Goal: Transaction & Acquisition: Purchase product/service

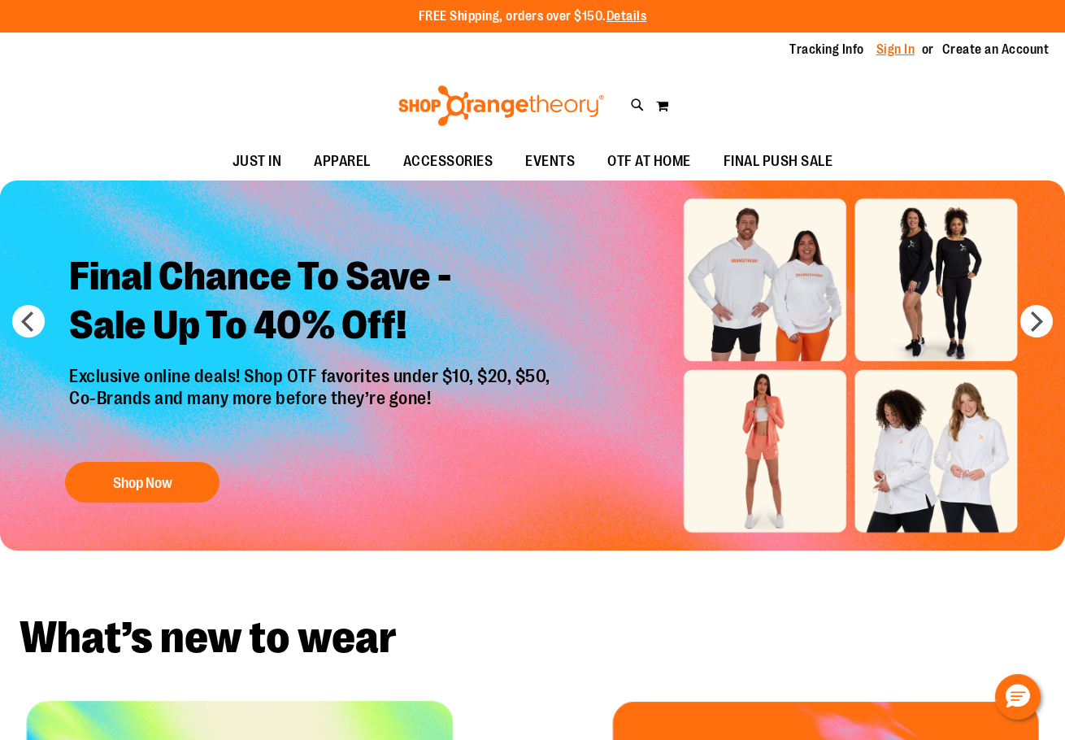
click at [907, 53] on link "Sign In" at bounding box center [896, 50] width 39 height 18
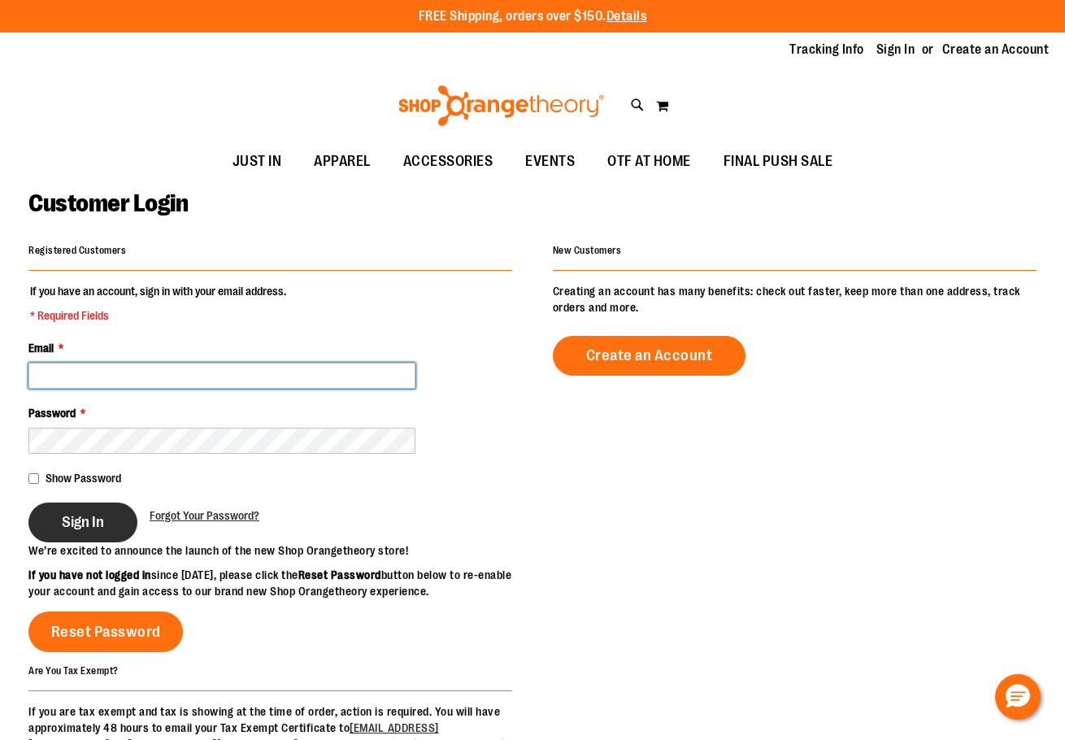
type input "**********"
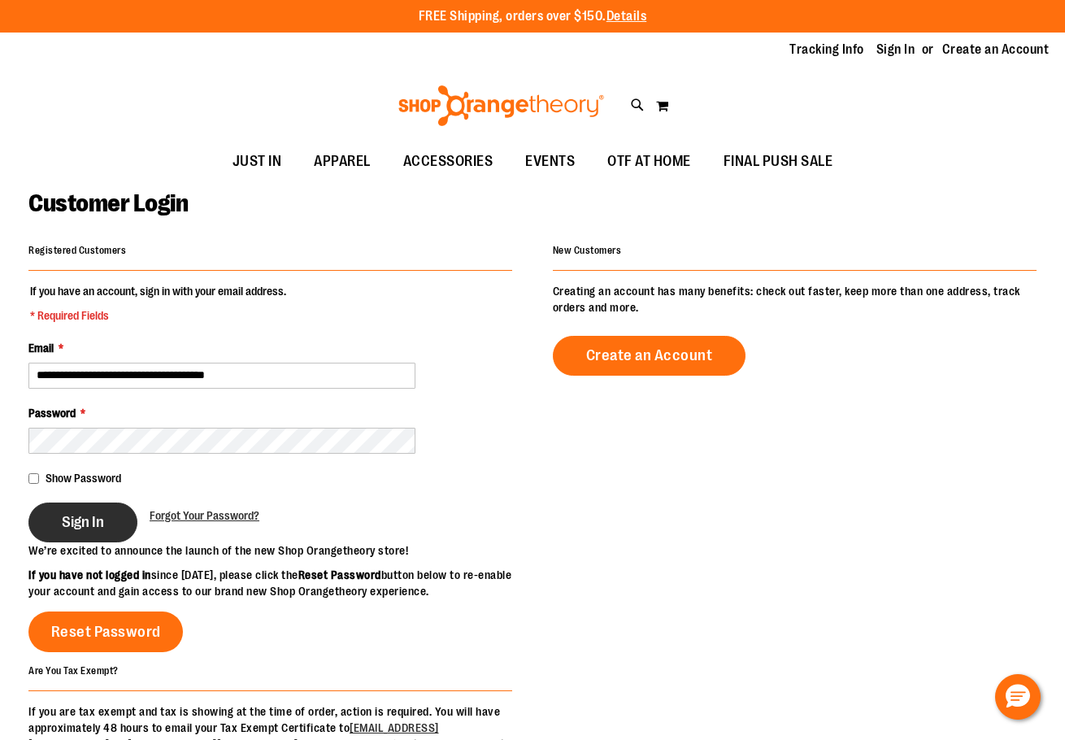
type input "**********"
click at [88, 529] on span "Sign In" at bounding box center [83, 522] width 42 height 18
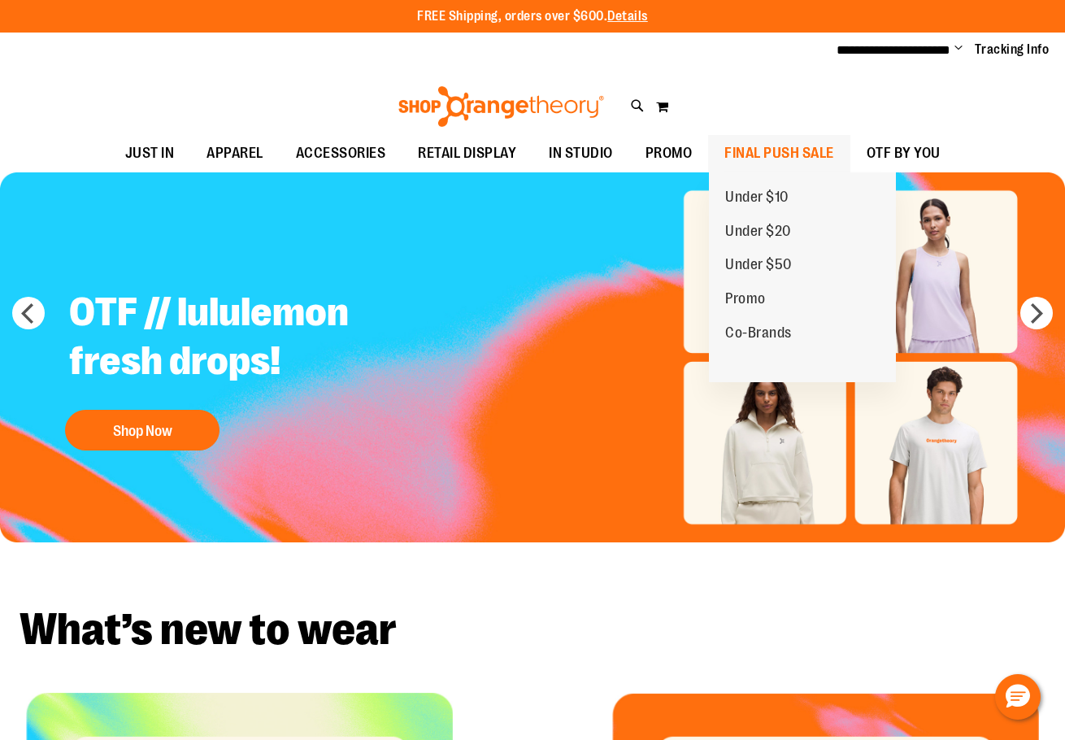
type input "**********"
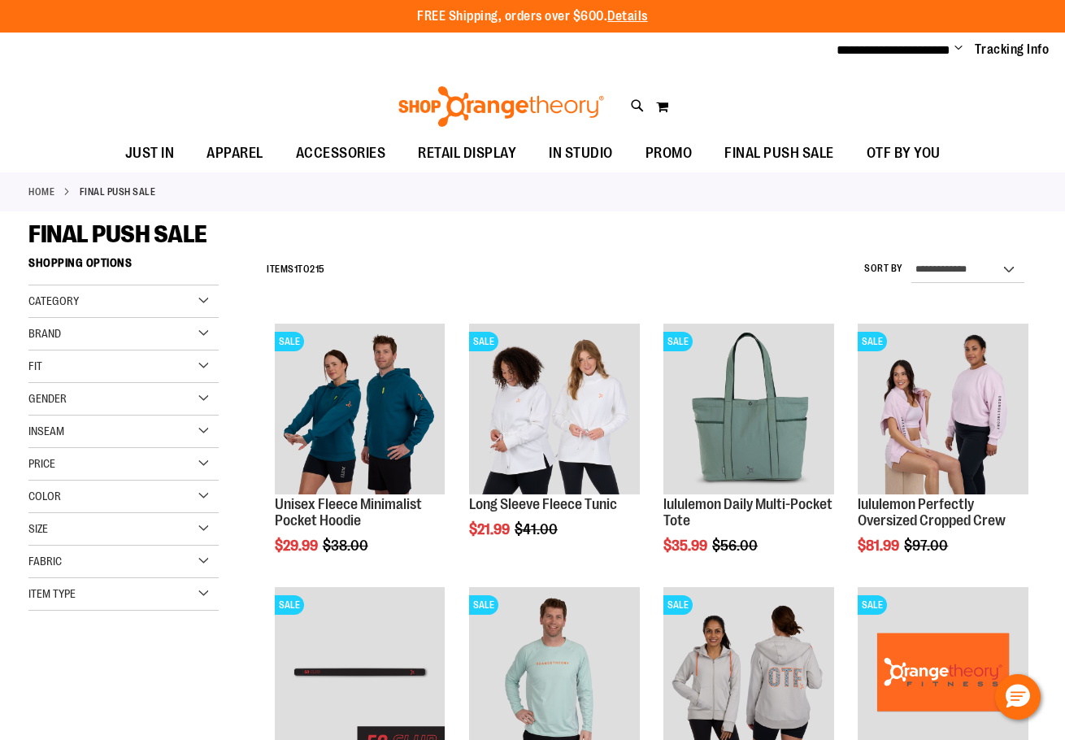
type input "**********"
click at [189, 307] on div "Category" at bounding box center [123, 301] width 190 height 33
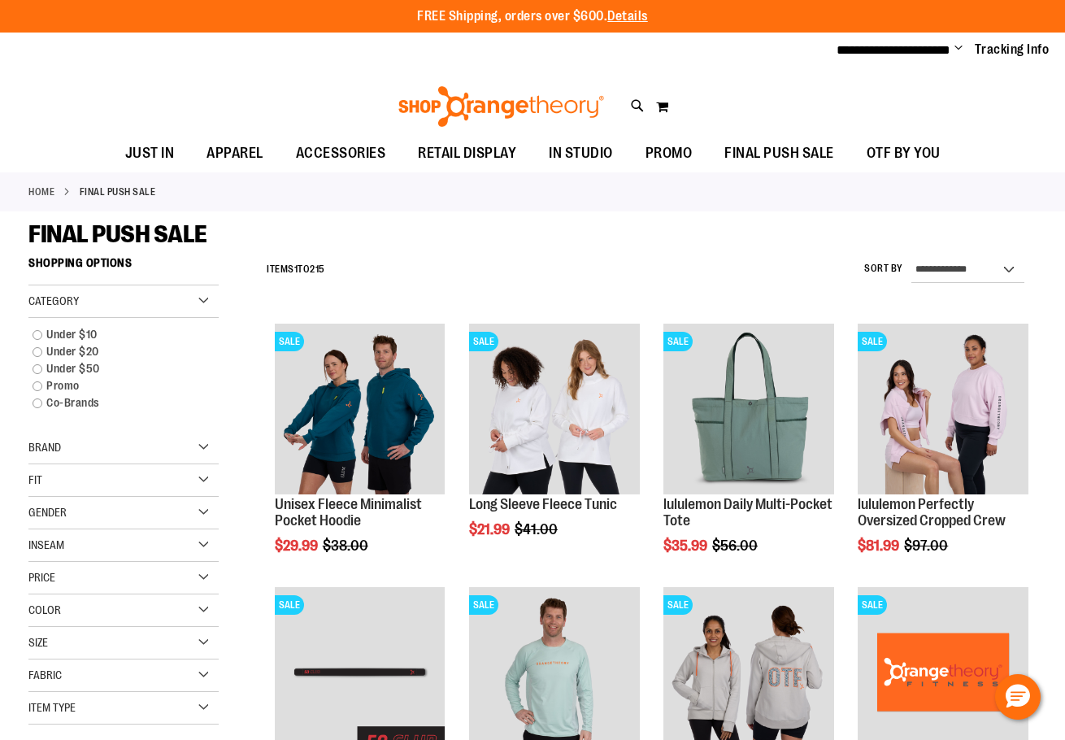
click at [196, 303] on div "Category" at bounding box center [123, 301] width 190 height 33
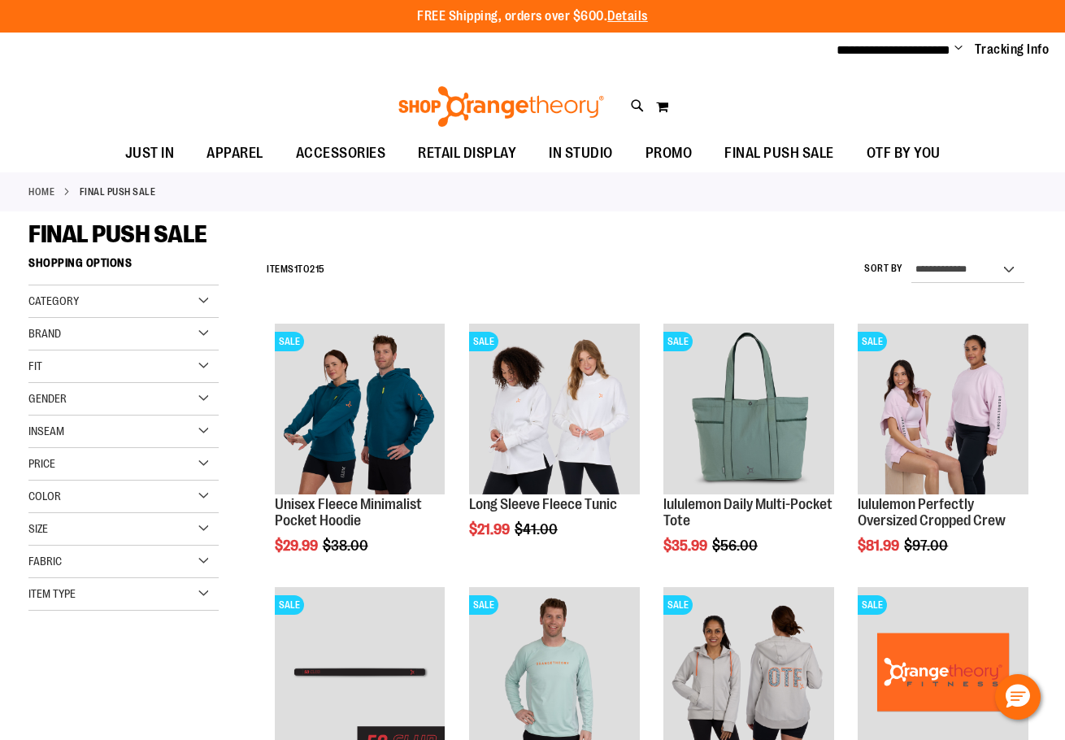
click at [194, 361] on div "Fit" at bounding box center [123, 367] width 190 height 33
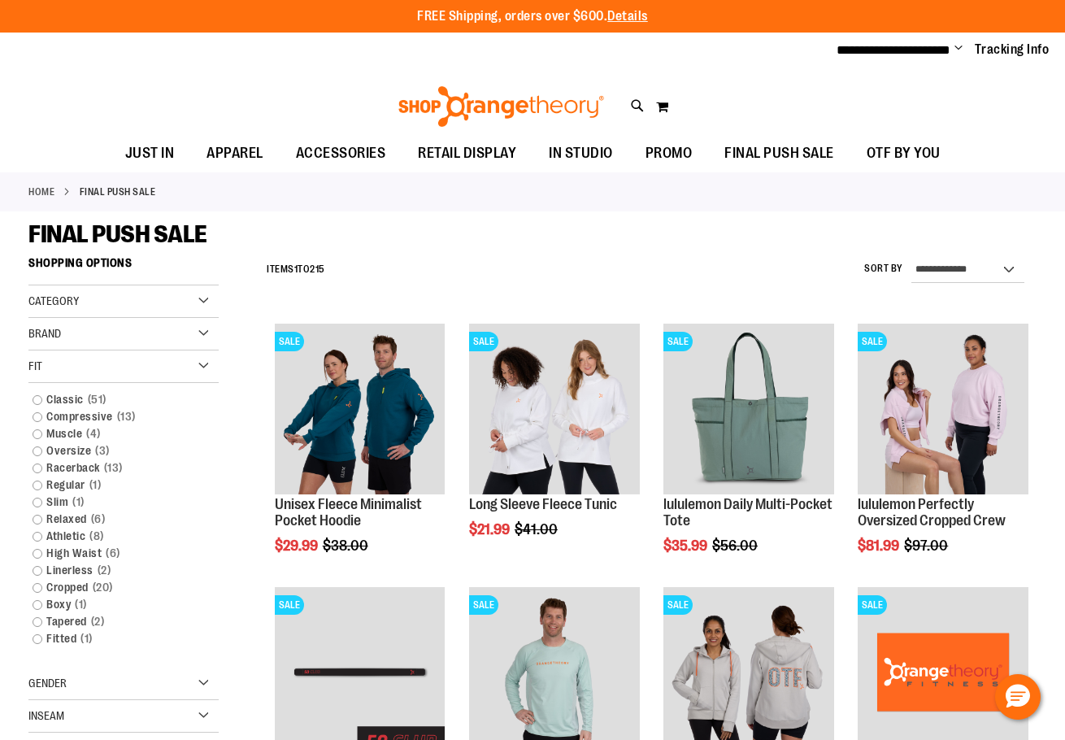
click at [194, 361] on div "Fit" at bounding box center [123, 367] width 190 height 33
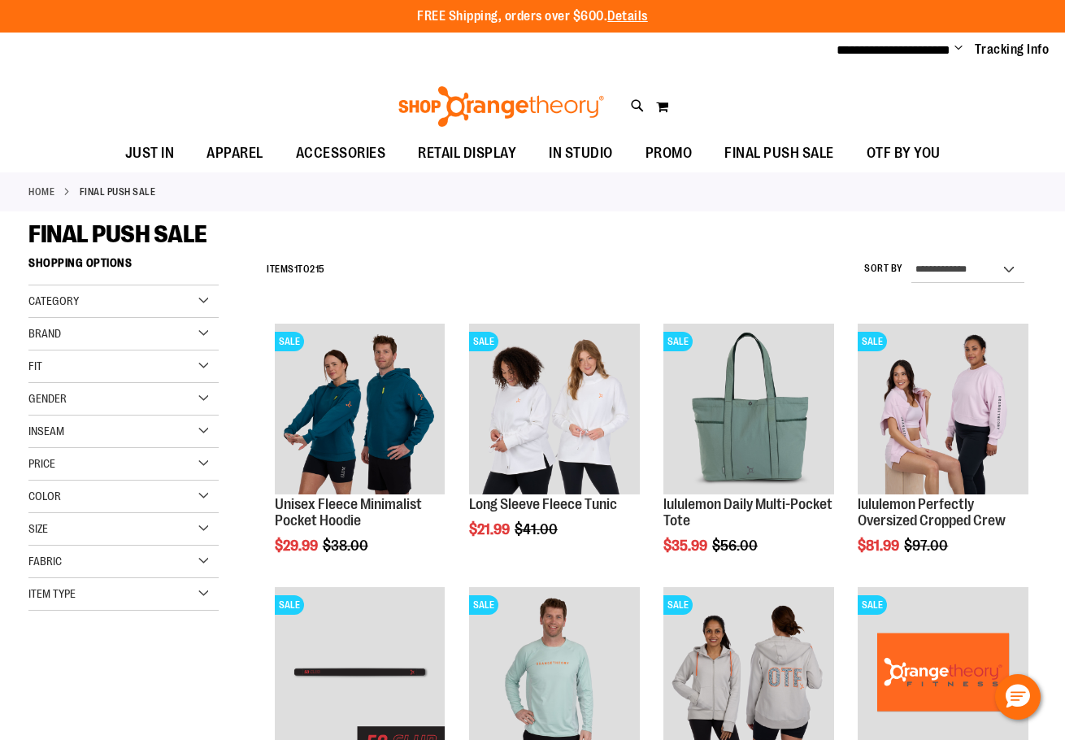
click at [184, 397] on div "Gender" at bounding box center [123, 399] width 190 height 33
click at [206, 504] on div "Inseam" at bounding box center [123, 511] width 190 height 33
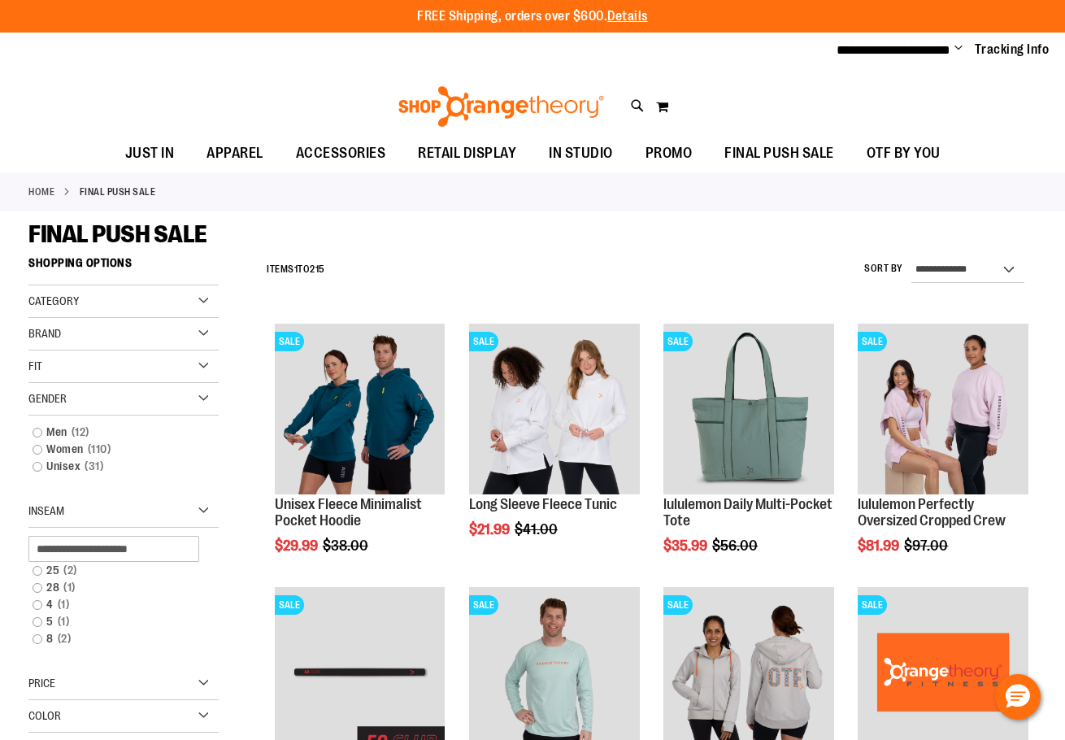
click at [202, 511] on div "Inseam" at bounding box center [123, 511] width 190 height 33
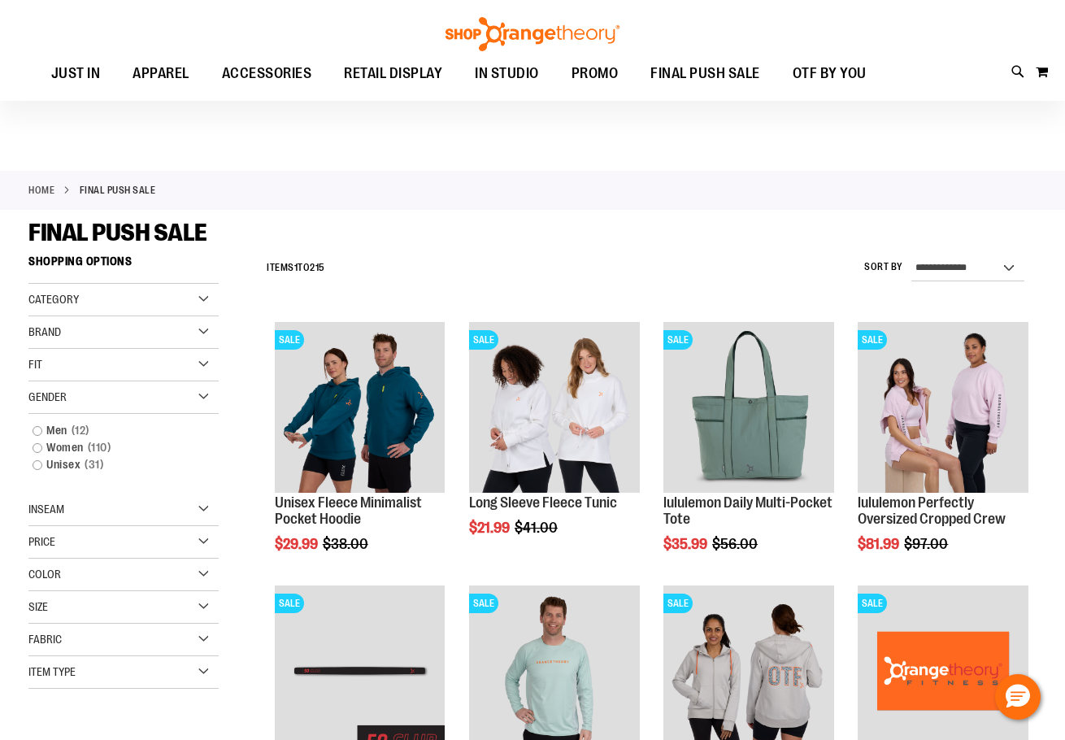
scroll to position [81, 0]
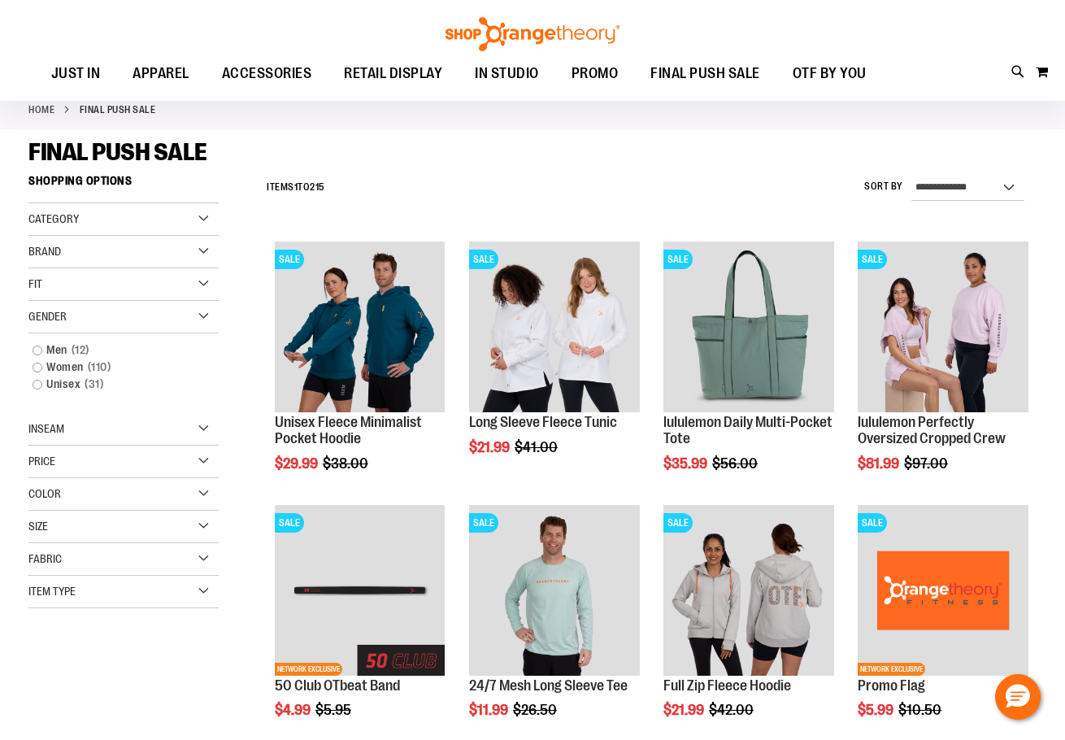
click at [195, 469] on div "Price" at bounding box center [123, 462] width 190 height 33
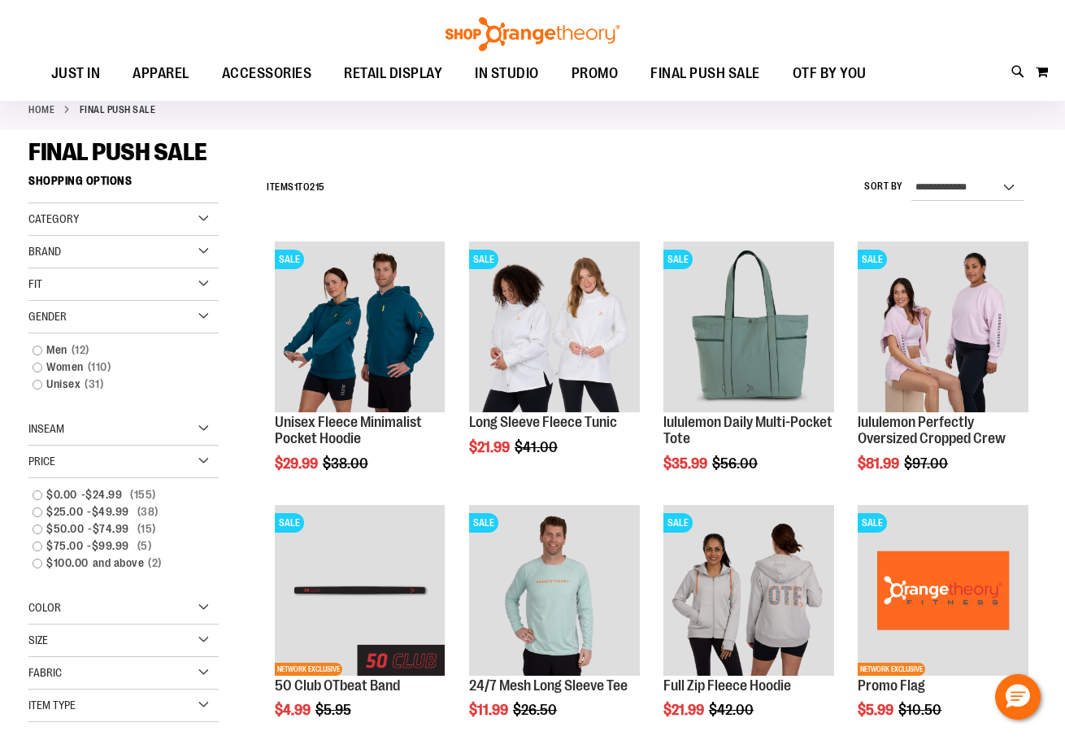
click at [185, 465] on div "Price" at bounding box center [123, 462] width 190 height 33
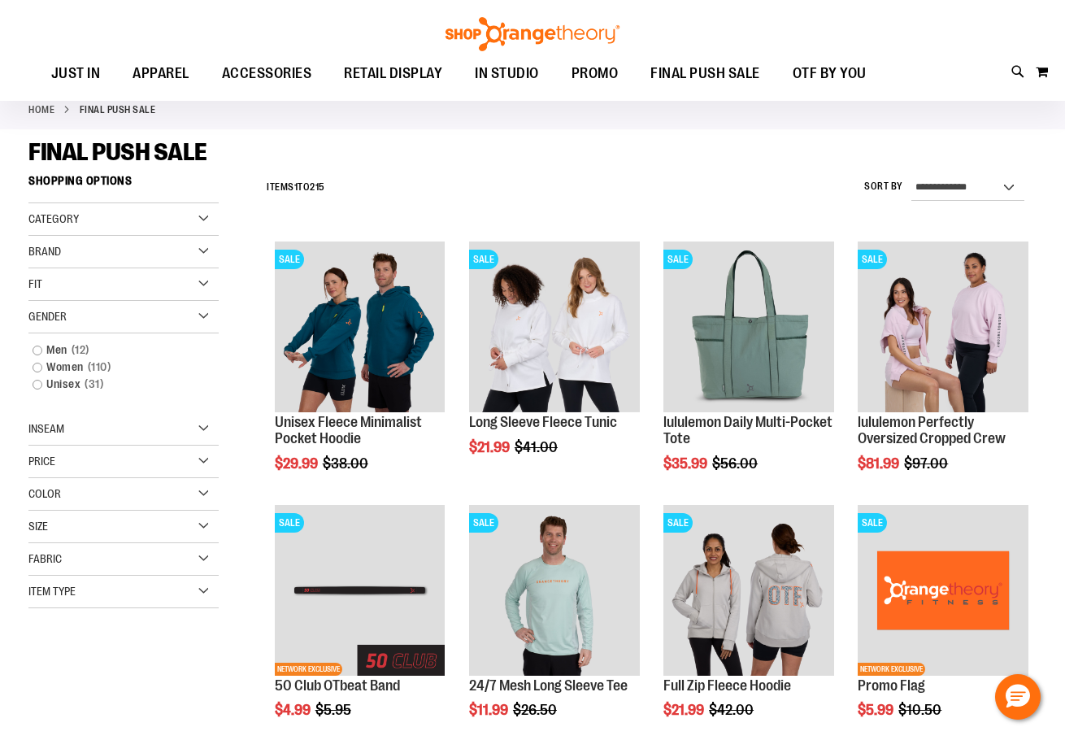
click at [201, 505] on div "Color" at bounding box center [123, 494] width 190 height 33
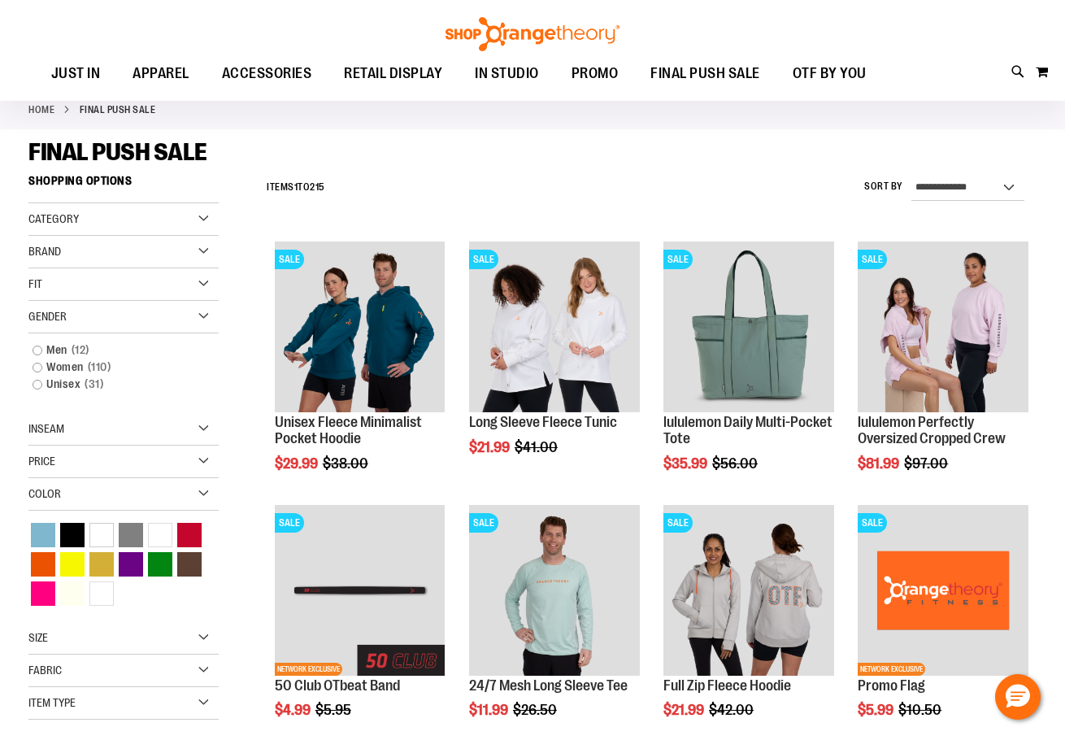
click at [128, 499] on div "Color" at bounding box center [123, 494] width 190 height 33
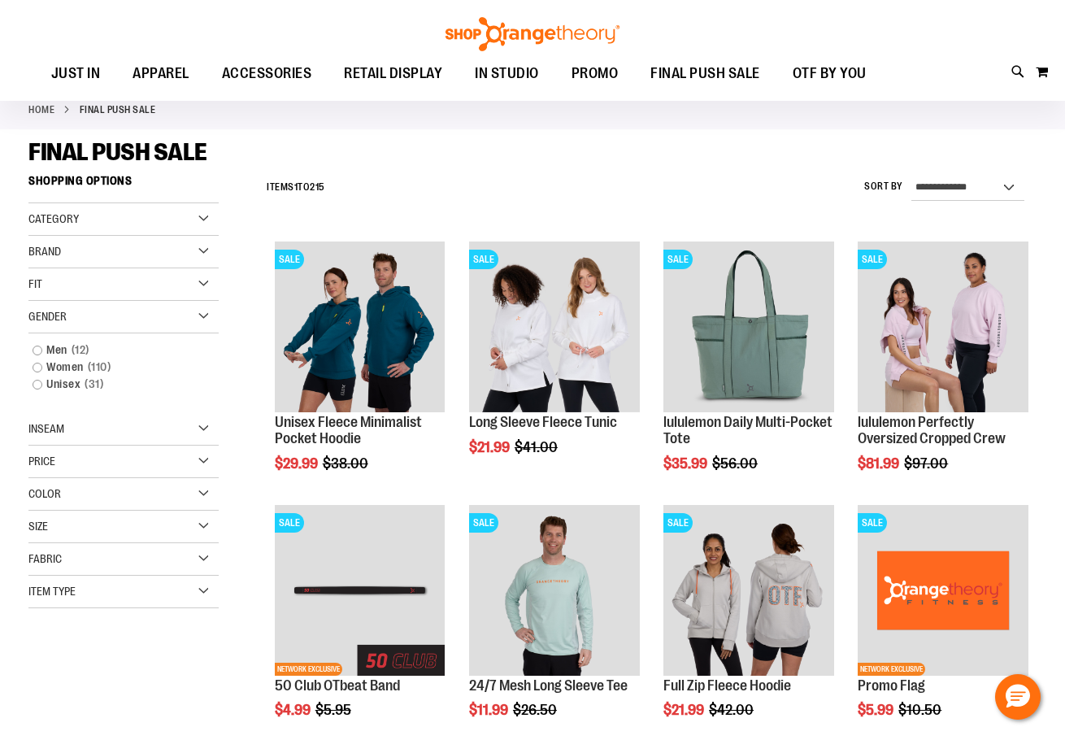
click at [122, 527] on div "Size" at bounding box center [123, 527] width 190 height 33
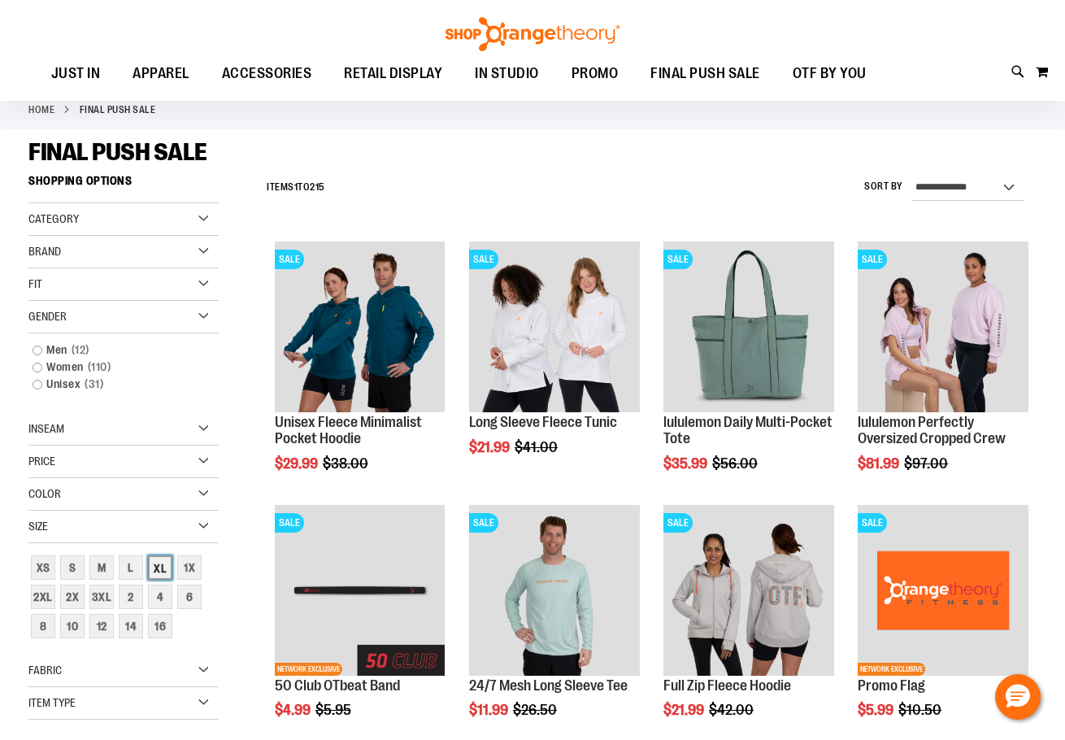
click at [157, 564] on div "XL" at bounding box center [160, 567] width 24 height 24
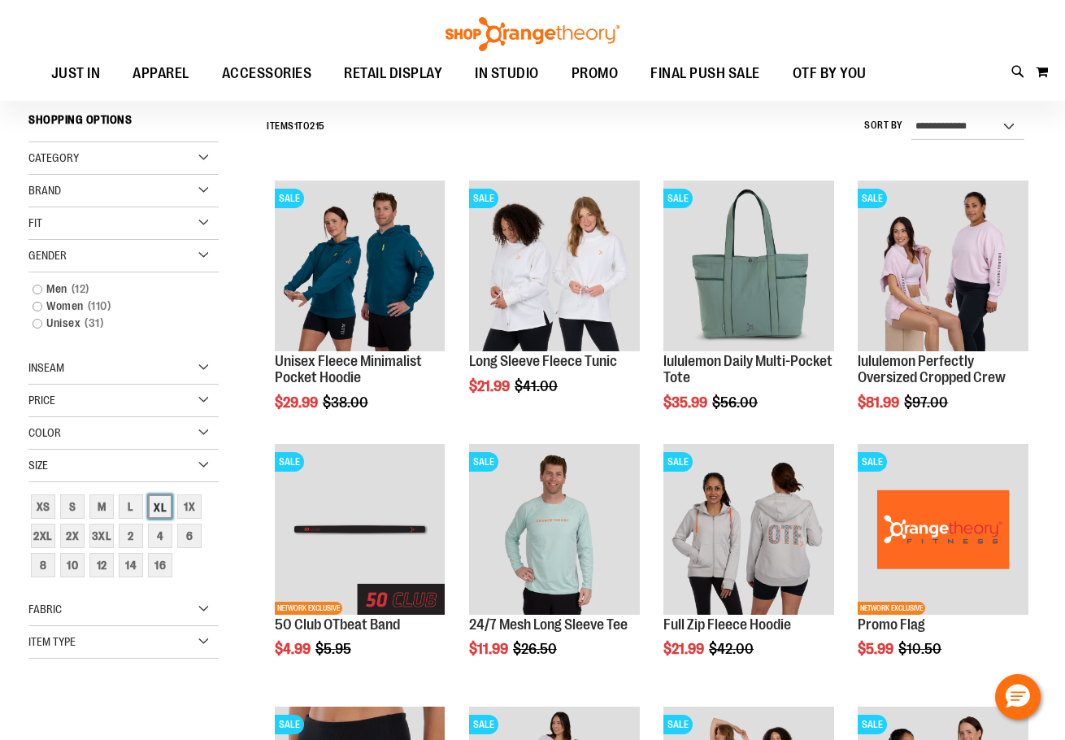
scroll to position [147, 0]
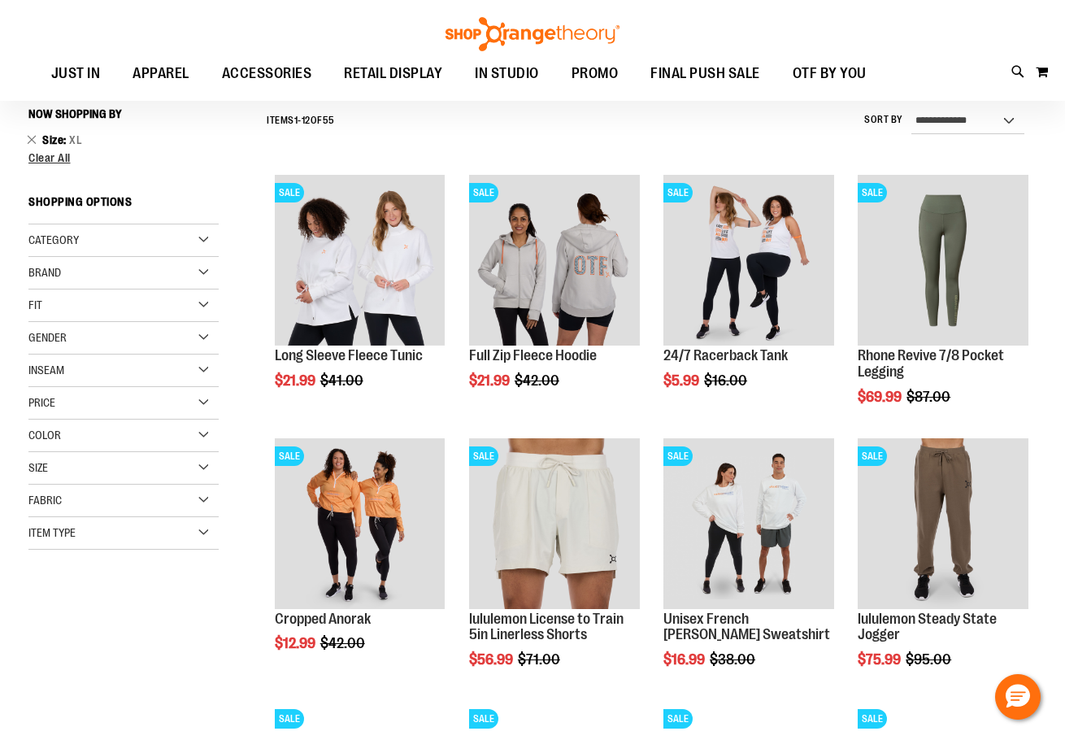
click at [149, 503] on div "Fabric" at bounding box center [123, 501] width 190 height 33
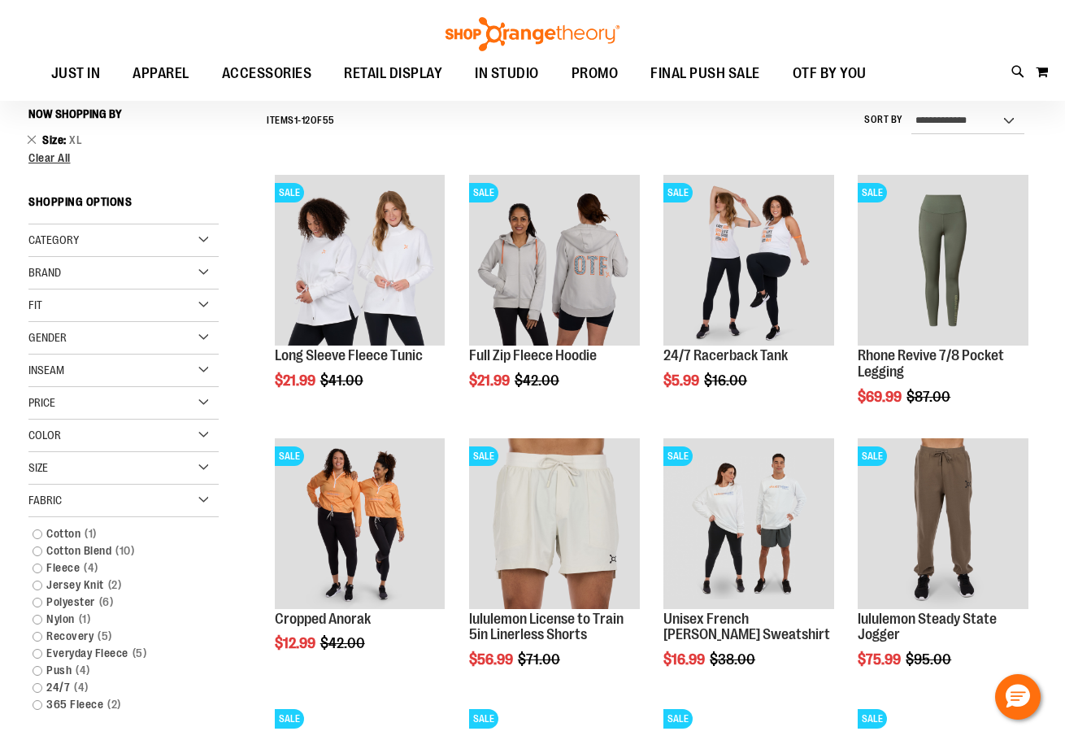
click at [149, 503] on div "Fabric" at bounding box center [123, 501] width 190 height 33
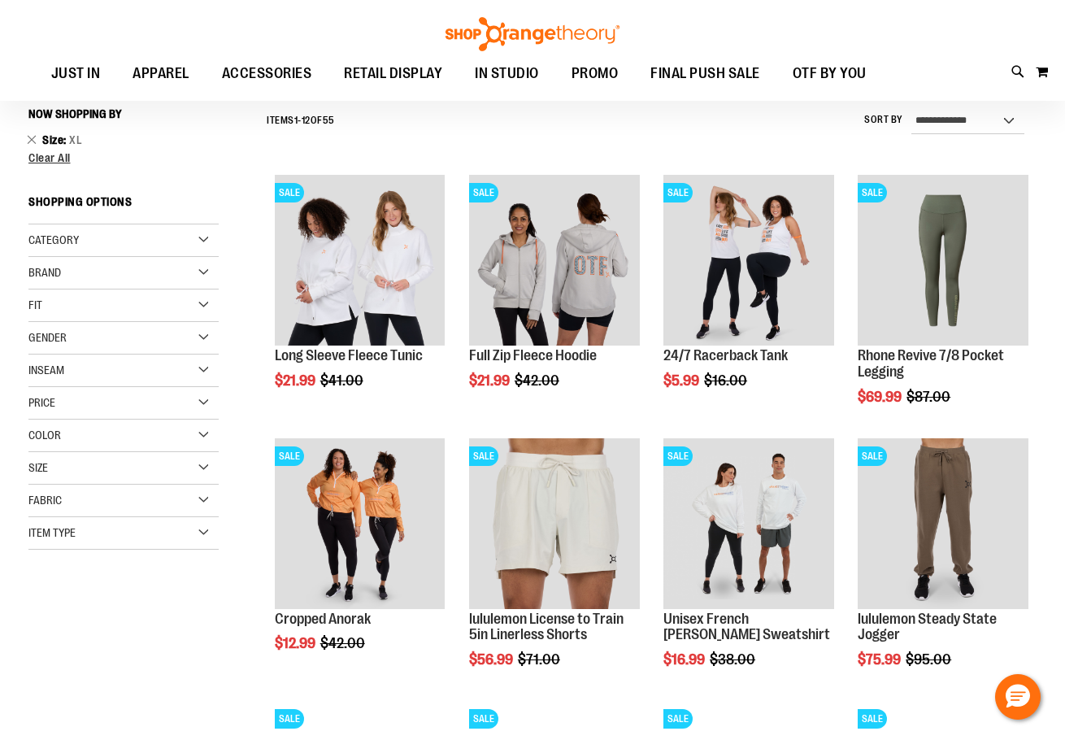
click at [157, 537] on div "Item Type" at bounding box center [123, 533] width 190 height 33
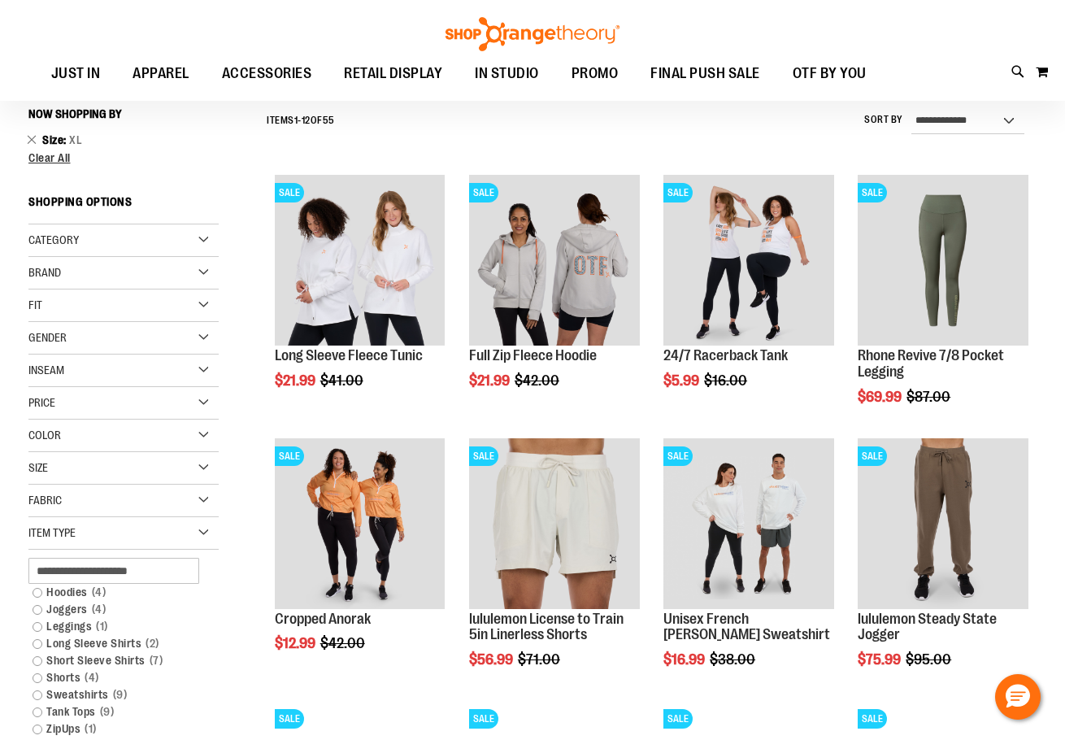
click at [157, 536] on div "Item Type" at bounding box center [123, 533] width 190 height 33
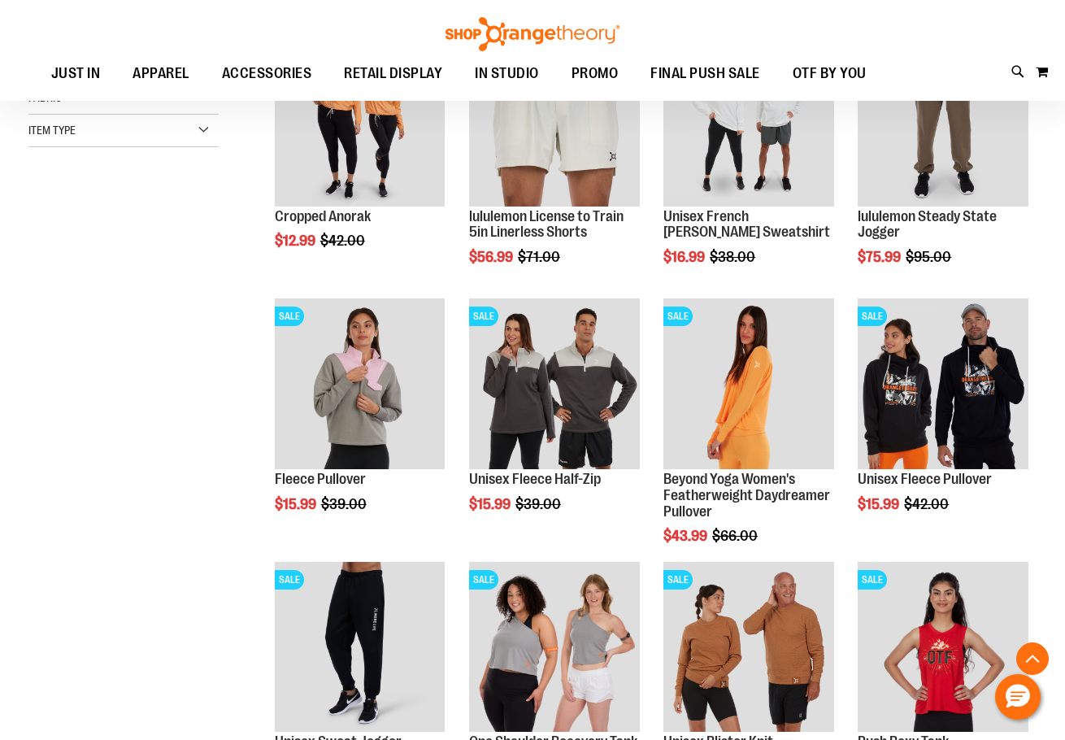
scroll to position [554, 0]
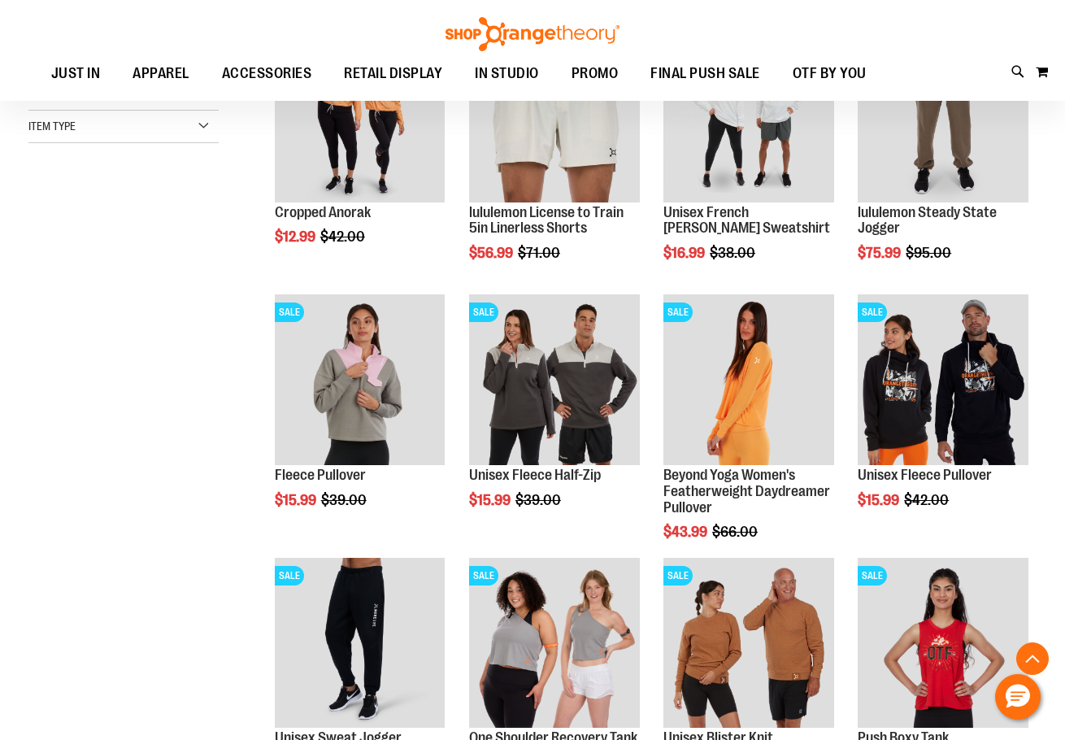
drag, startPoint x: 787, startPoint y: 395, endPoint x: 1043, endPoint y: 542, distance: 294.3
click at [1043, 542] on main "**********" at bounding box center [532, 550] width 1065 height 1788
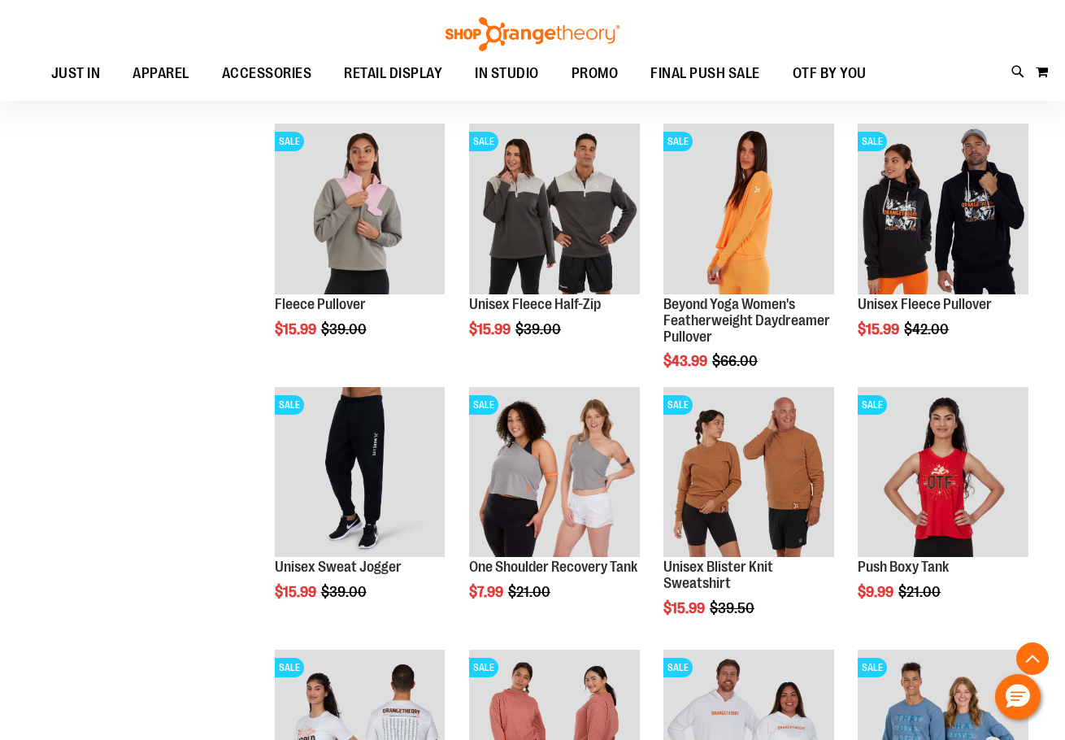
scroll to position [798, 0]
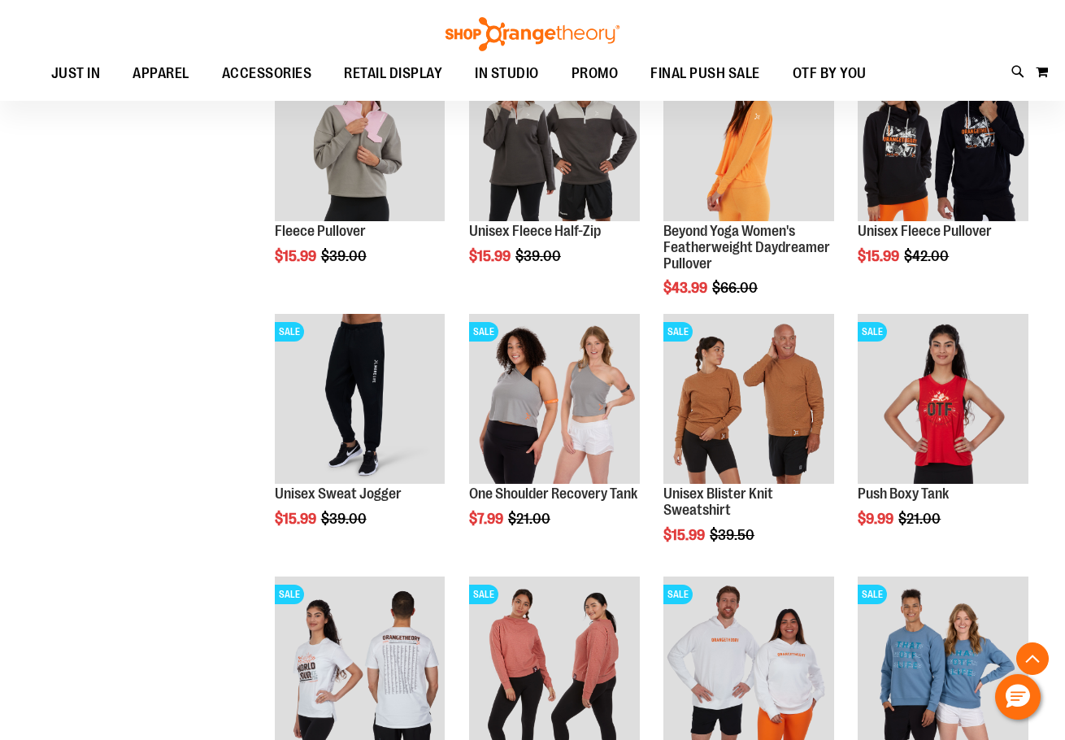
click at [207, 433] on div "**********" at bounding box center [532, 320] width 1008 height 1743
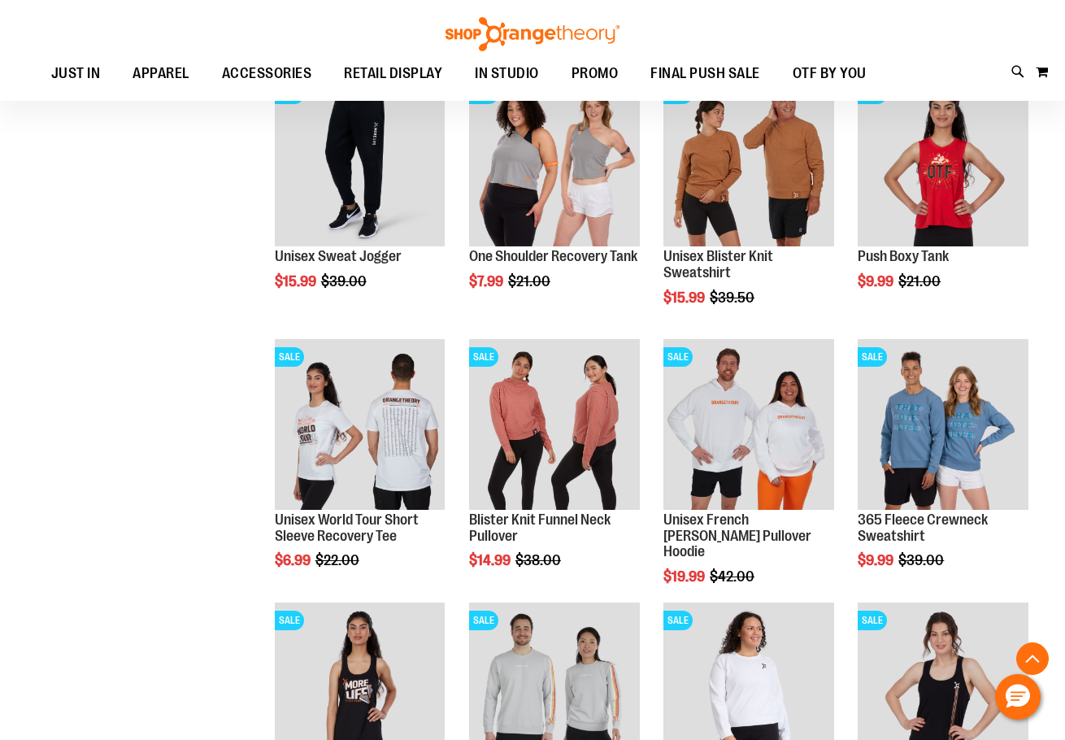
scroll to position [1123, 0]
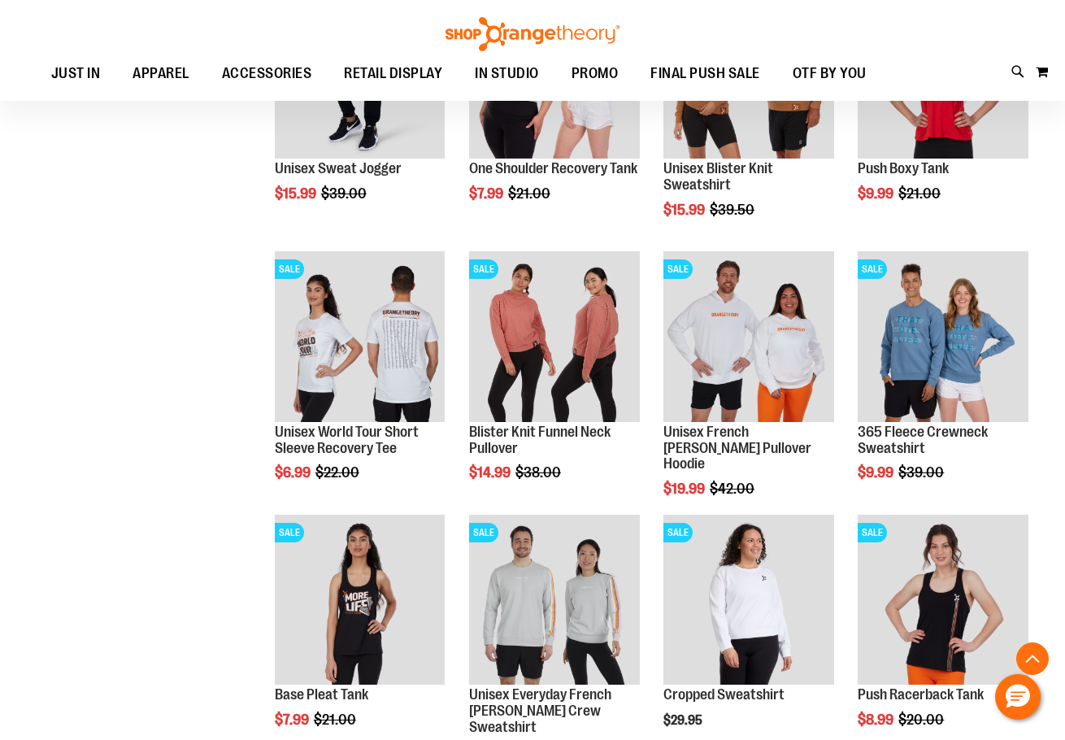
click at [220, 308] on div "**********" at bounding box center [532, 406] width 1008 height 2564
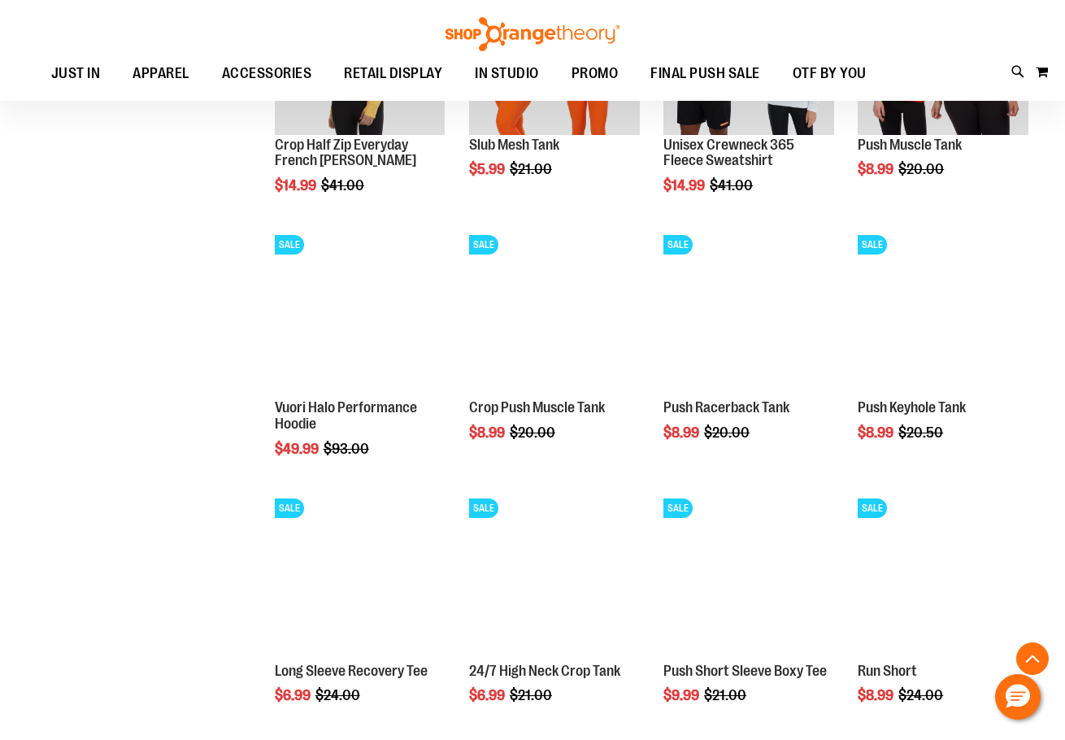
scroll to position [2099, 0]
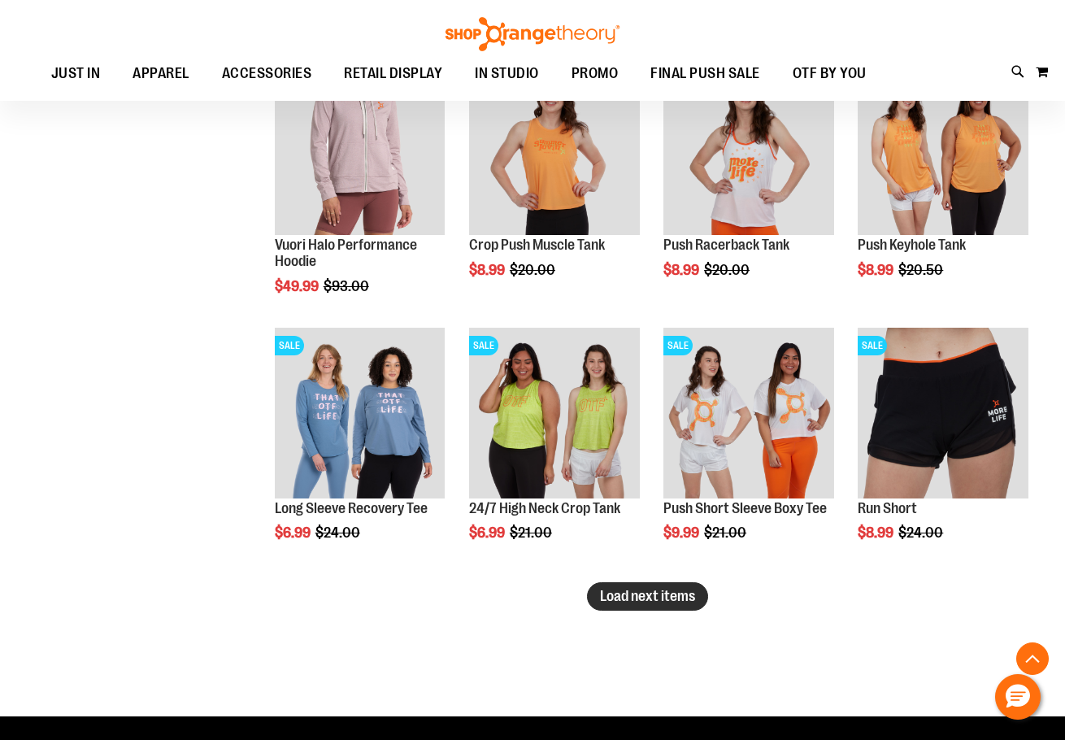
click at [682, 604] on span "Load next items" at bounding box center [647, 596] width 95 height 16
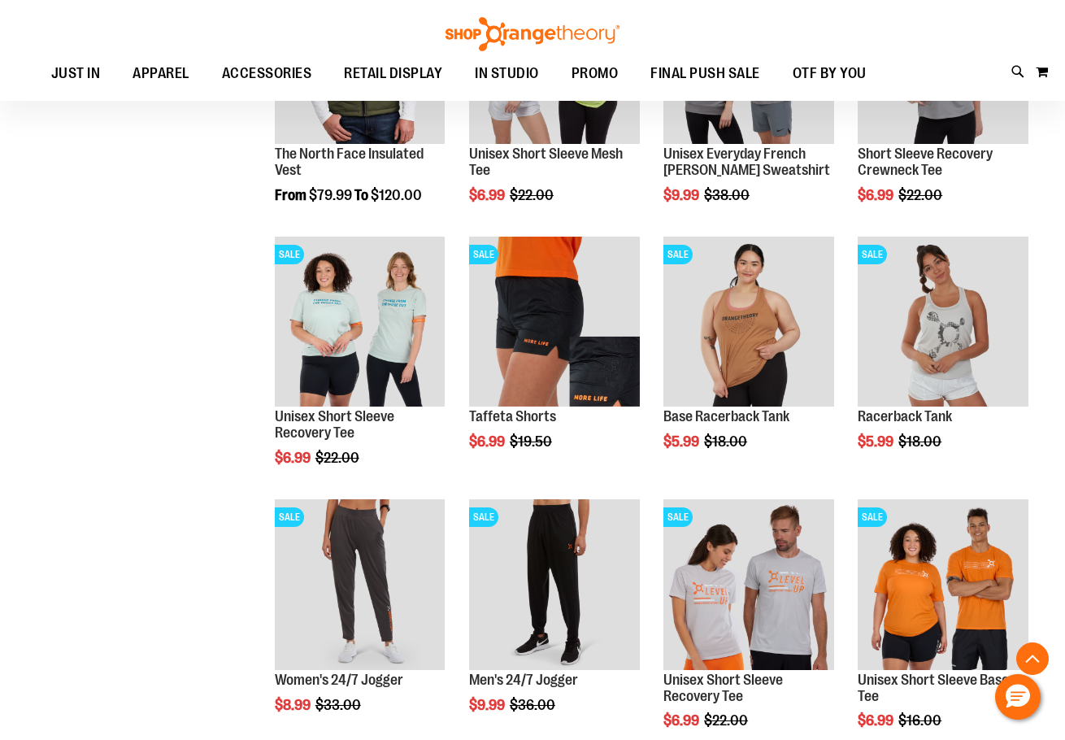
scroll to position [2912, 0]
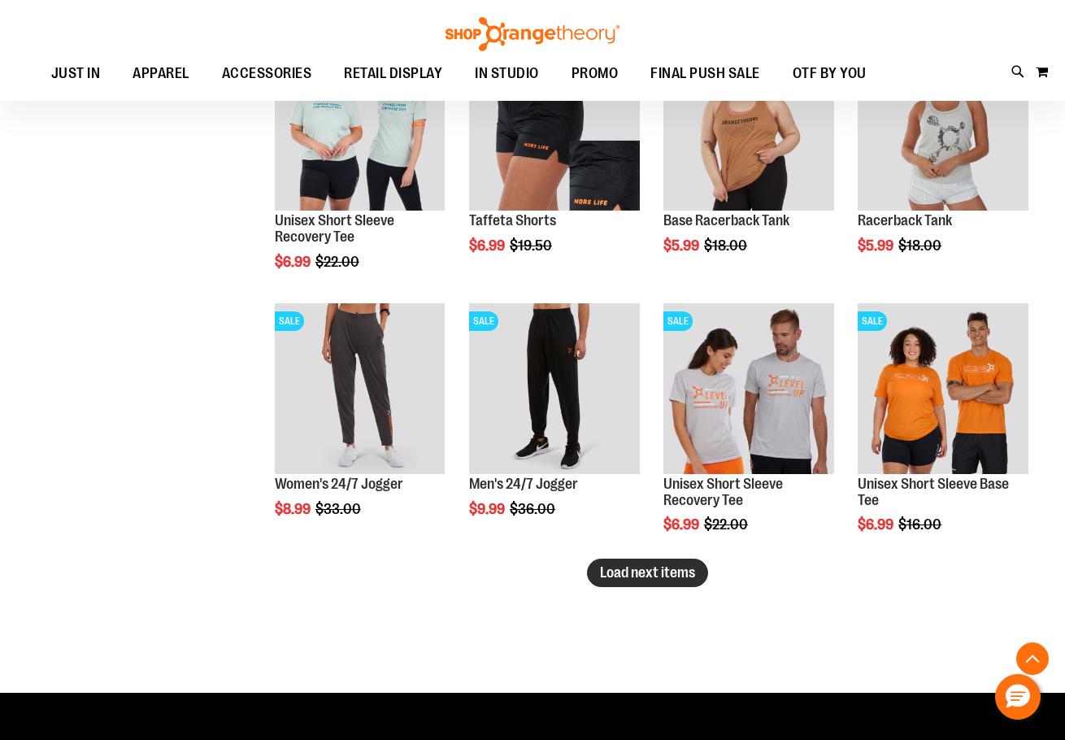
click at [634, 575] on span "Load next items" at bounding box center [647, 572] width 95 height 16
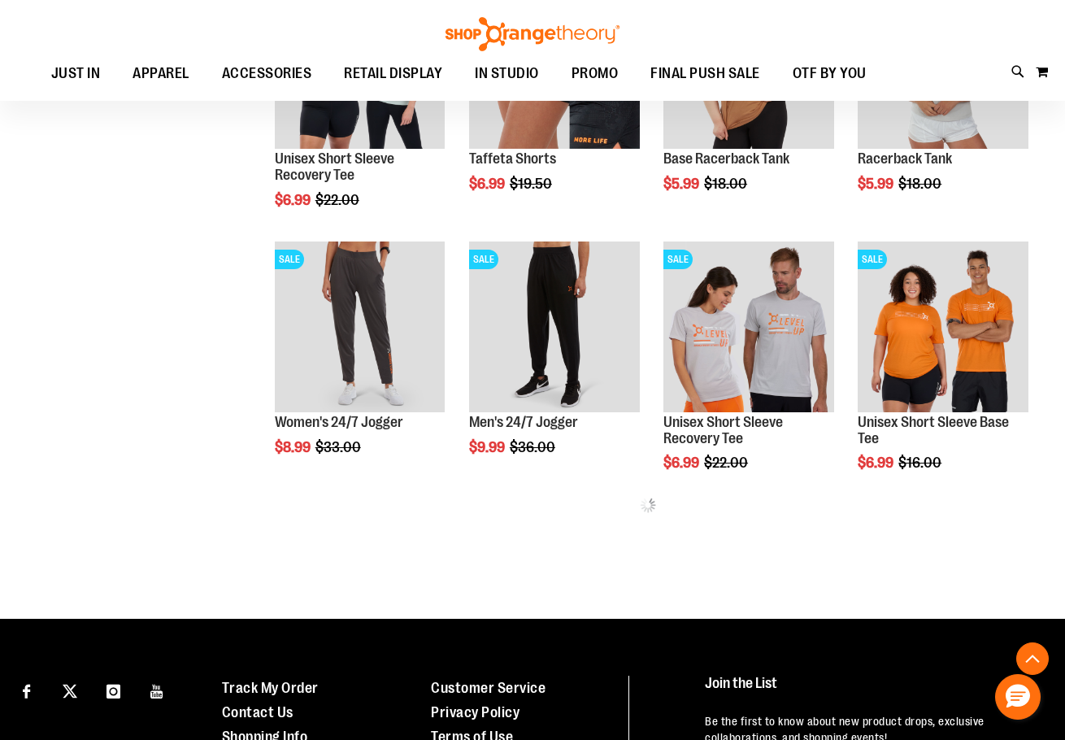
scroll to position [3190, 0]
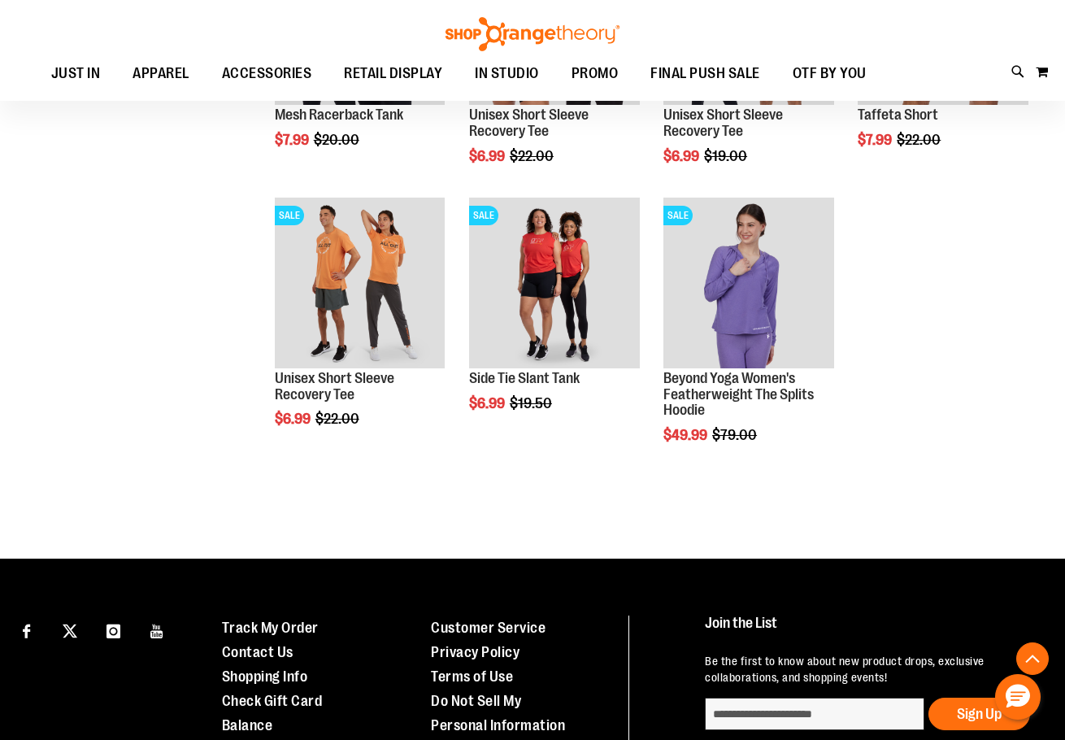
scroll to position [3515, 0]
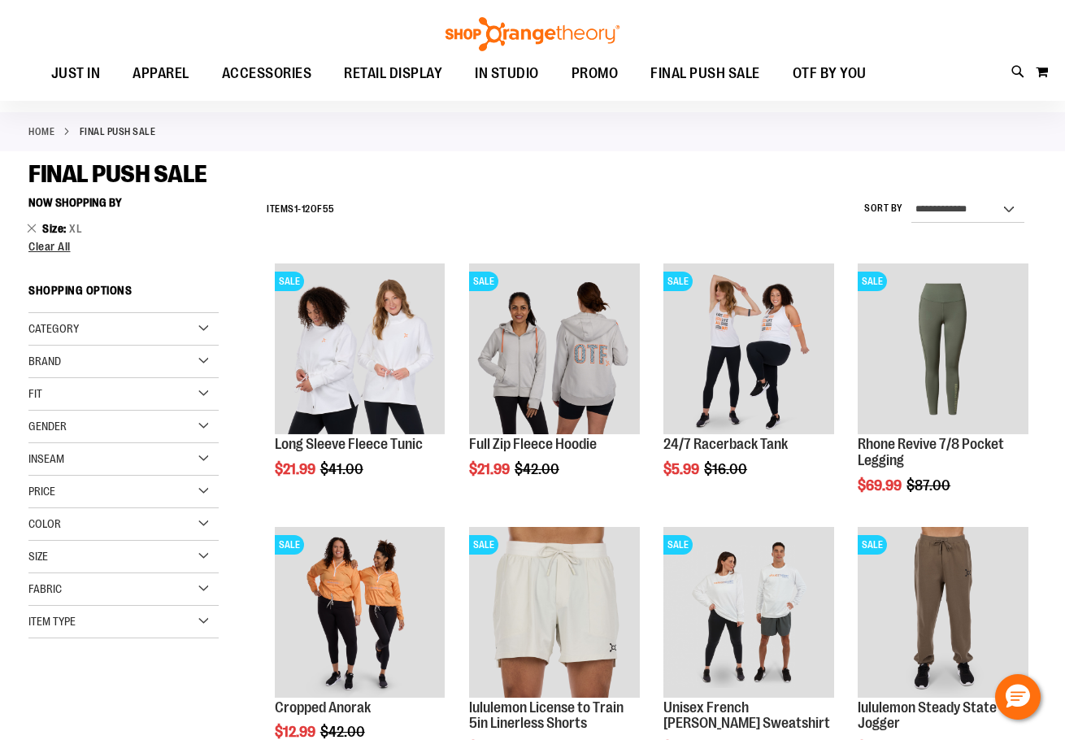
scroll to position [324, 0]
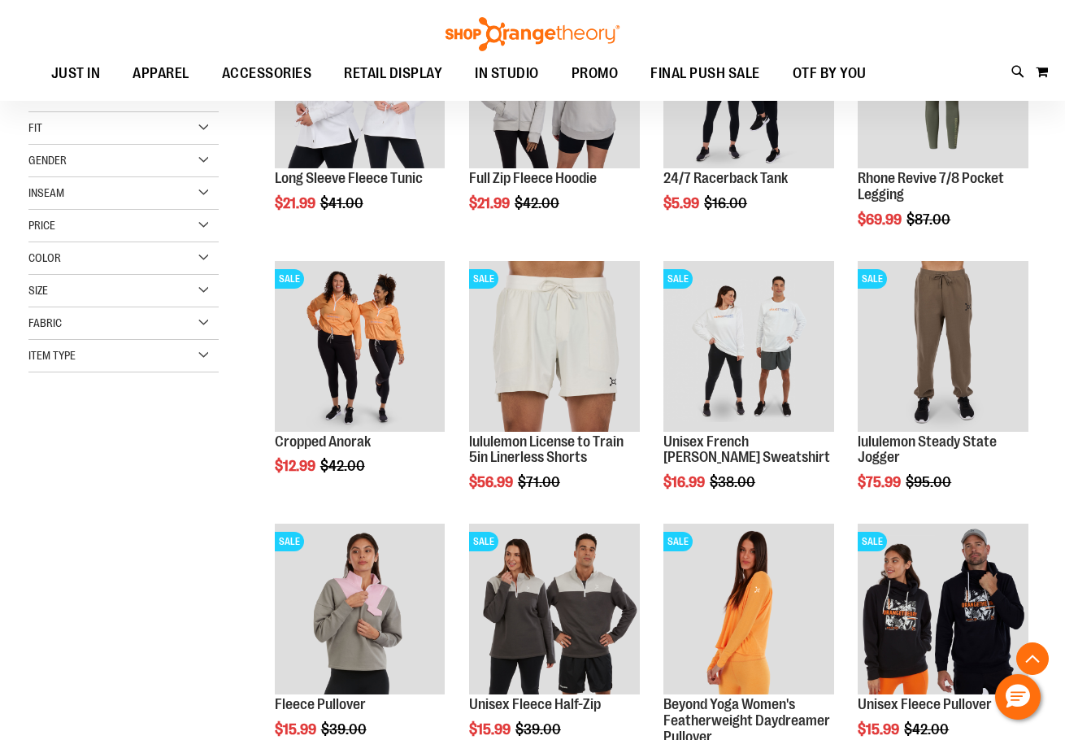
click at [167, 277] on div "Size" at bounding box center [123, 291] width 190 height 33
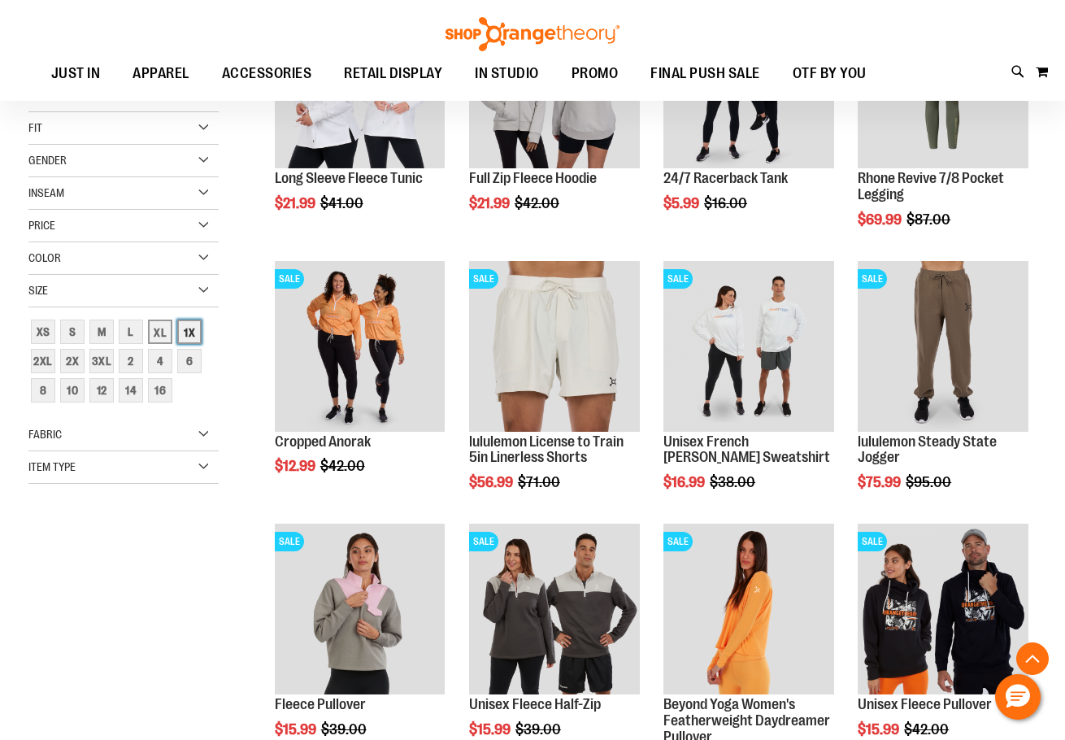
click at [185, 329] on div "1X" at bounding box center [189, 332] width 24 height 24
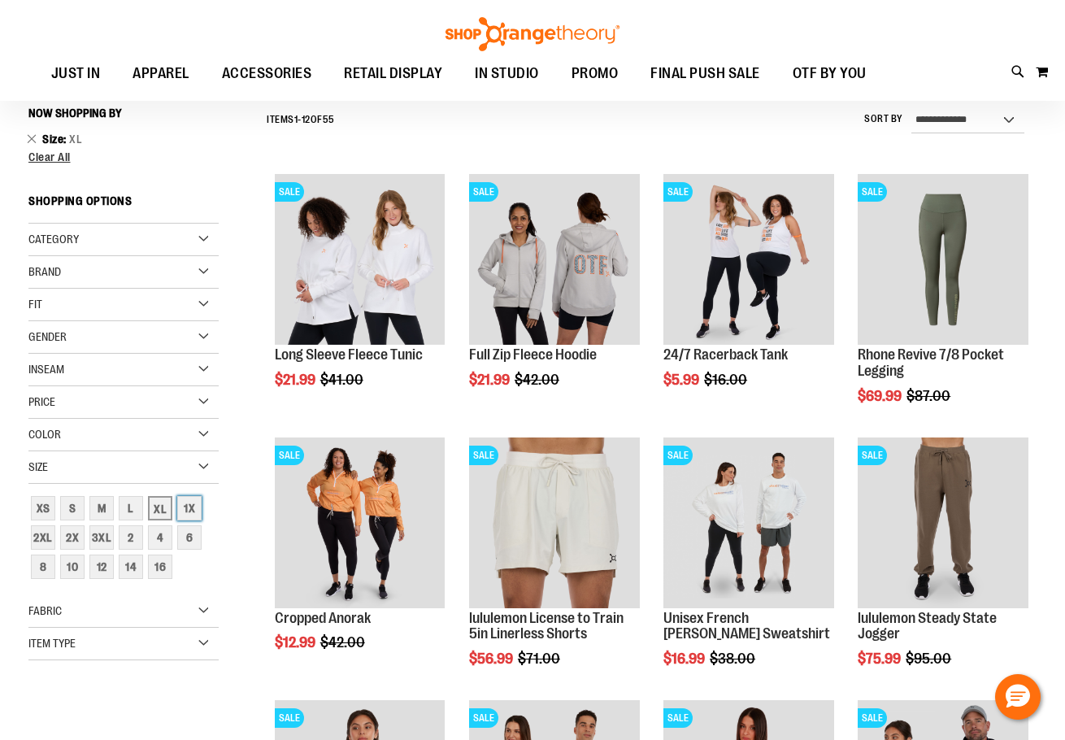
scroll to position [147, 0]
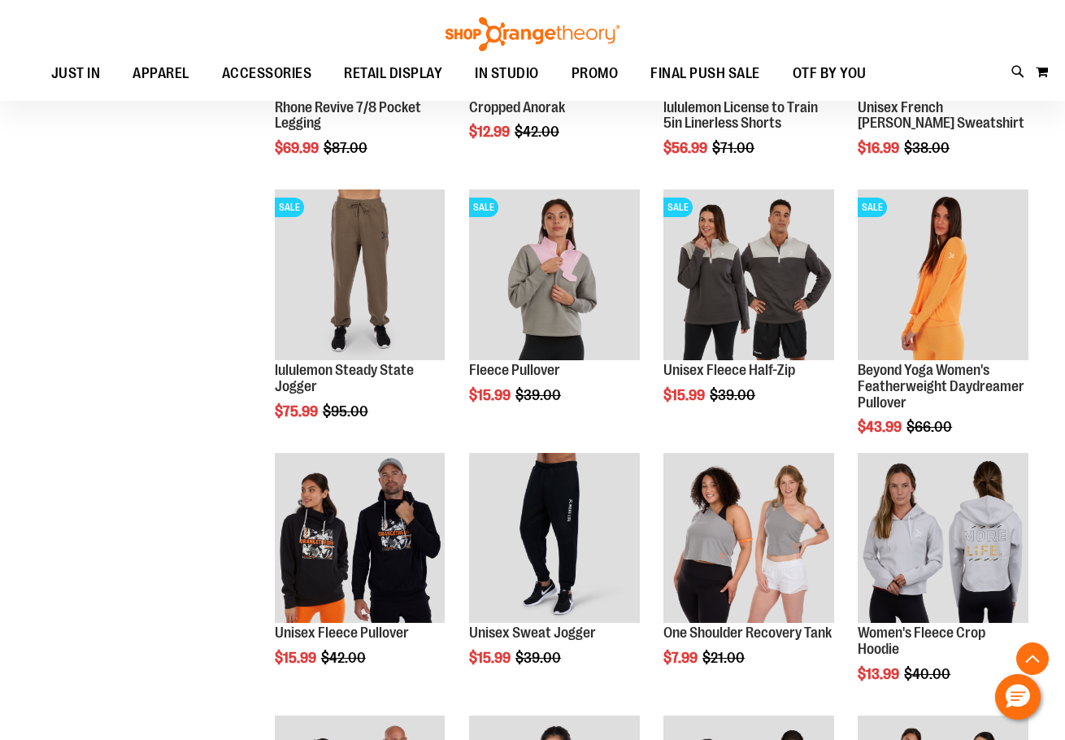
scroll to position [879, 0]
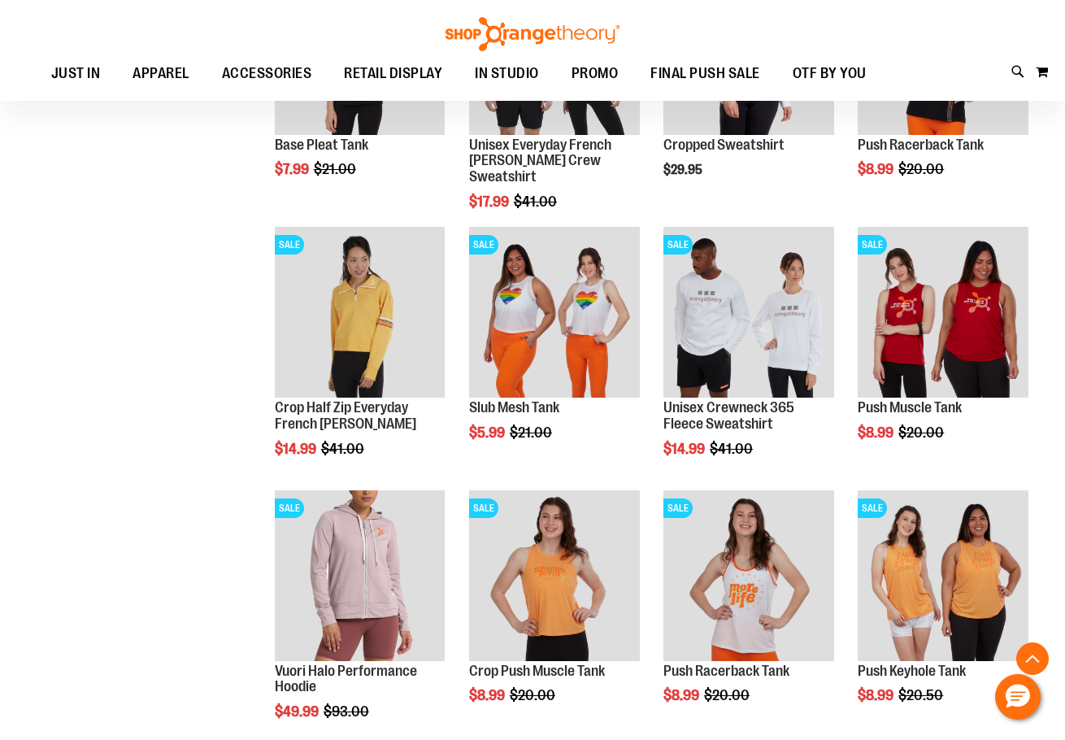
scroll to position [2412, 0]
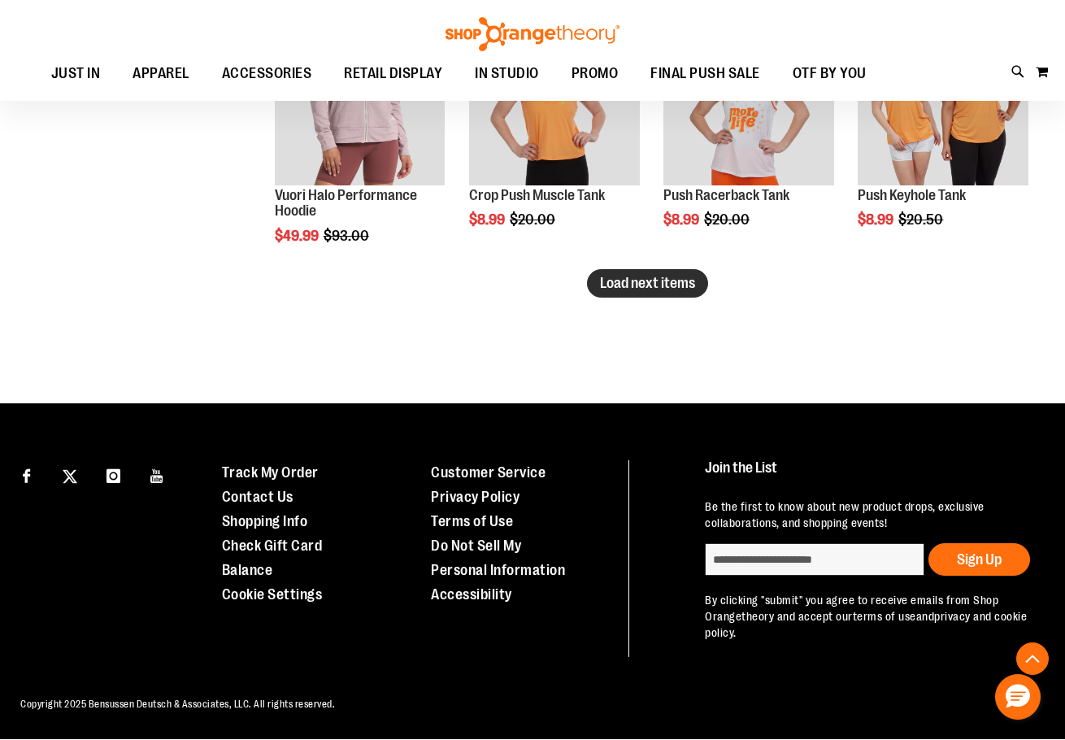
click at [642, 290] on span "Load next items" at bounding box center [647, 283] width 95 height 16
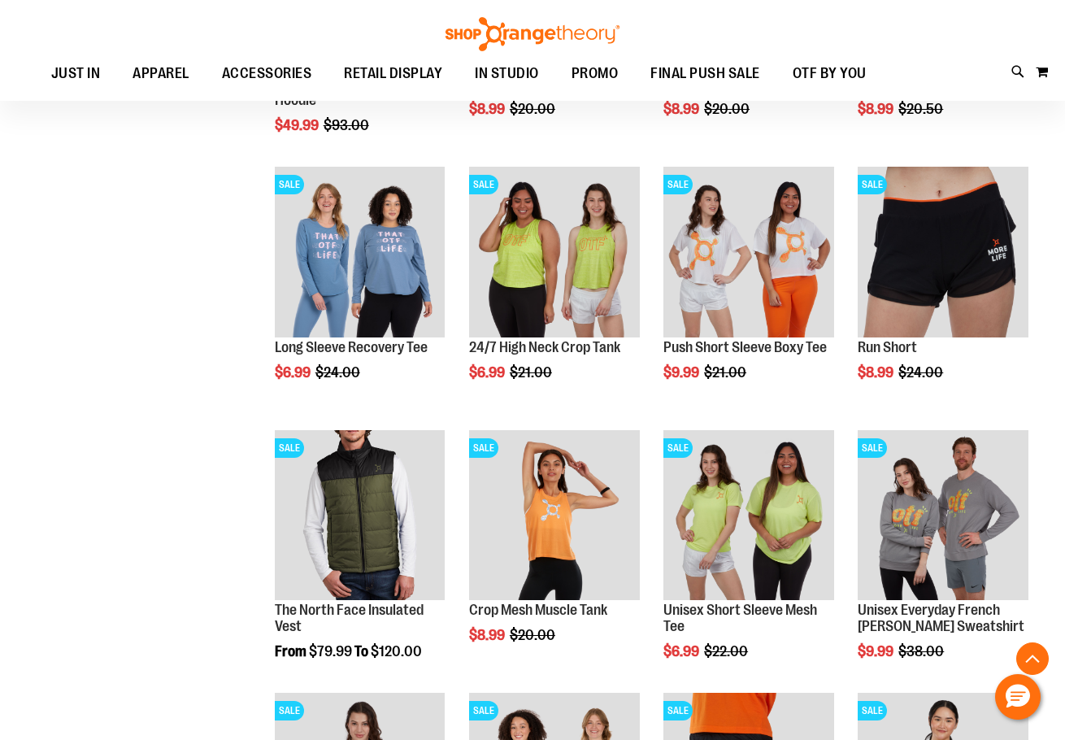
scroll to position [2900, 0]
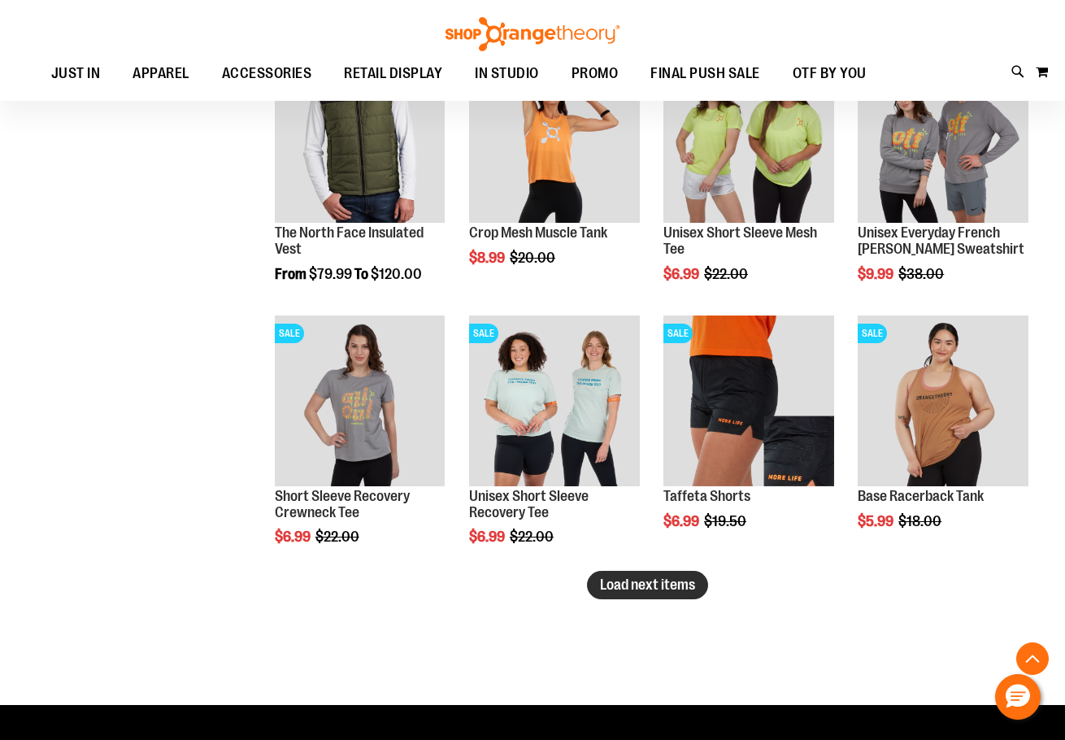
click at [690, 586] on span "Load next items" at bounding box center [647, 585] width 95 height 16
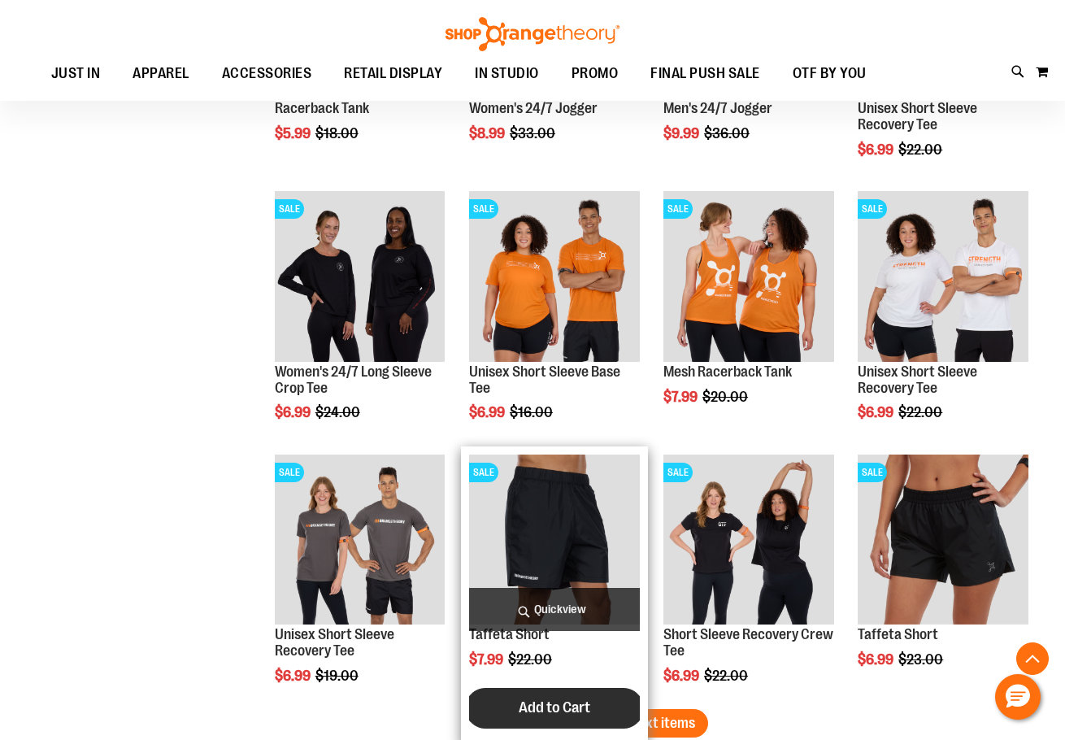
scroll to position [3795, 0]
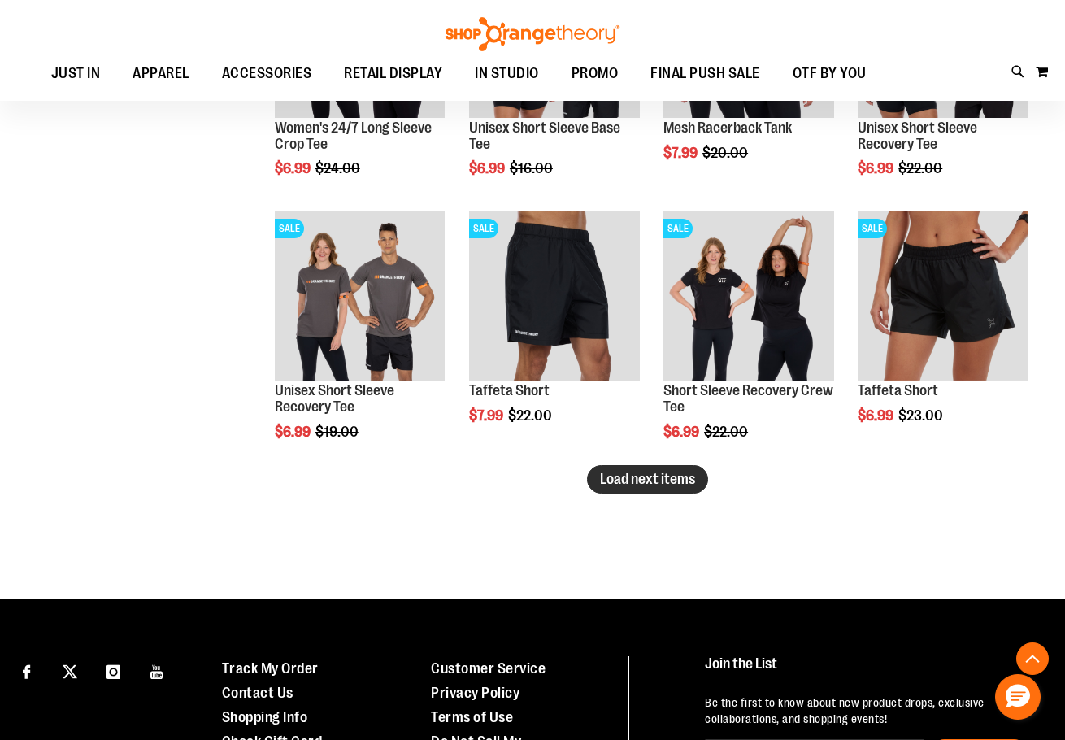
click at [686, 490] on button "Load next items" at bounding box center [647, 479] width 121 height 28
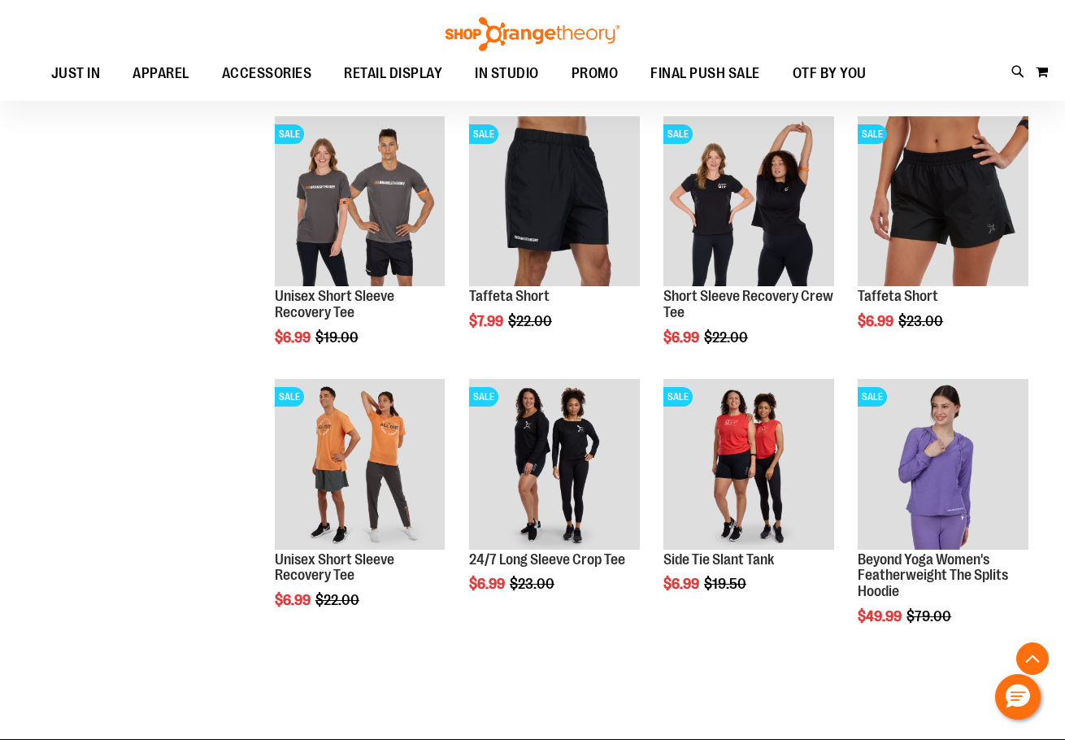
scroll to position [4120, 0]
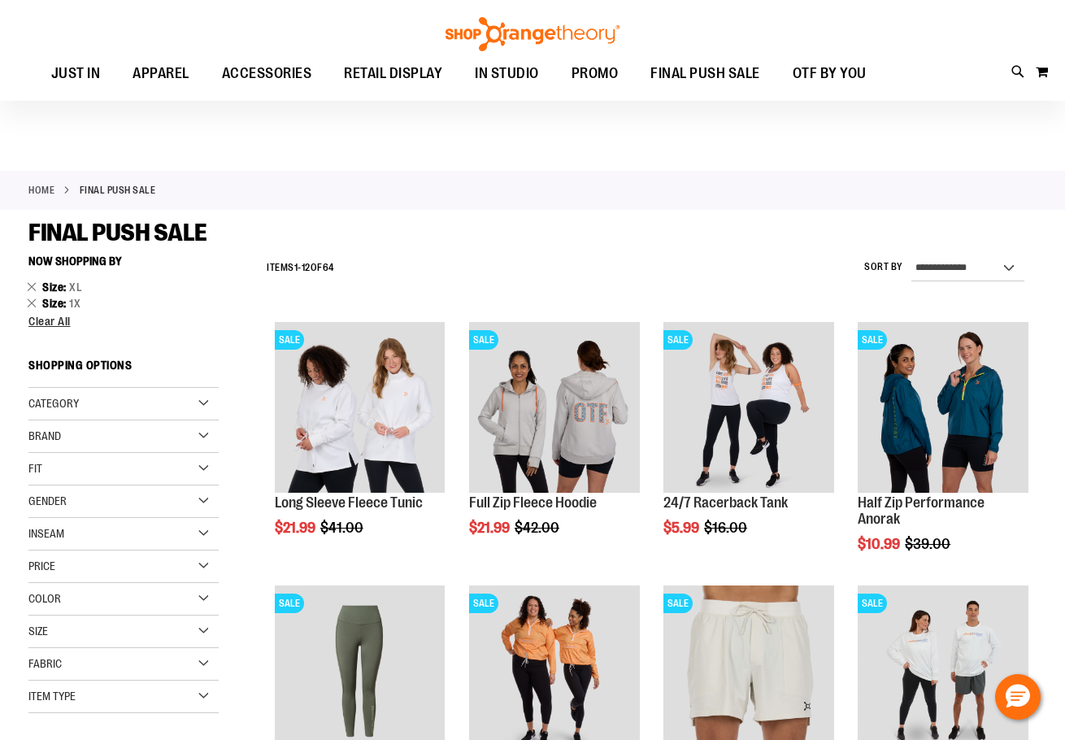
scroll to position [162, 0]
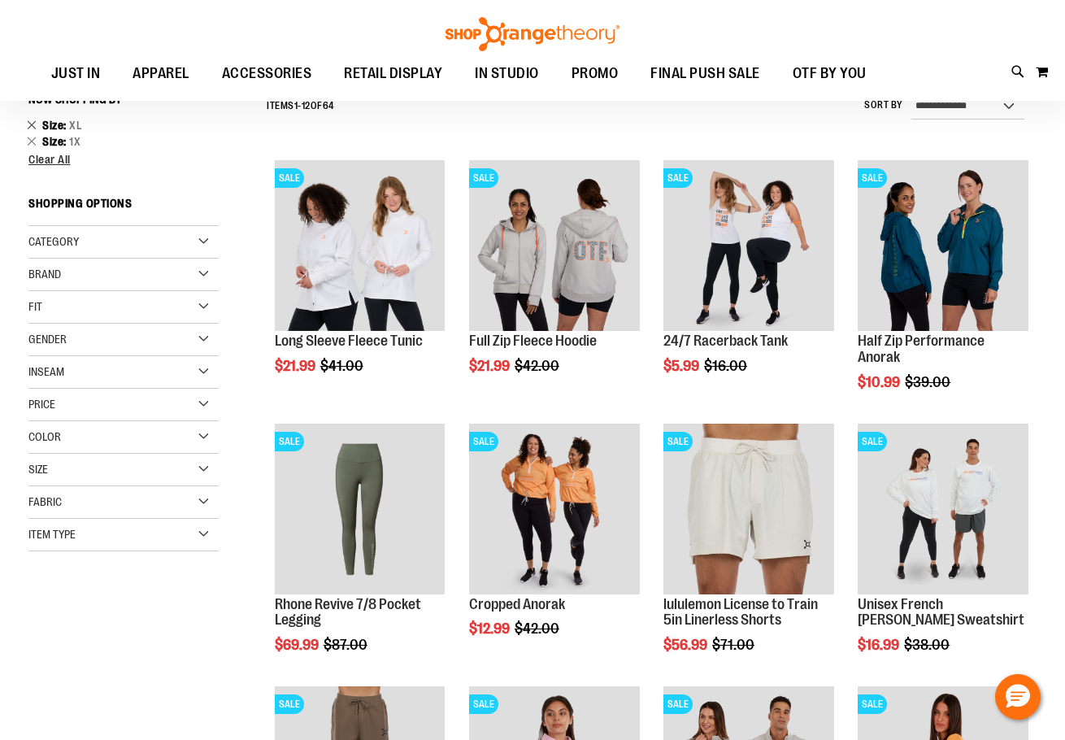
click at [32, 125] on link "Remove This Item" at bounding box center [32, 124] width 11 height 16
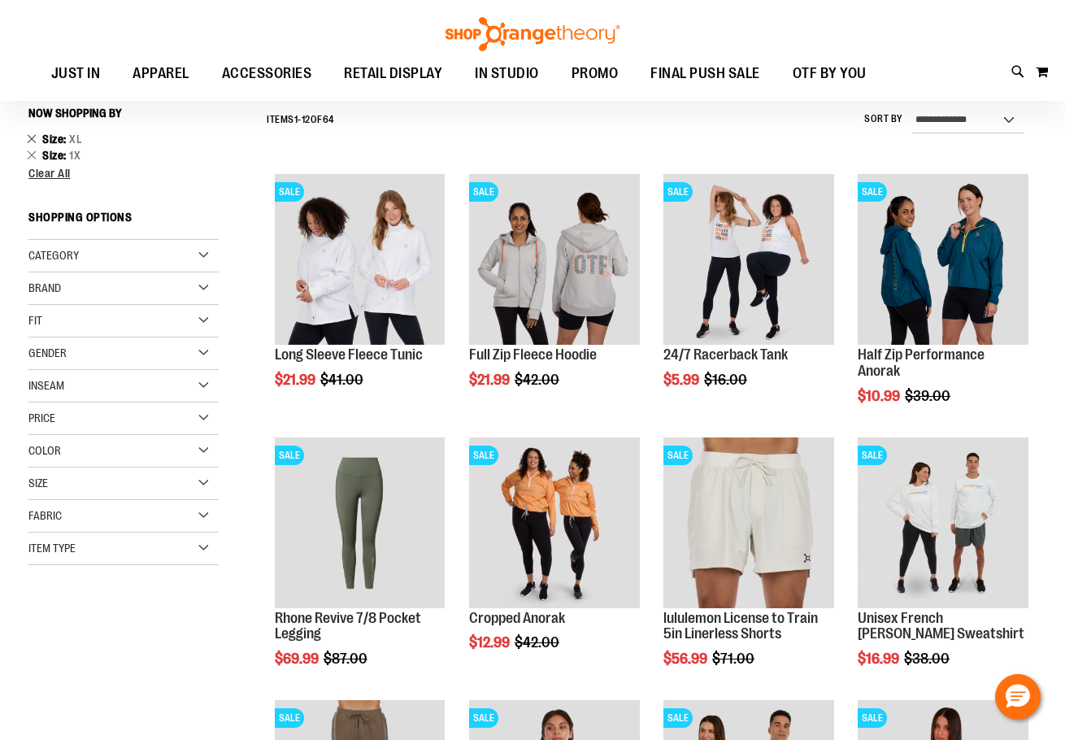
scroll to position [147, 0]
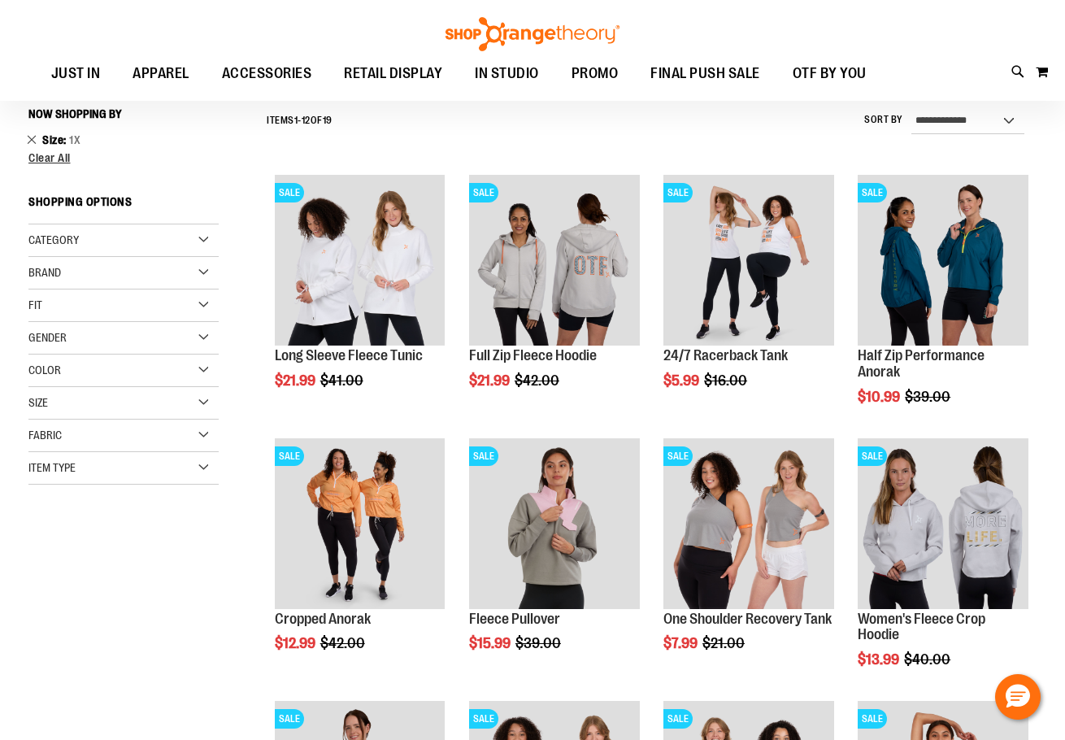
click at [29, 138] on link "Remove This Item" at bounding box center [32, 139] width 11 height 16
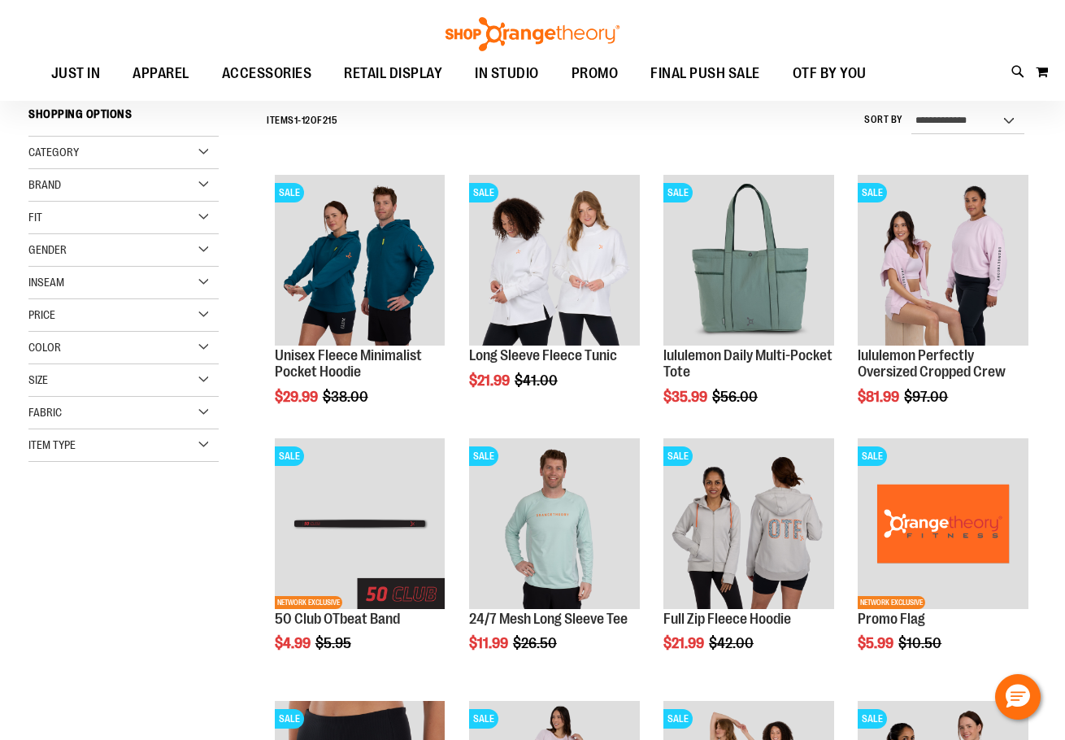
click at [185, 372] on div "Size" at bounding box center [123, 380] width 190 height 33
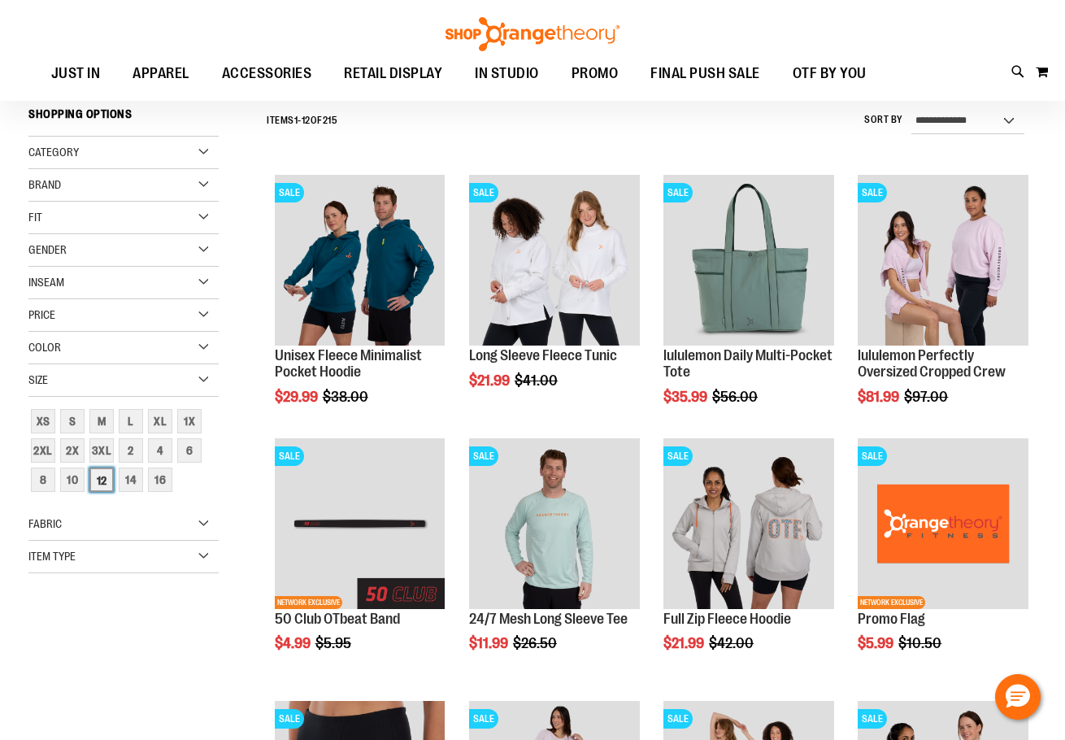
click at [100, 480] on div "12" at bounding box center [101, 480] width 24 height 24
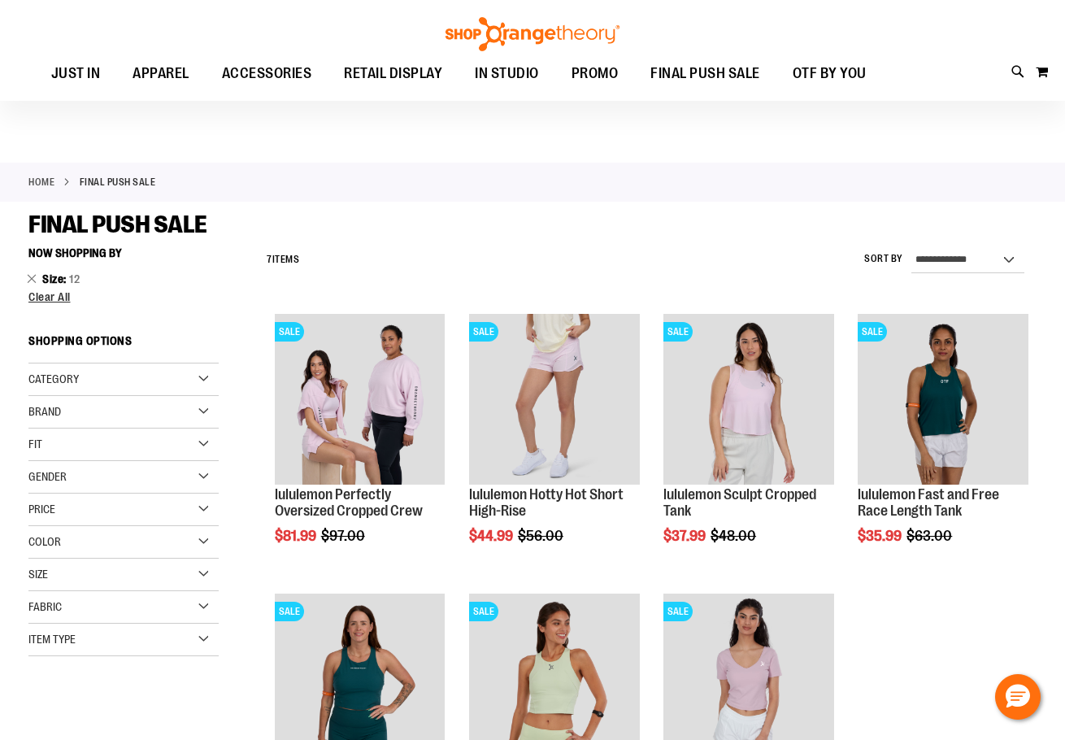
scroll to position [243, 0]
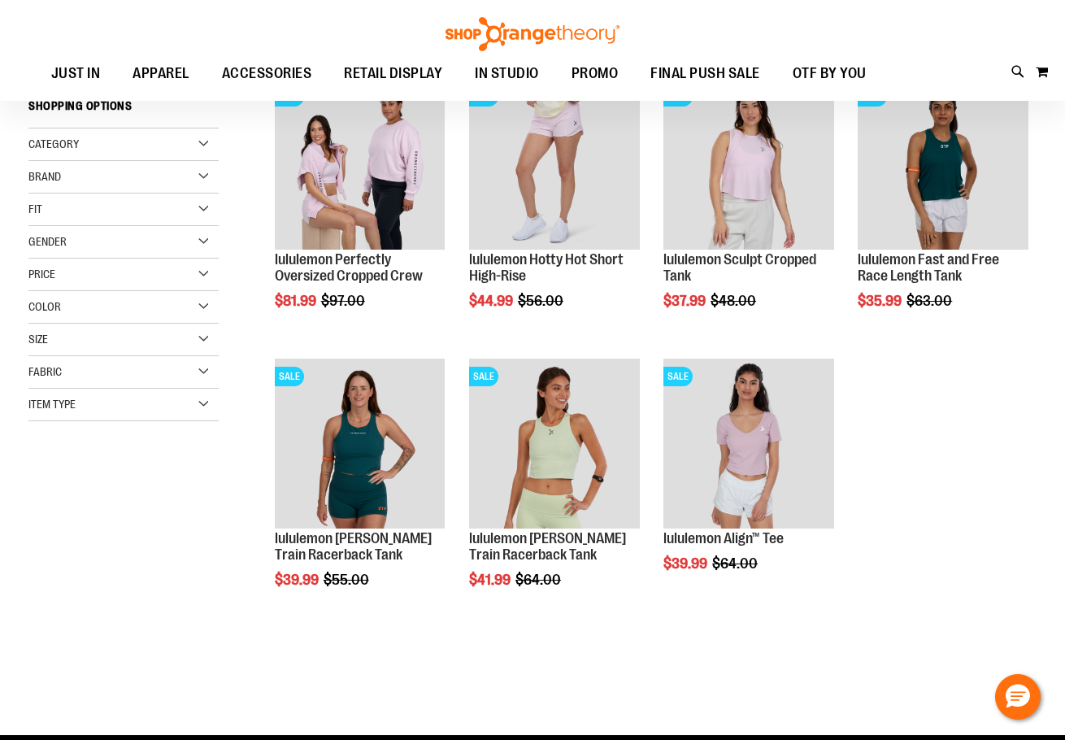
click at [203, 211] on div "Fit" at bounding box center [123, 210] width 190 height 33
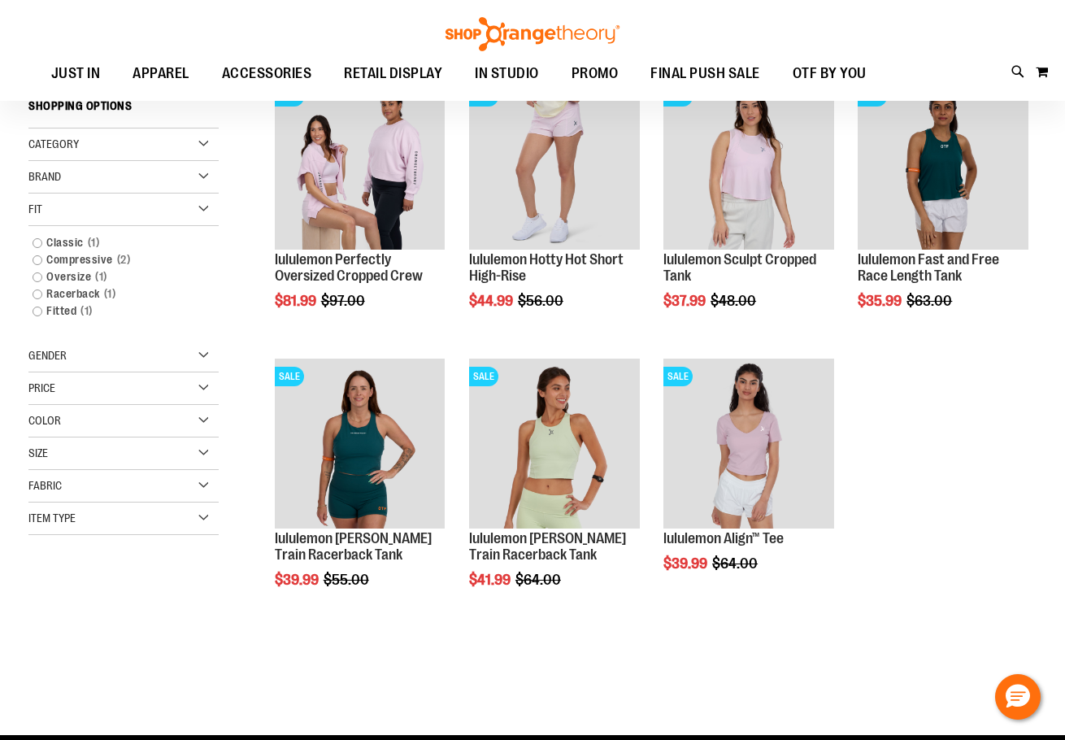
click at [203, 211] on div "Fit" at bounding box center [123, 210] width 190 height 33
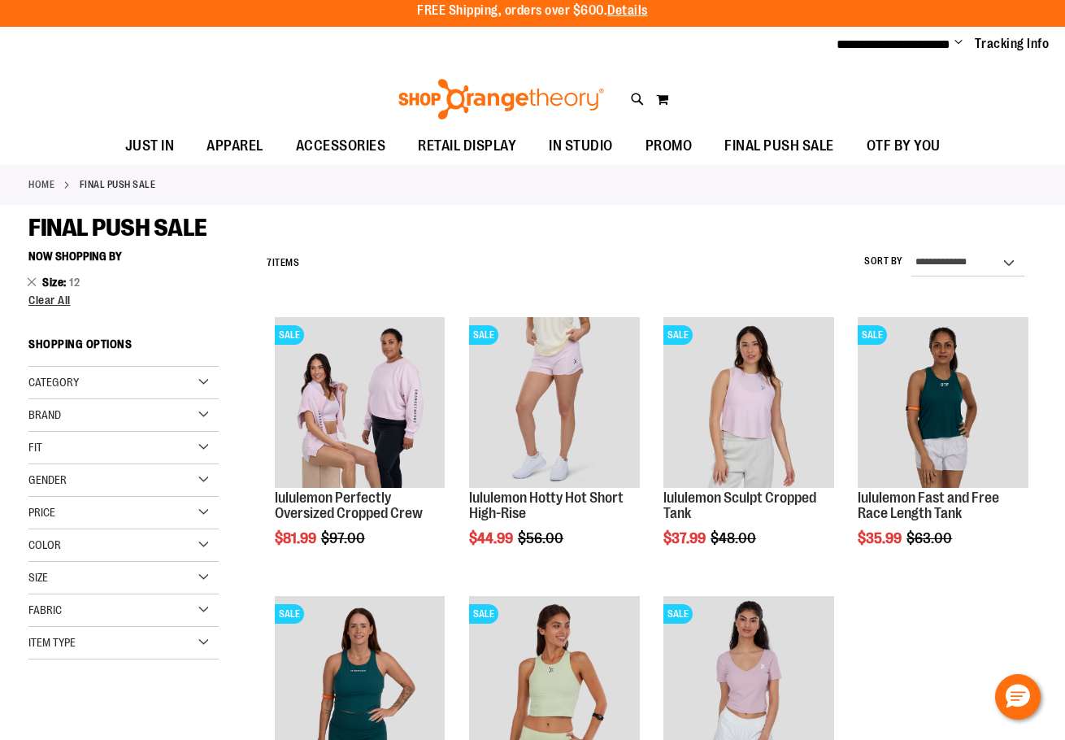
scroll to position [0, 0]
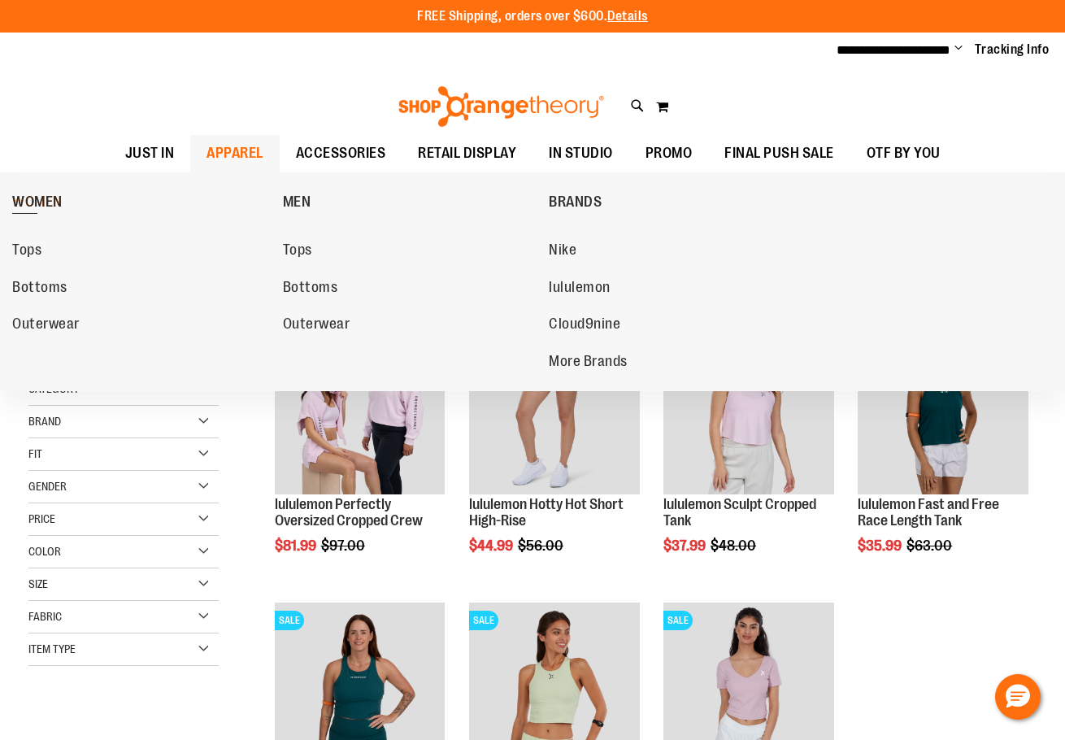
click at [43, 207] on span "WOMEN" at bounding box center [37, 204] width 50 height 20
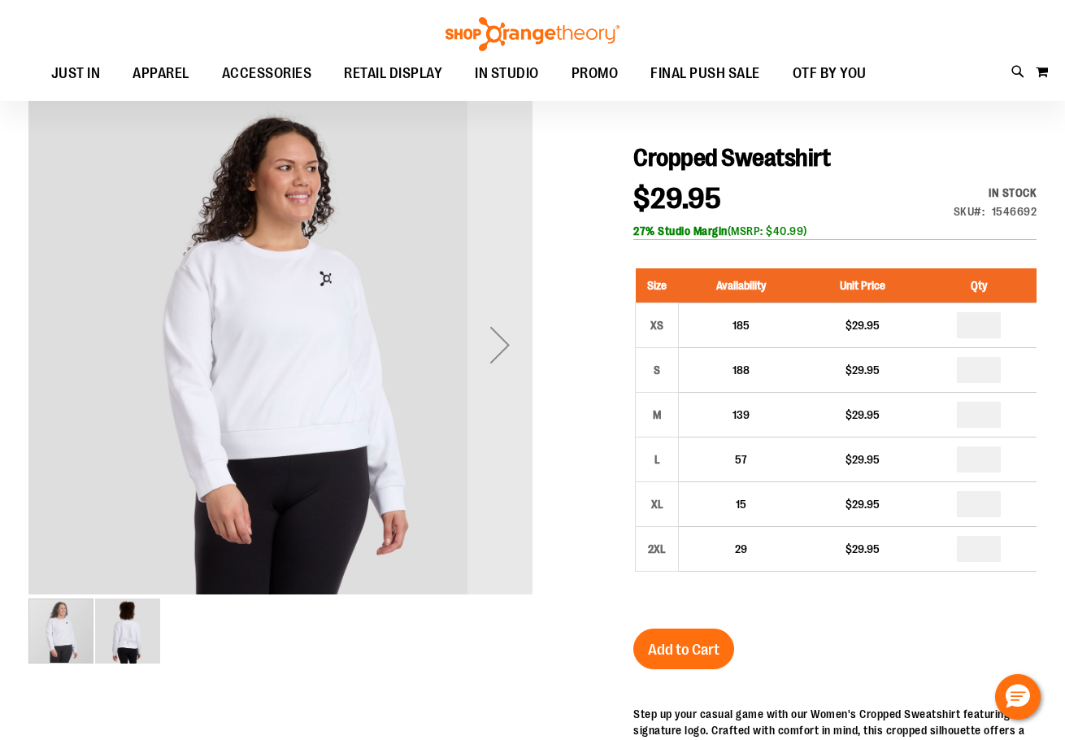
scroll to position [162, 0]
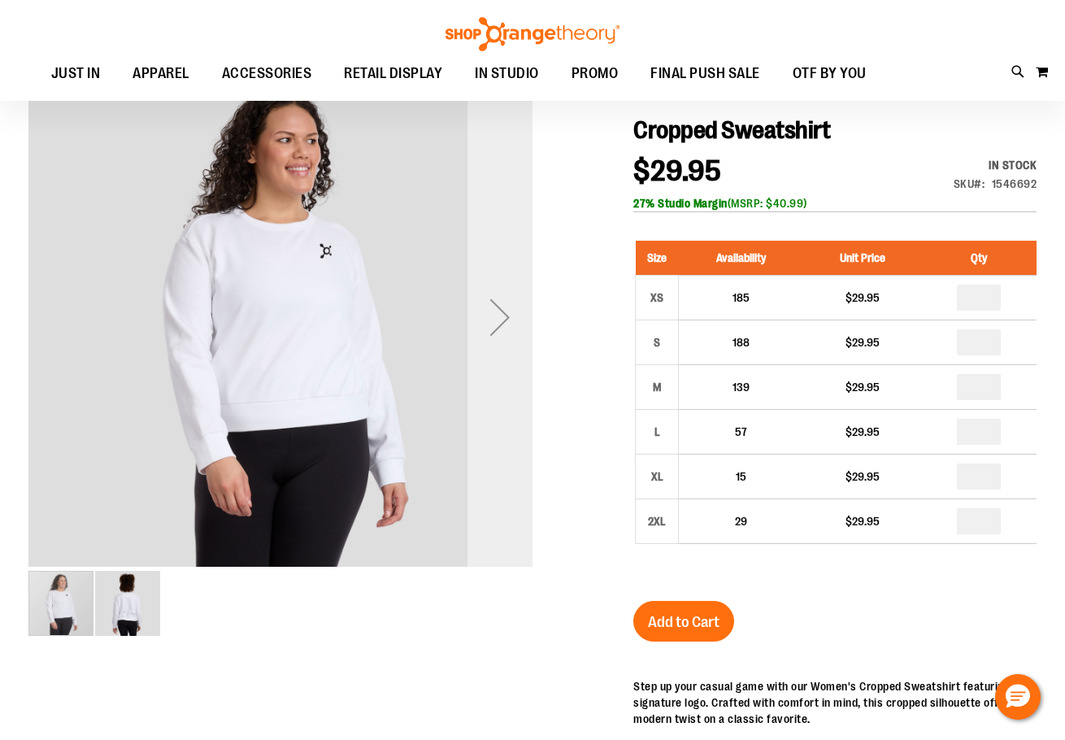
type input "**********"
click at [495, 307] on div "Next" at bounding box center [500, 317] width 65 height 65
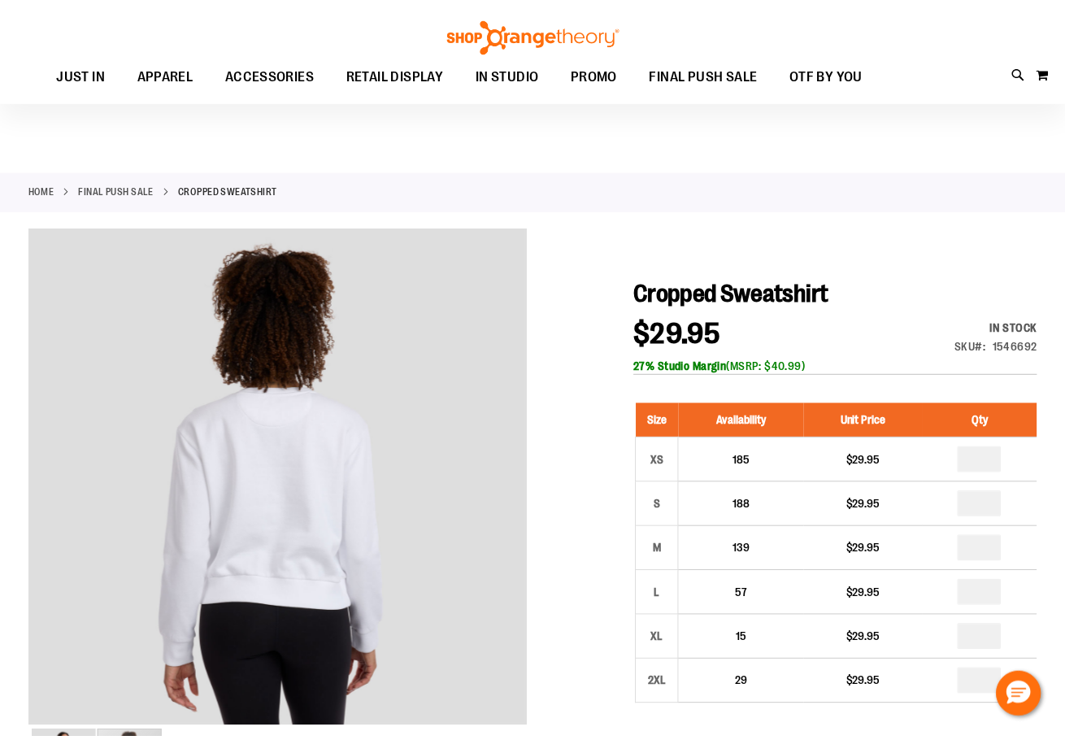
scroll to position [161, 0]
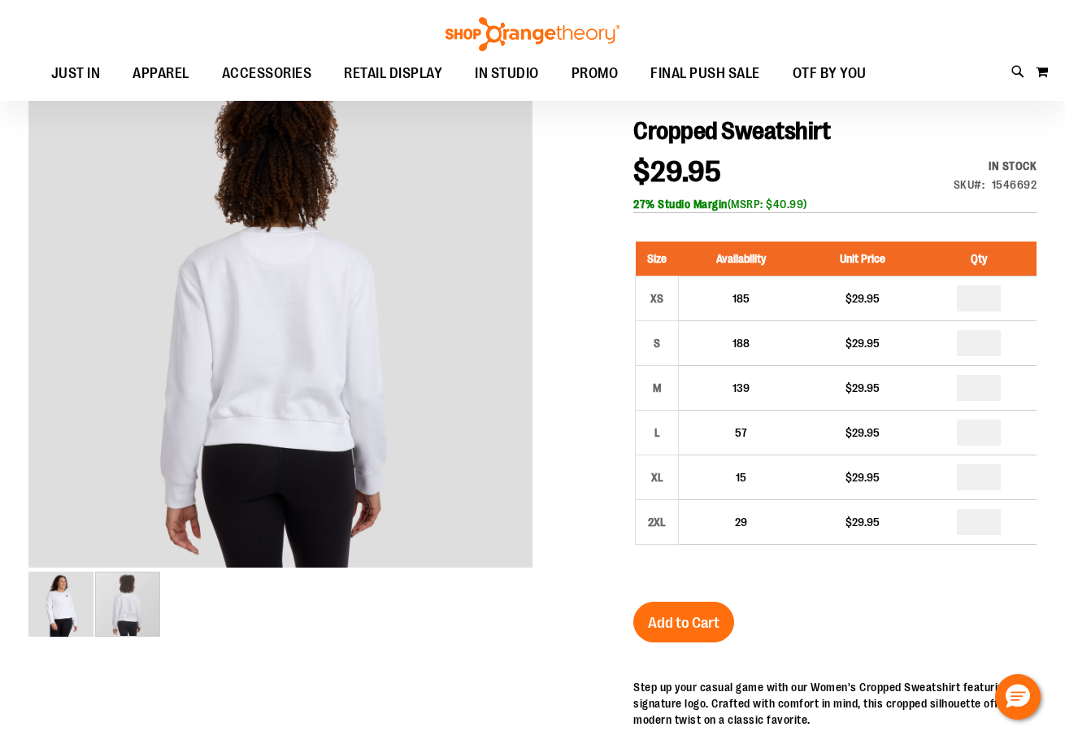
click at [50, 616] on img "image 1 of 2" at bounding box center [60, 604] width 65 height 65
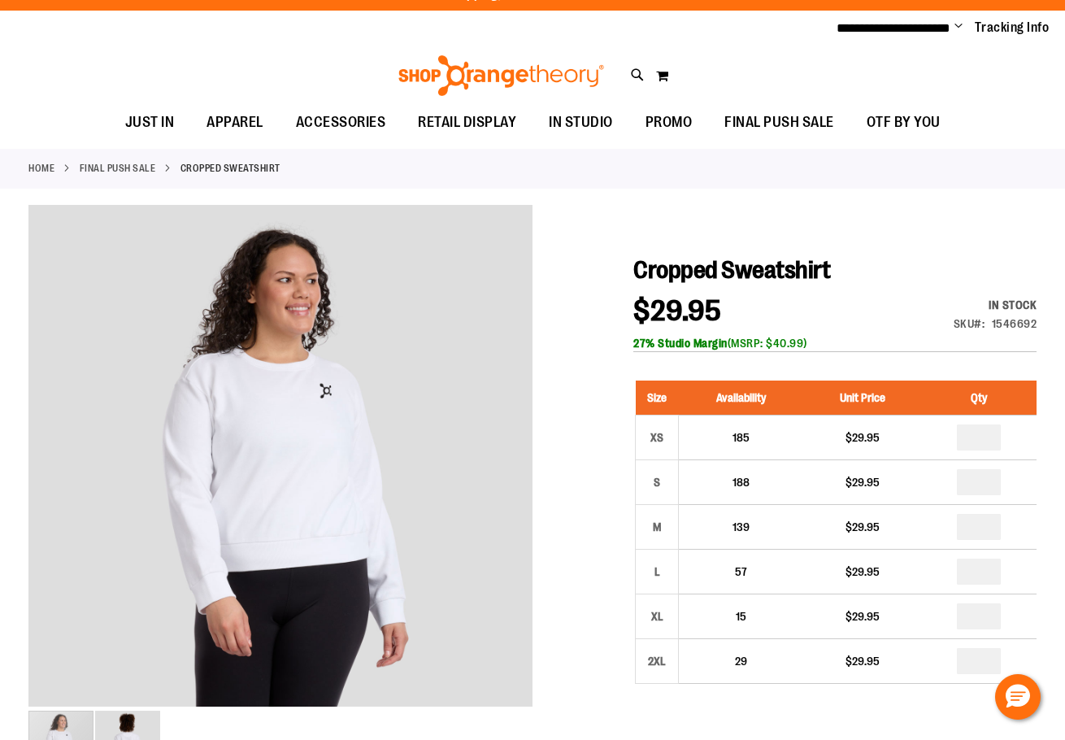
scroll to position [0, 0]
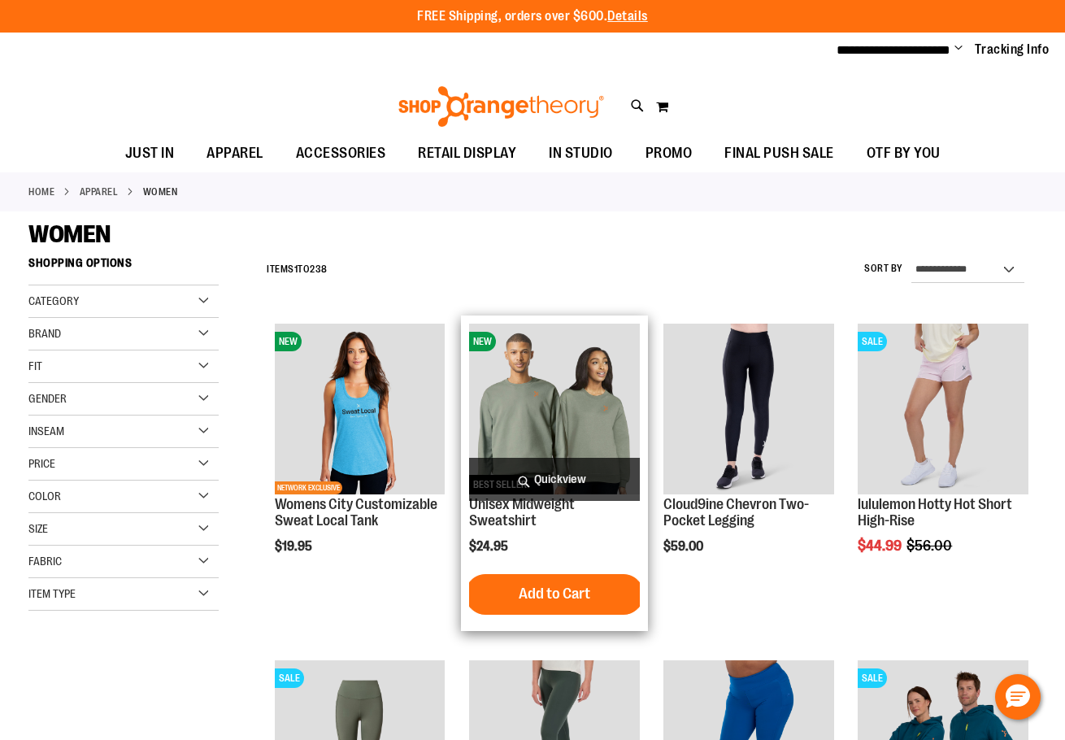
type input "**********"
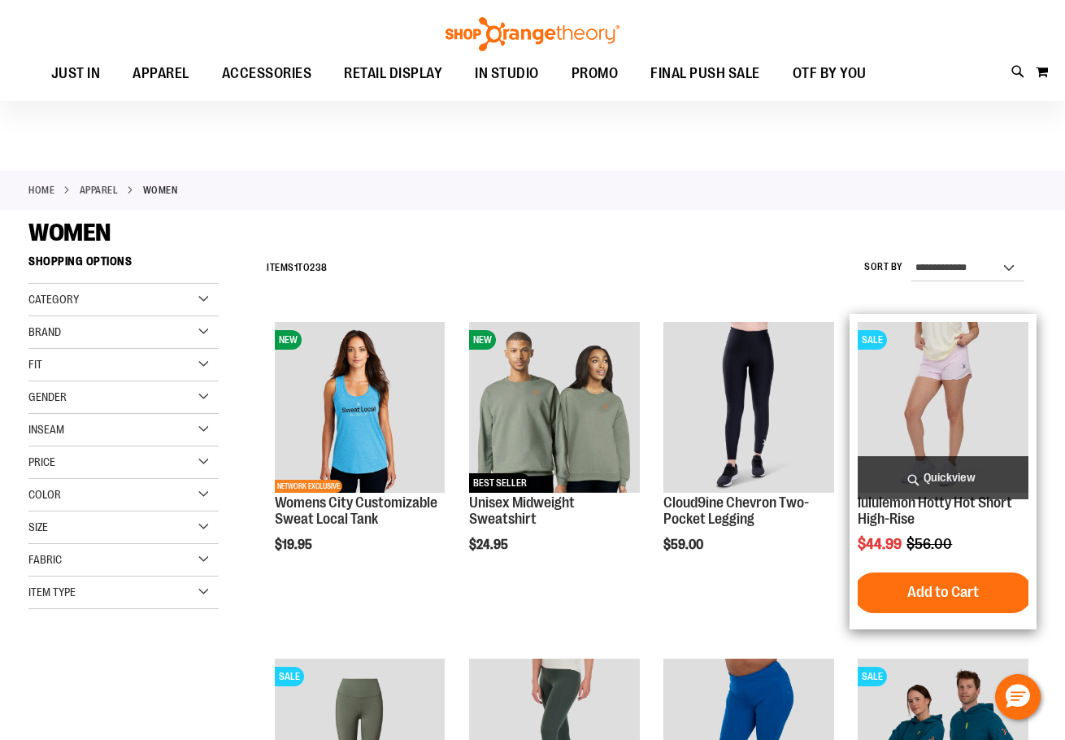
scroll to position [324, 0]
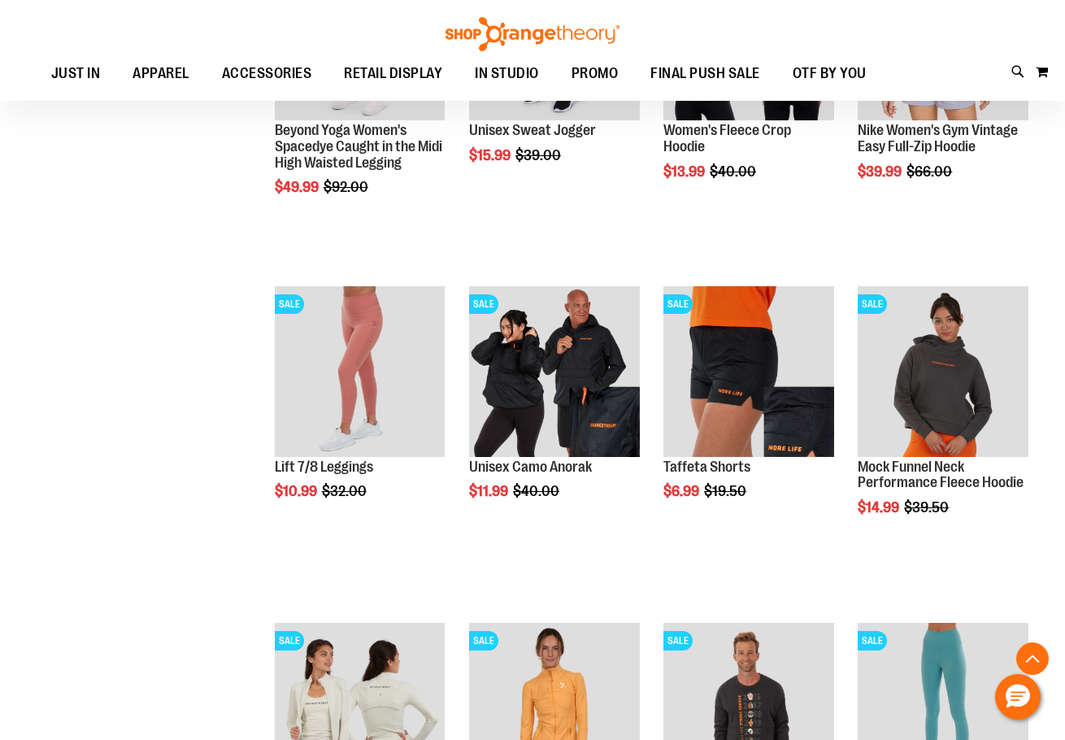
scroll to position [1788, 0]
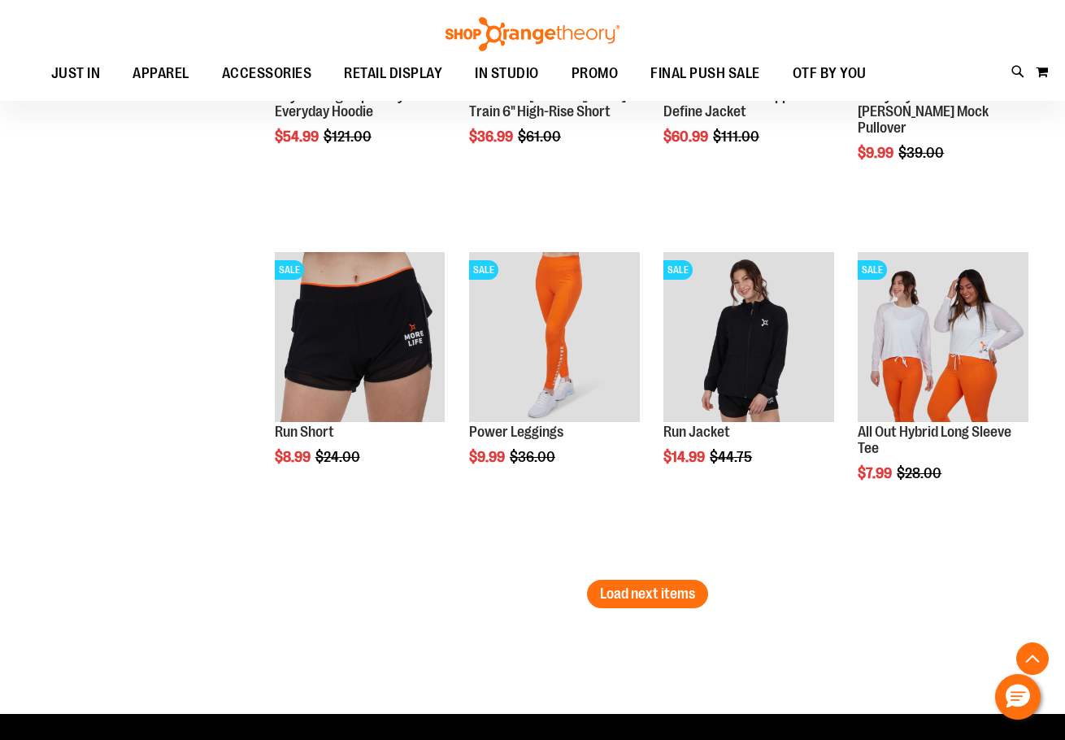
scroll to position [2764, 0]
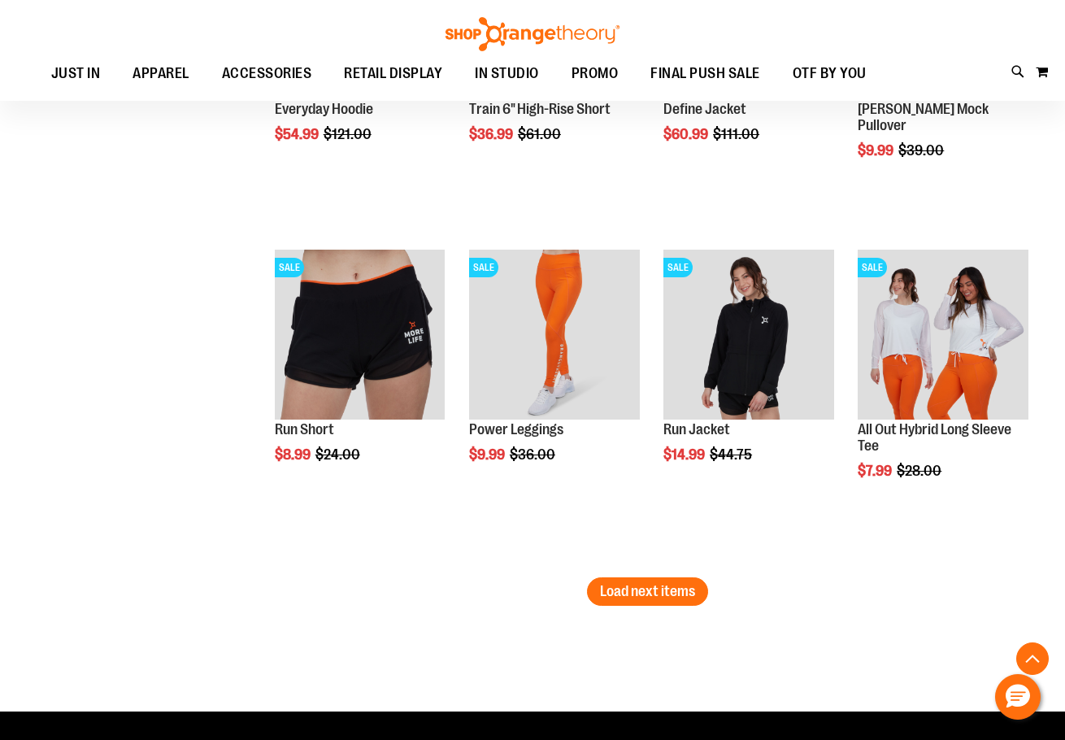
click at [640, 594] on span "Load next items" at bounding box center [647, 591] width 95 height 16
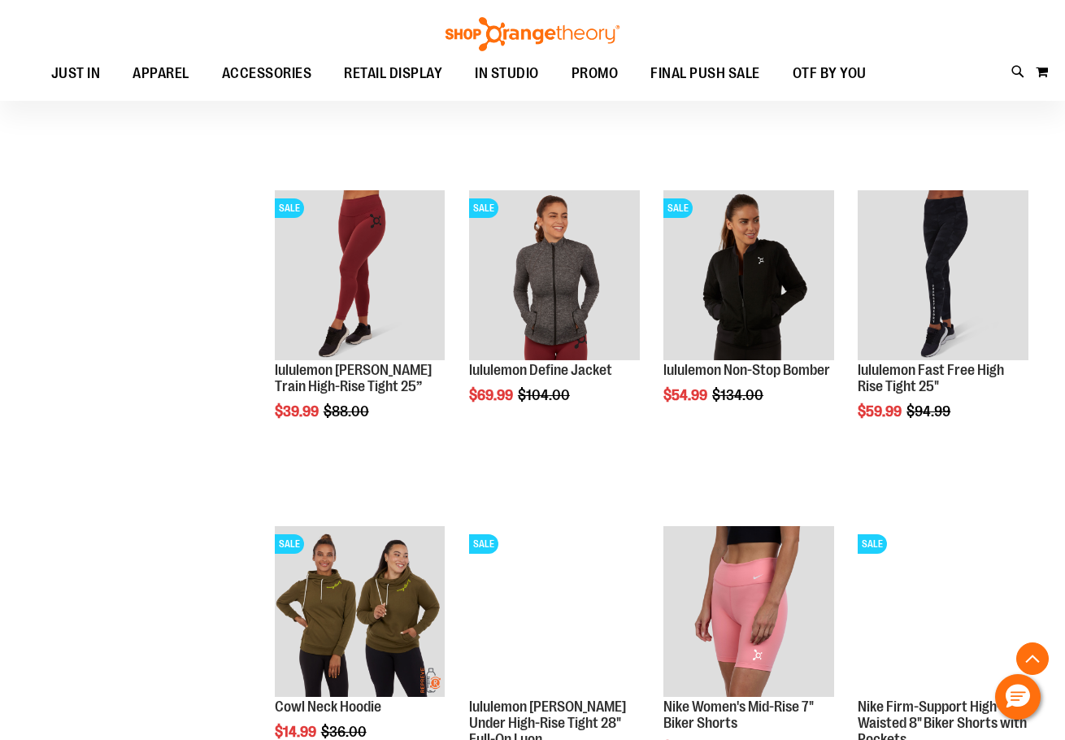
scroll to position [3740, 0]
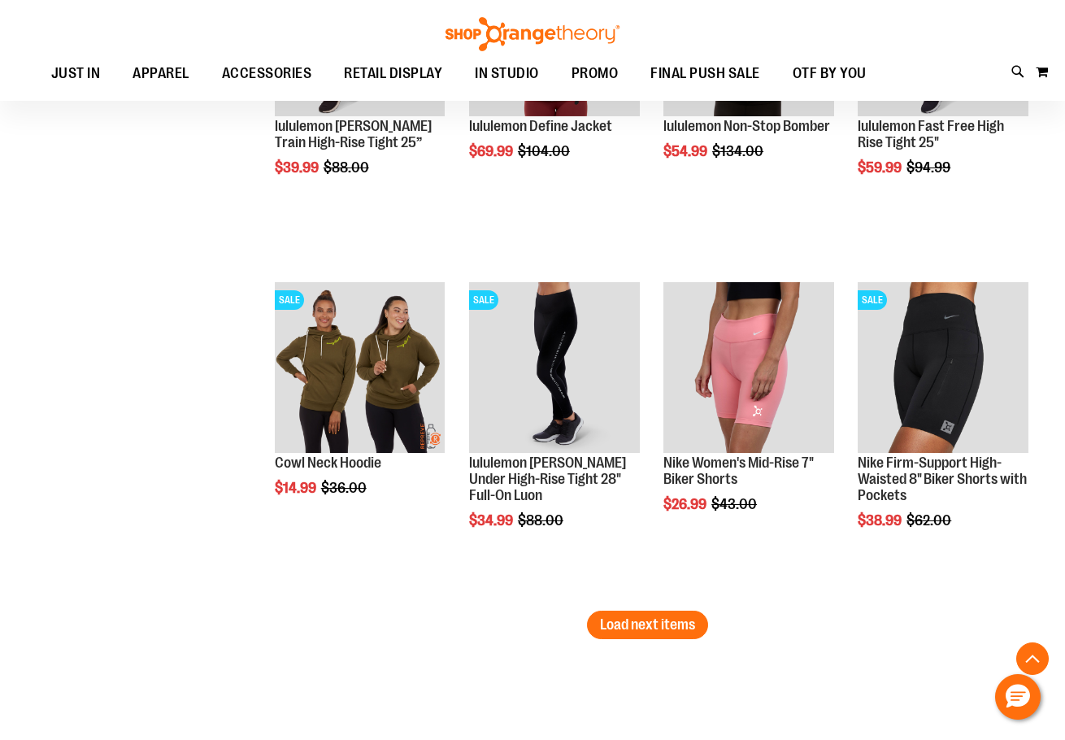
click at [634, 621] on span "Load next items" at bounding box center [647, 624] width 95 height 16
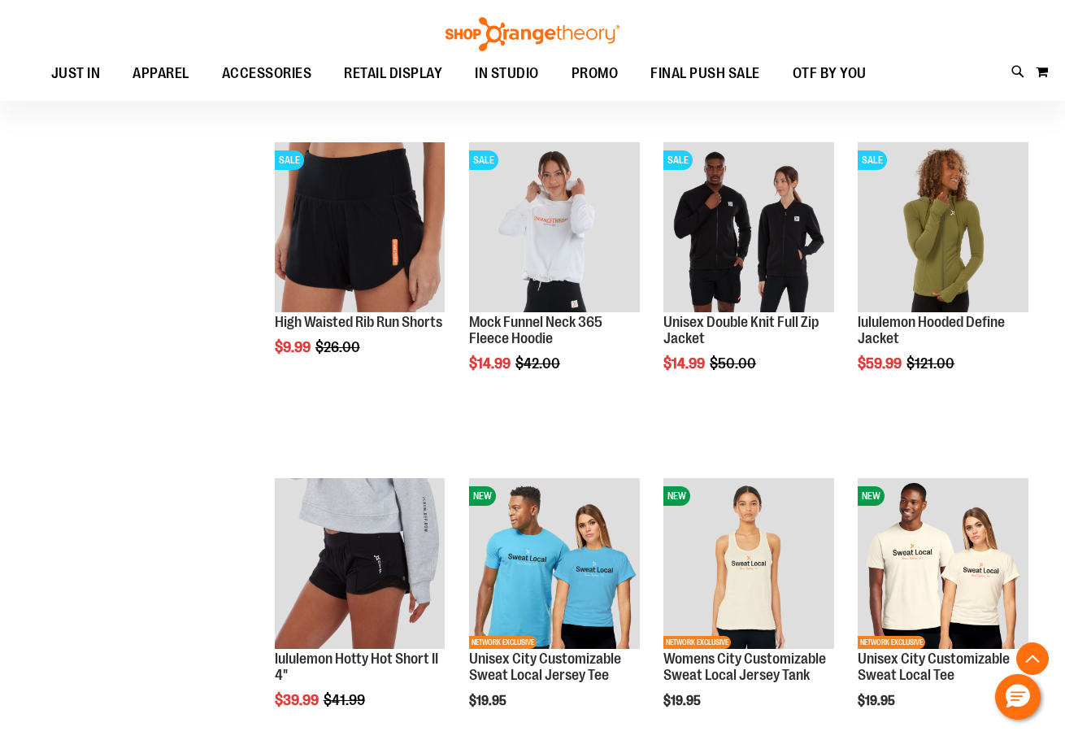
scroll to position [4879, 0]
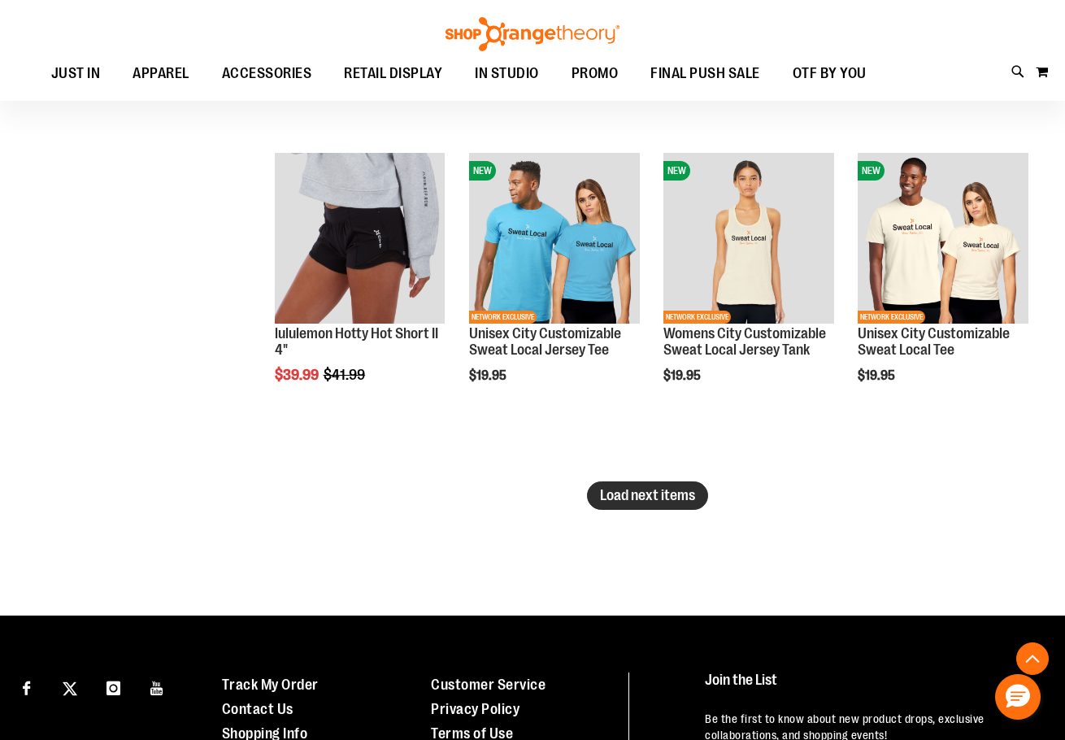
click at [625, 497] on span "Load next items" at bounding box center [647, 495] width 95 height 16
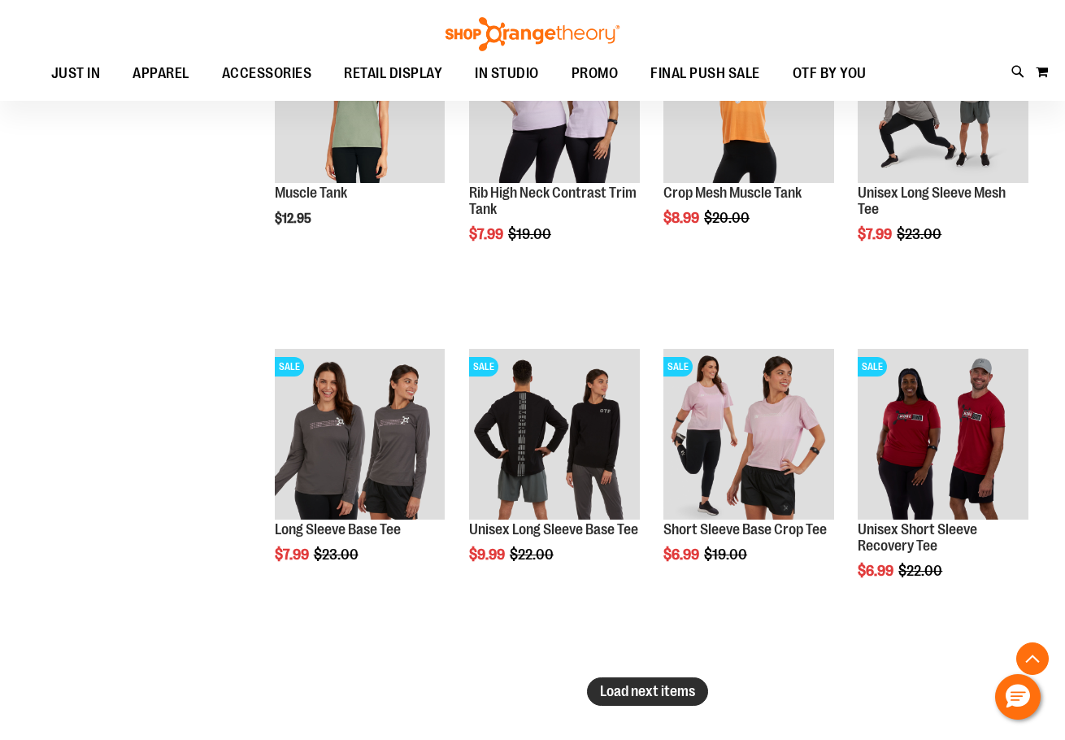
scroll to position [5936, 0]
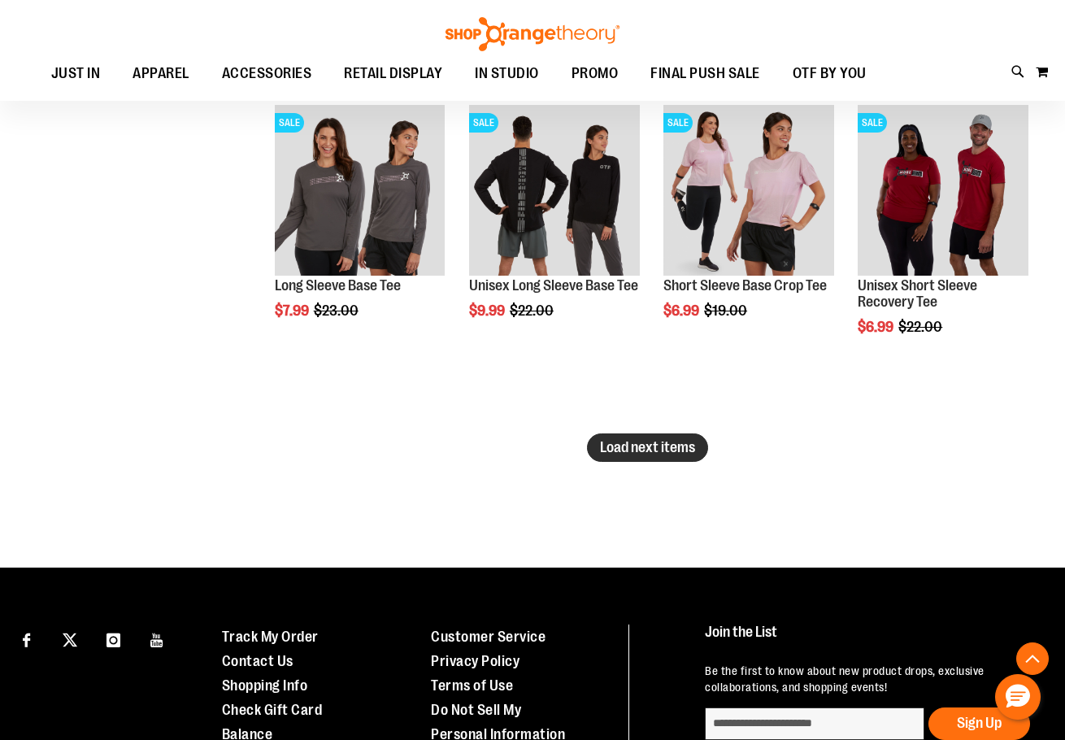
click at [690, 454] on span "Load next items" at bounding box center [647, 447] width 95 height 16
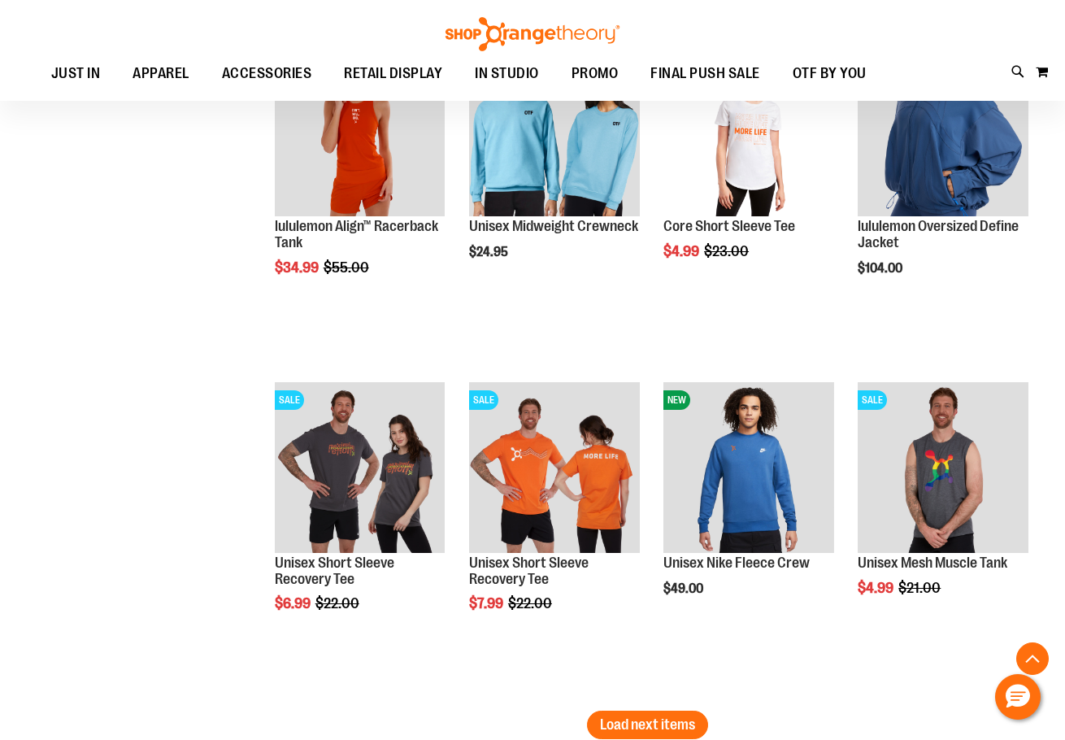
scroll to position [6830, 0]
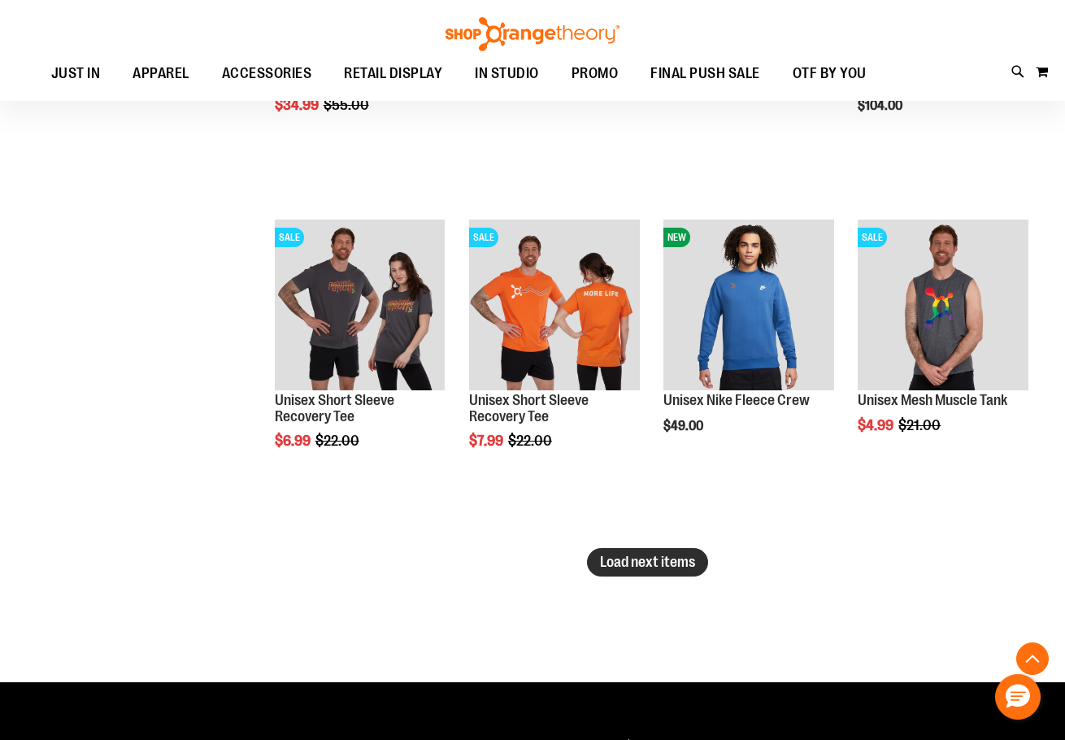
click at [634, 555] on span "Load next items" at bounding box center [647, 562] width 95 height 16
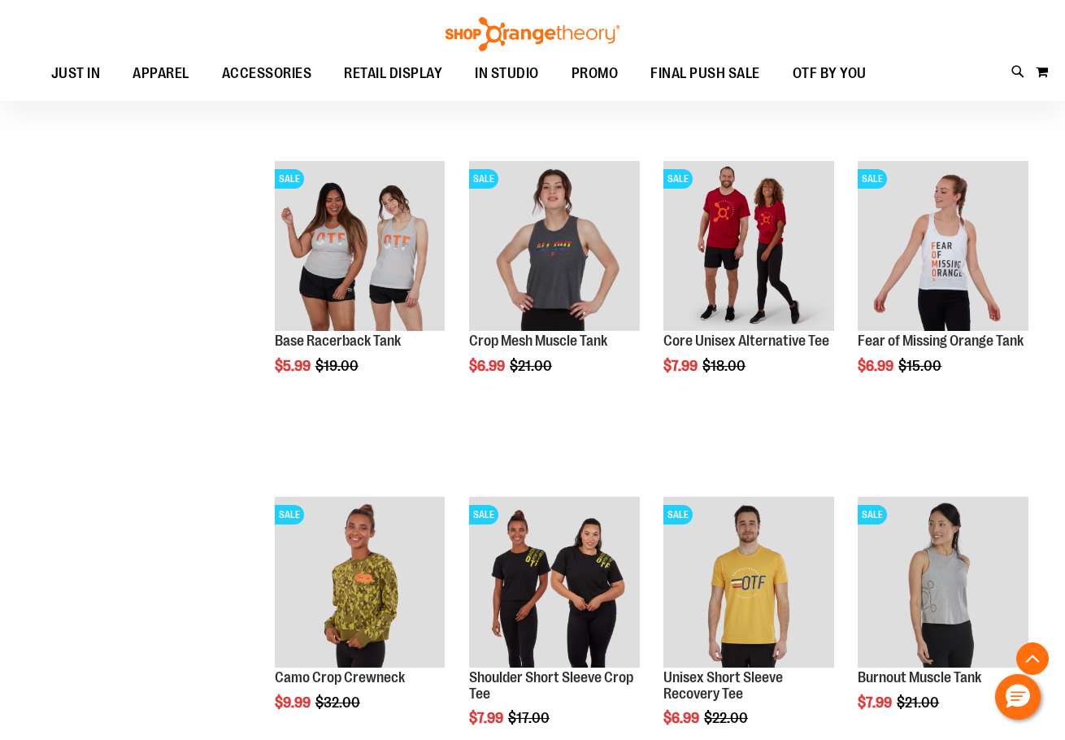
scroll to position [7888, 0]
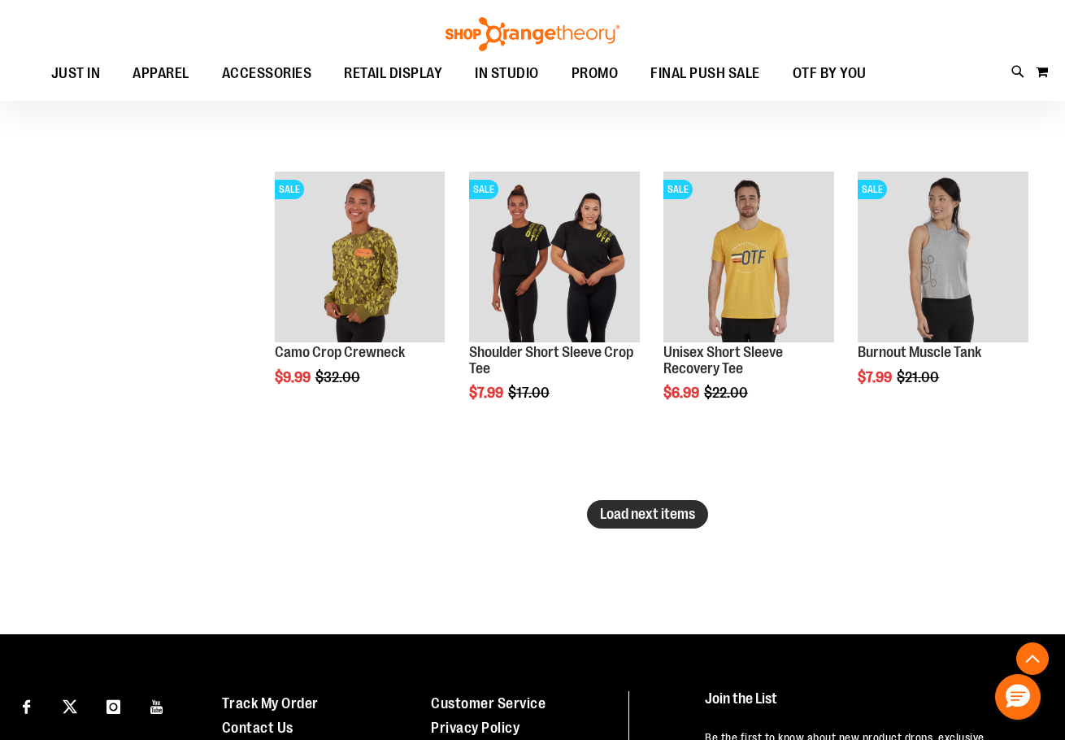
click at [672, 516] on span "Load next items" at bounding box center [647, 514] width 95 height 16
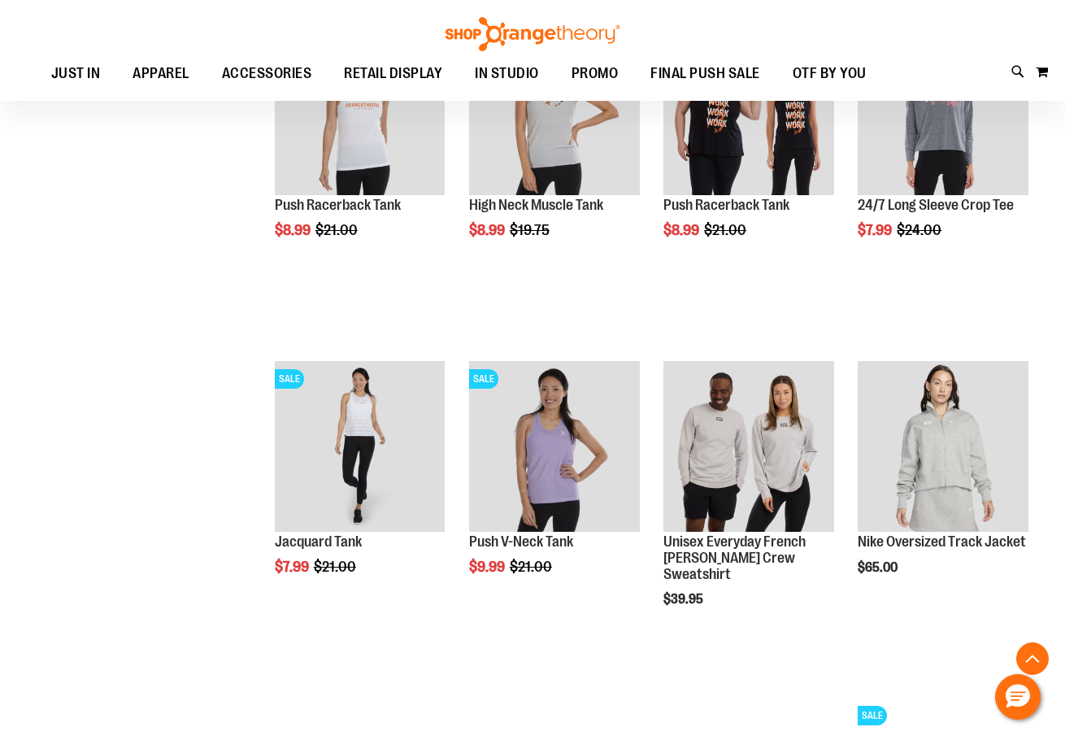
scroll to position [8376, 0]
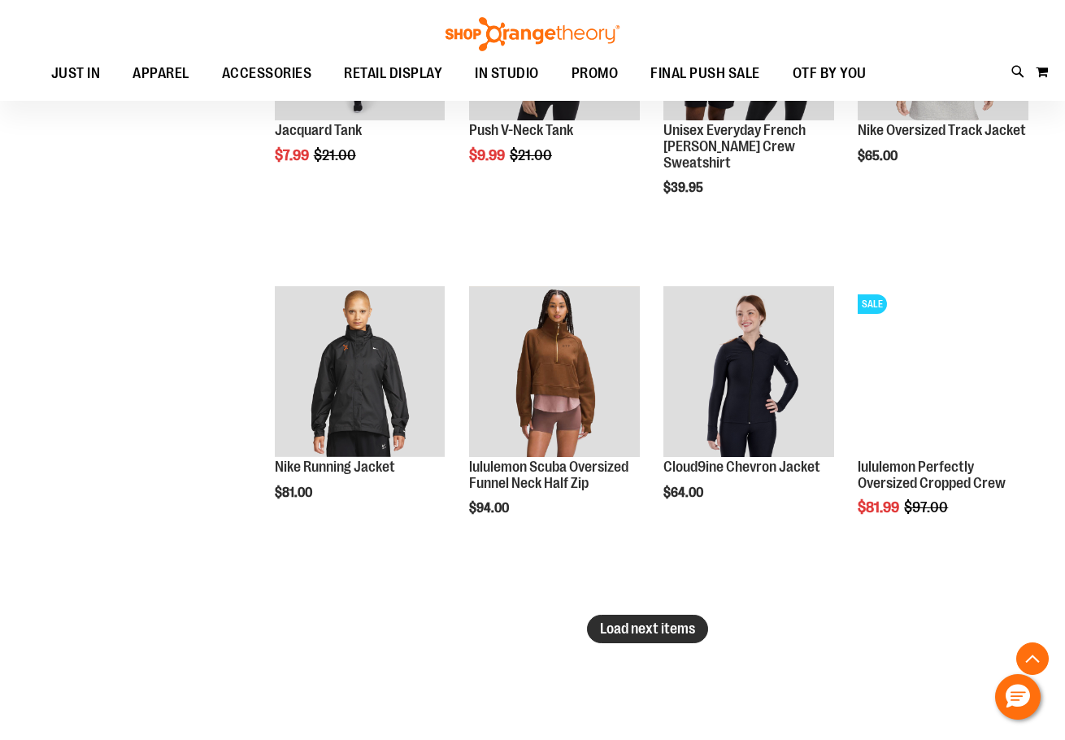
scroll to position [8945, 0]
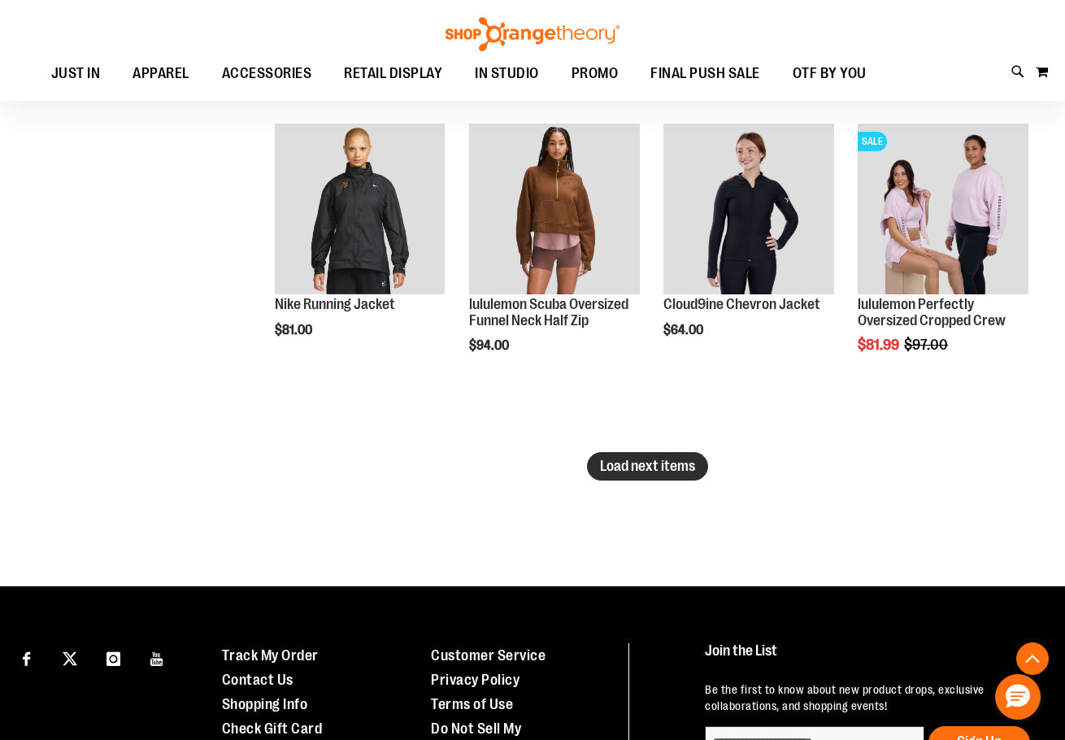
click at [638, 472] on span "Load next items" at bounding box center [647, 466] width 95 height 16
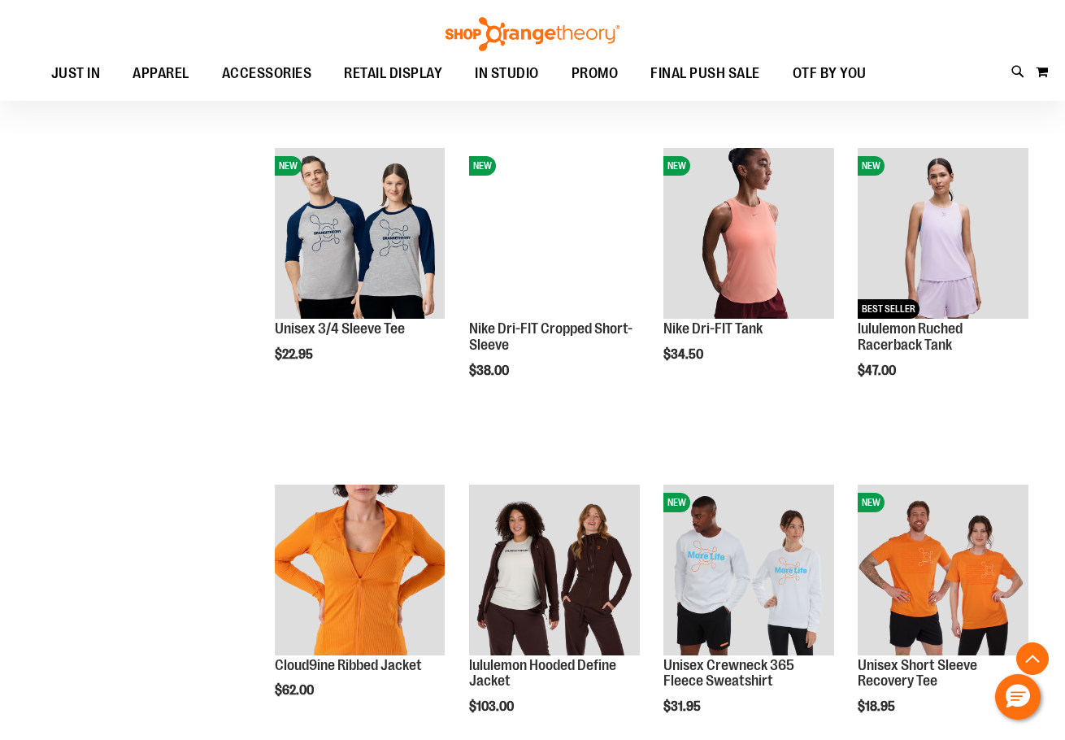
scroll to position [9596, 0]
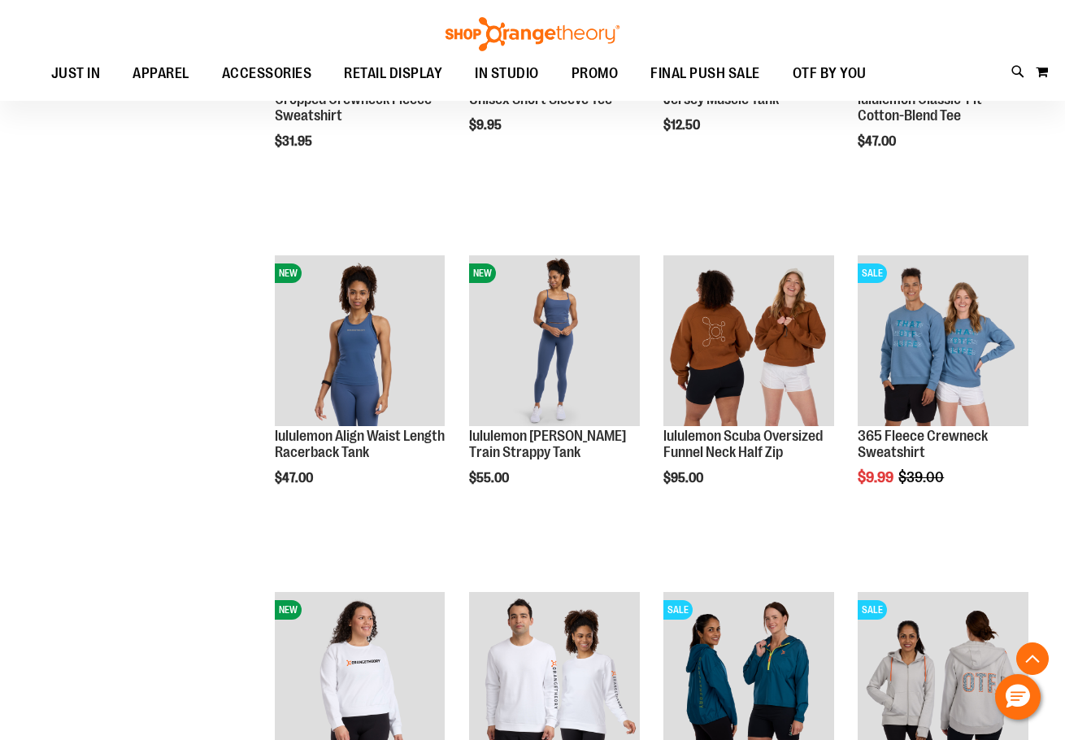
scroll to position [10653, 0]
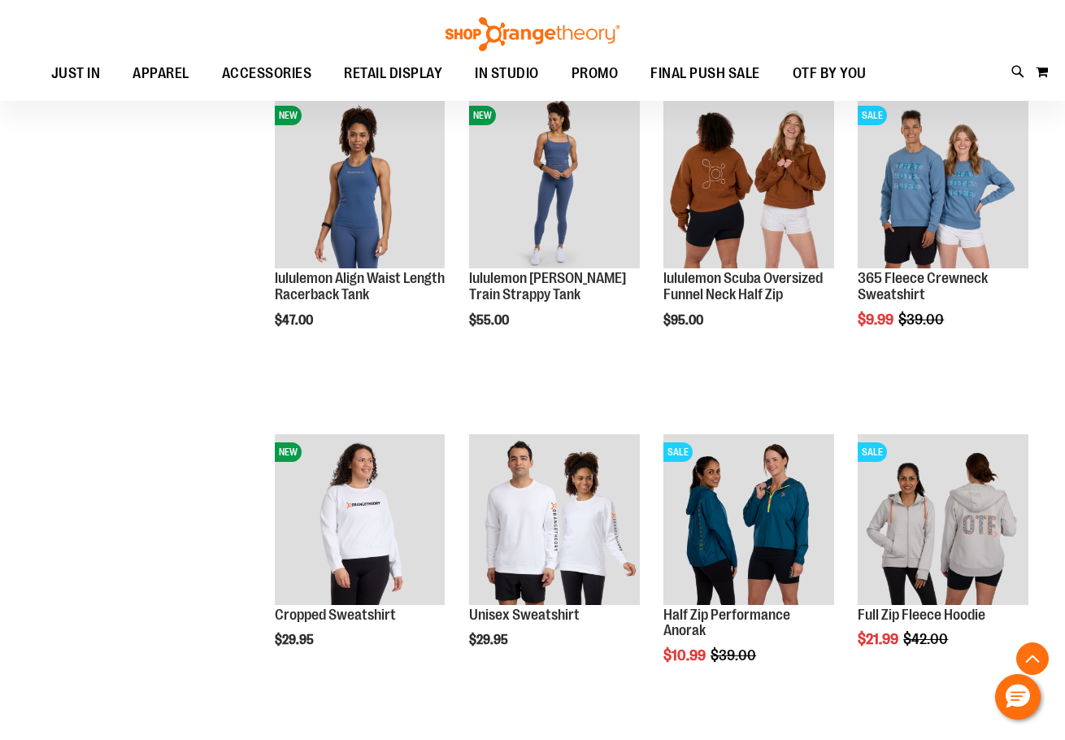
drag, startPoint x: 636, startPoint y: 453, endPoint x: 695, endPoint y: 507, distance: 80.0
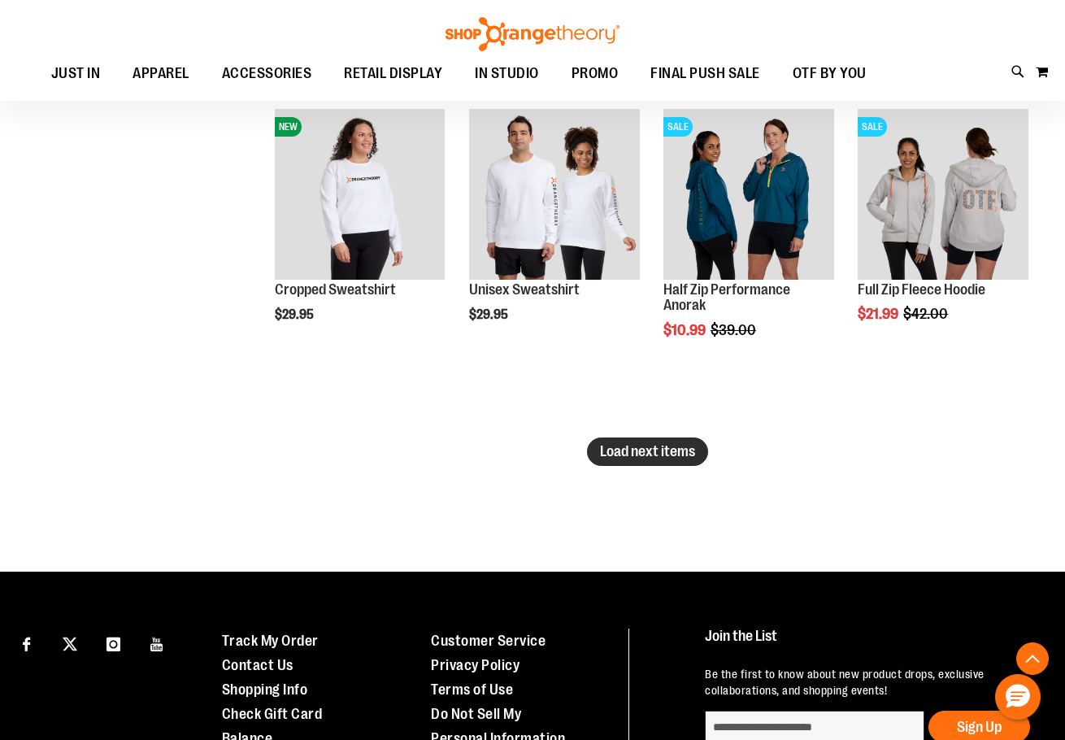
click at [673, 443] on span "Load next items" at bounding box center [647, 451] width 95 height 16
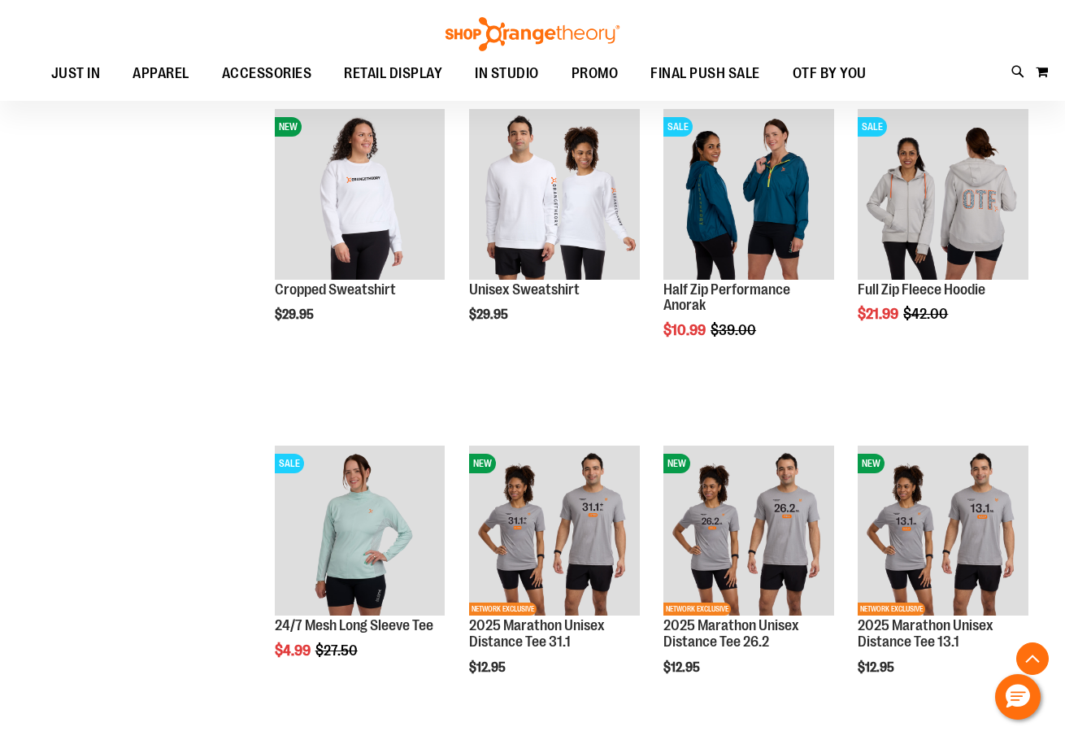
drag, startPoint x: 152, startPoint y: 507, endPoint x: 157, endPoint y: 482, distance: 24.9
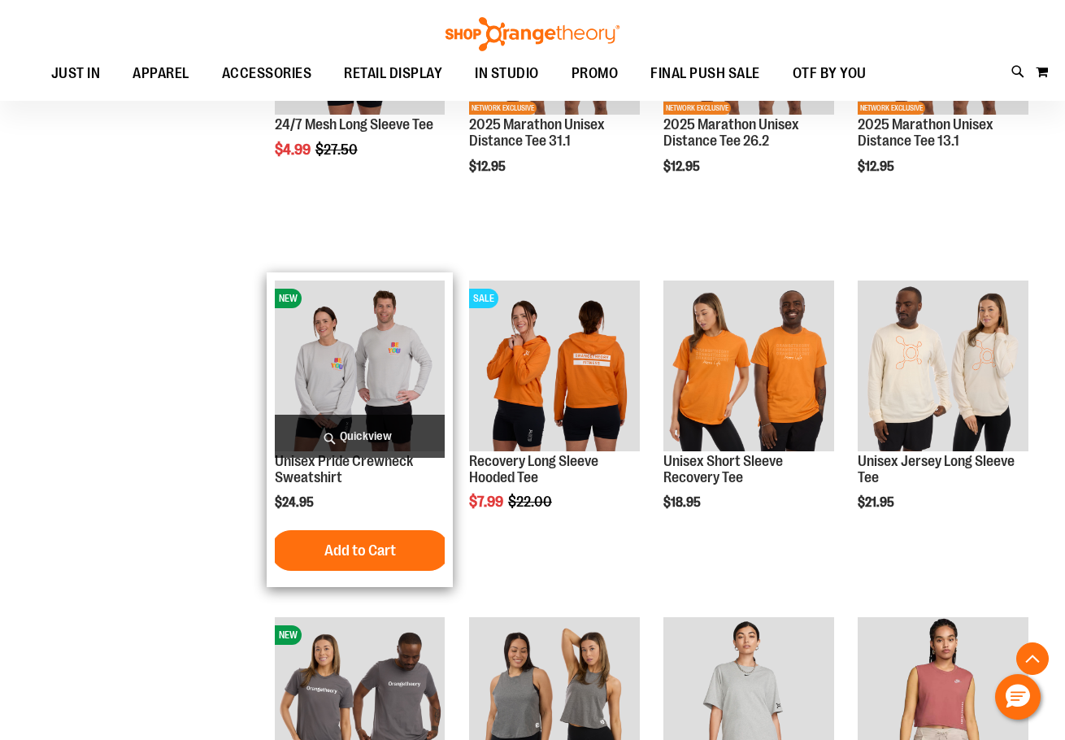
scroll to position [11710, 0]
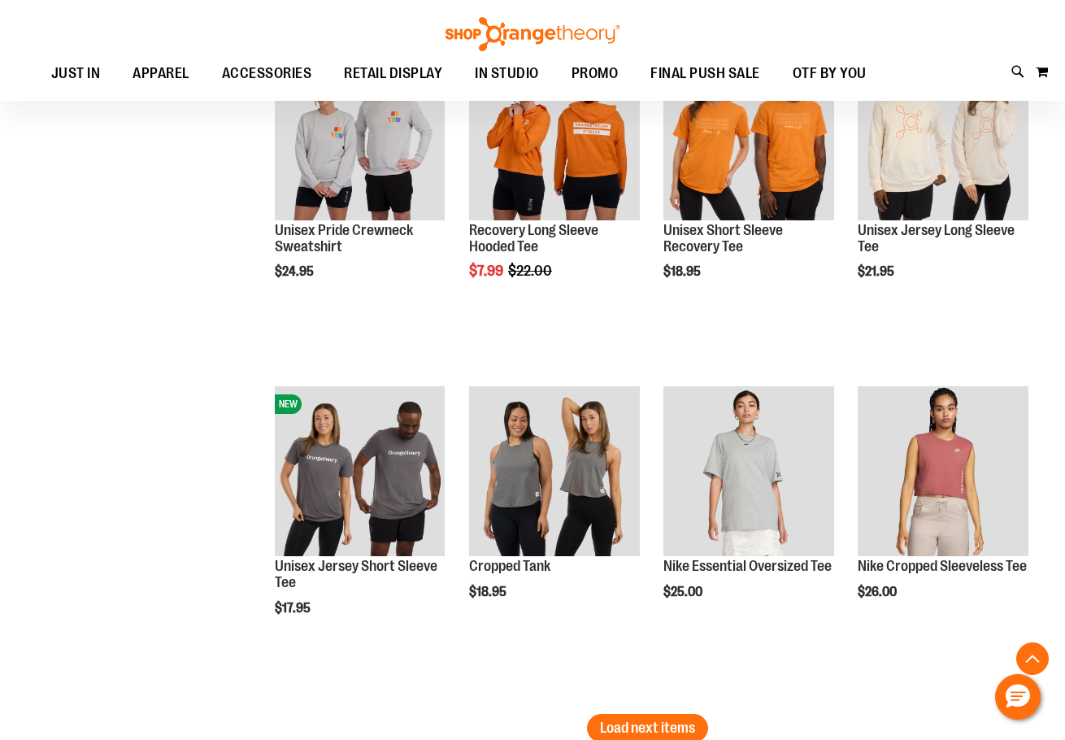
click at [623, 720] on span "Load next items" at bounding box center [647, 728] width 95 height 16
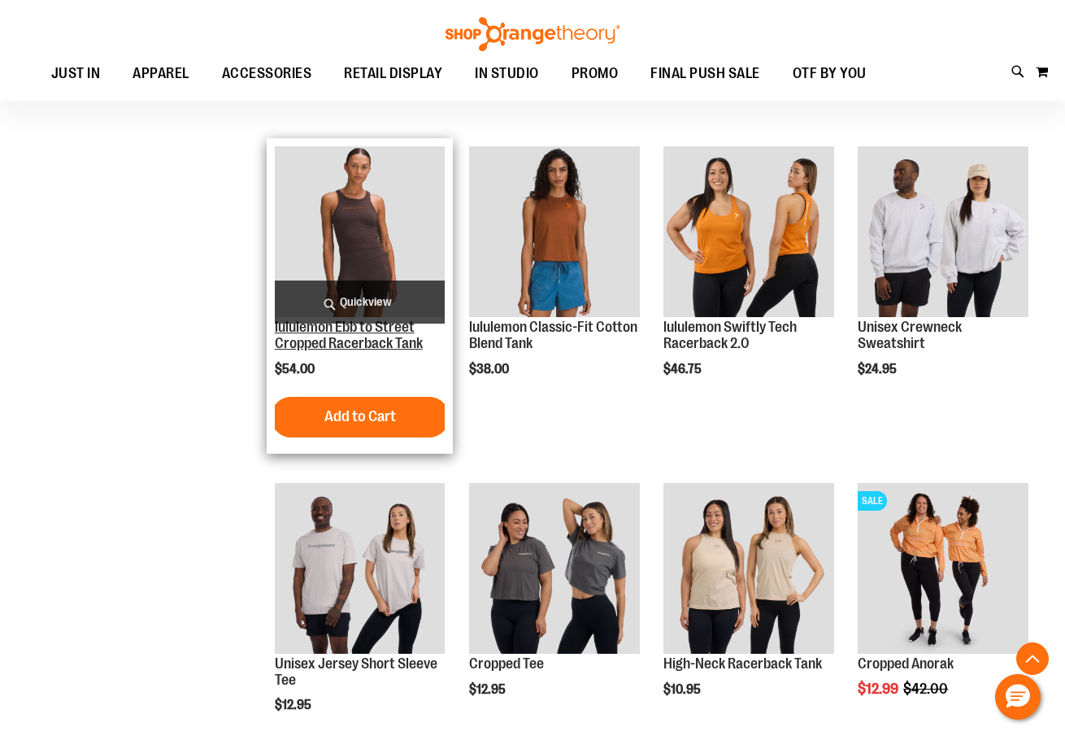
scroll to position [12442, 0]
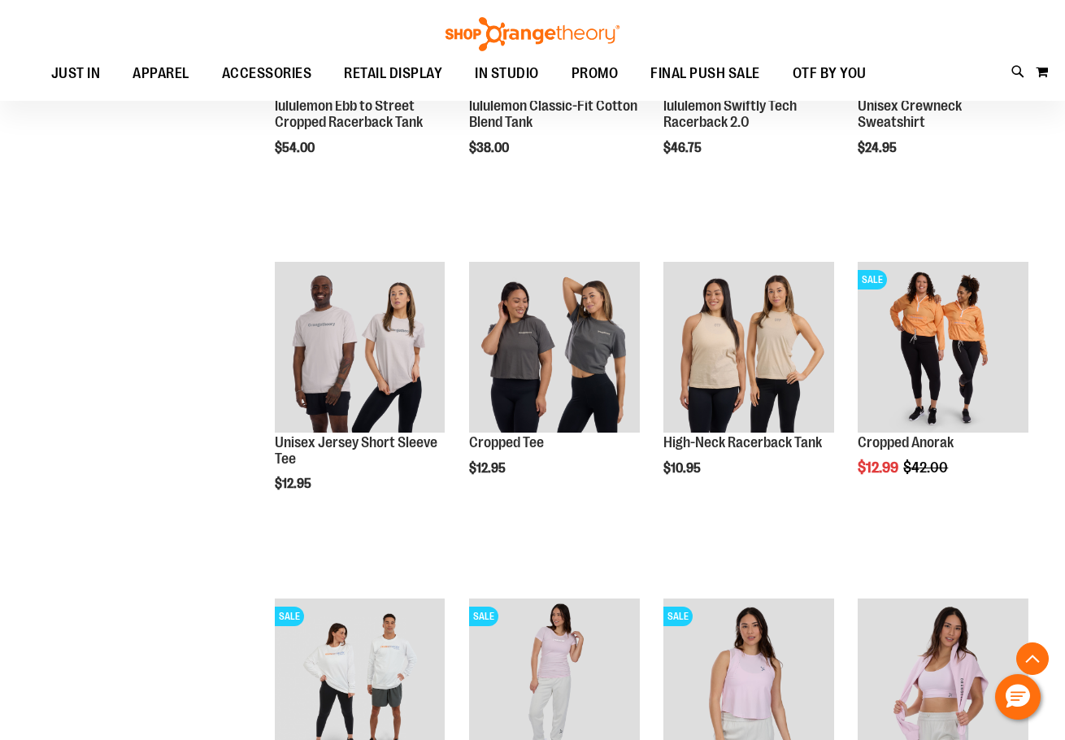
scroll to position [12767, 0]
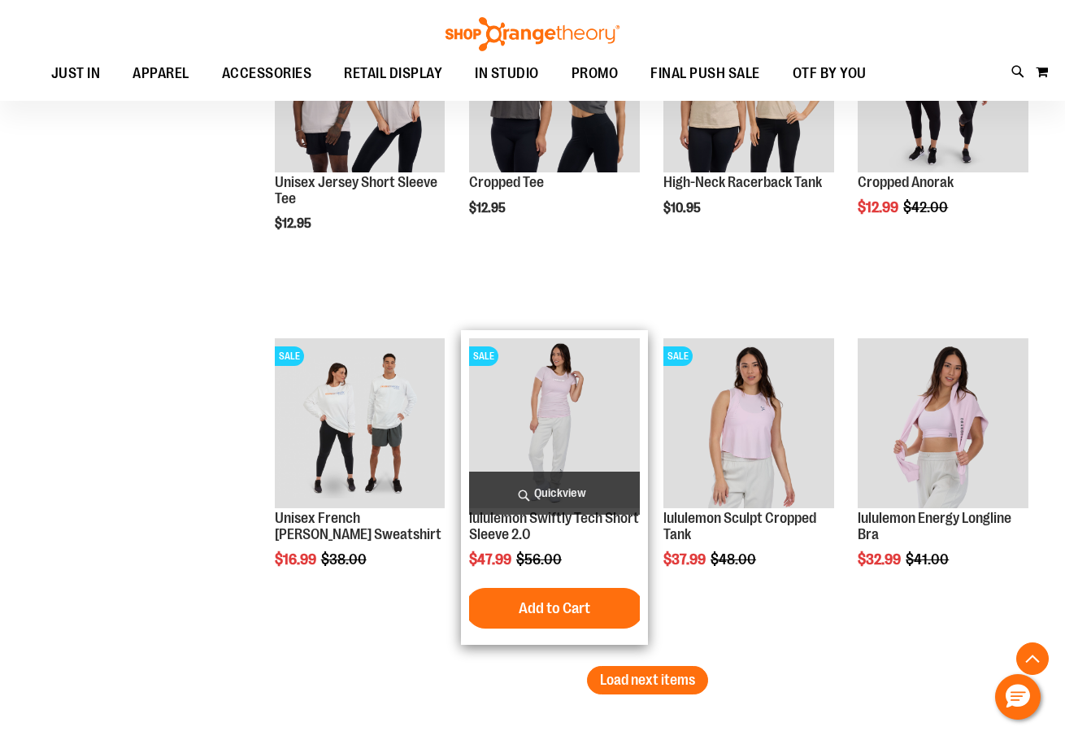
click at [638, 436] on img "product" at bounding box center [554, 423] width 171 height 171
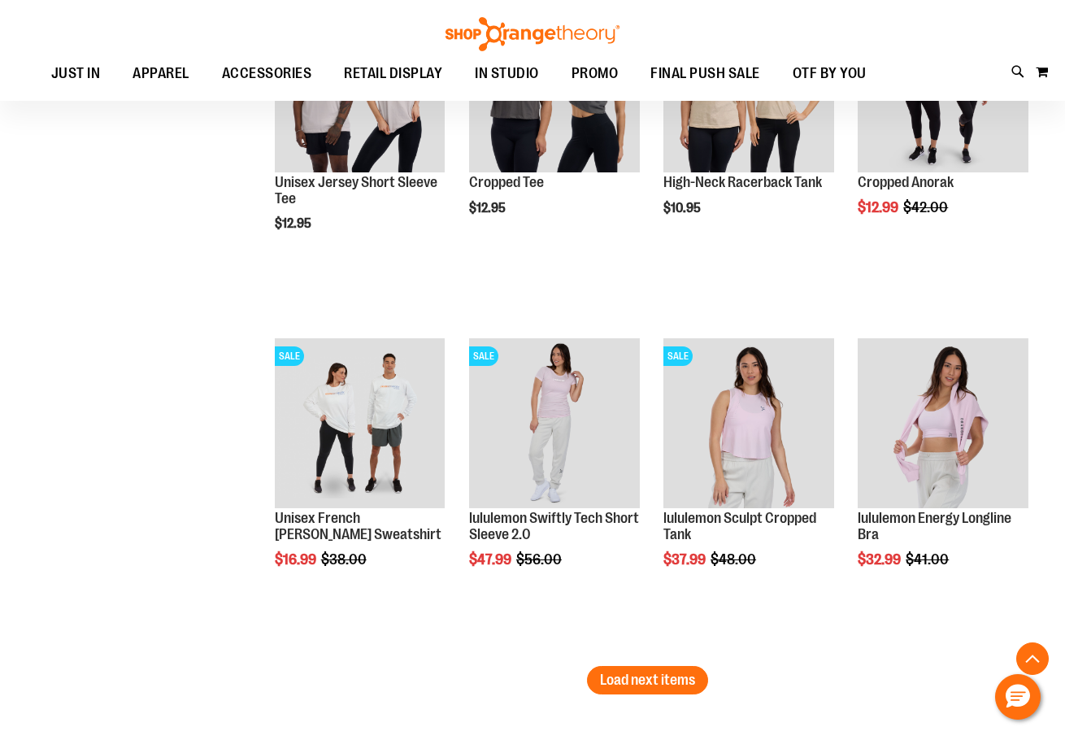
scroll to position [13011, 0]
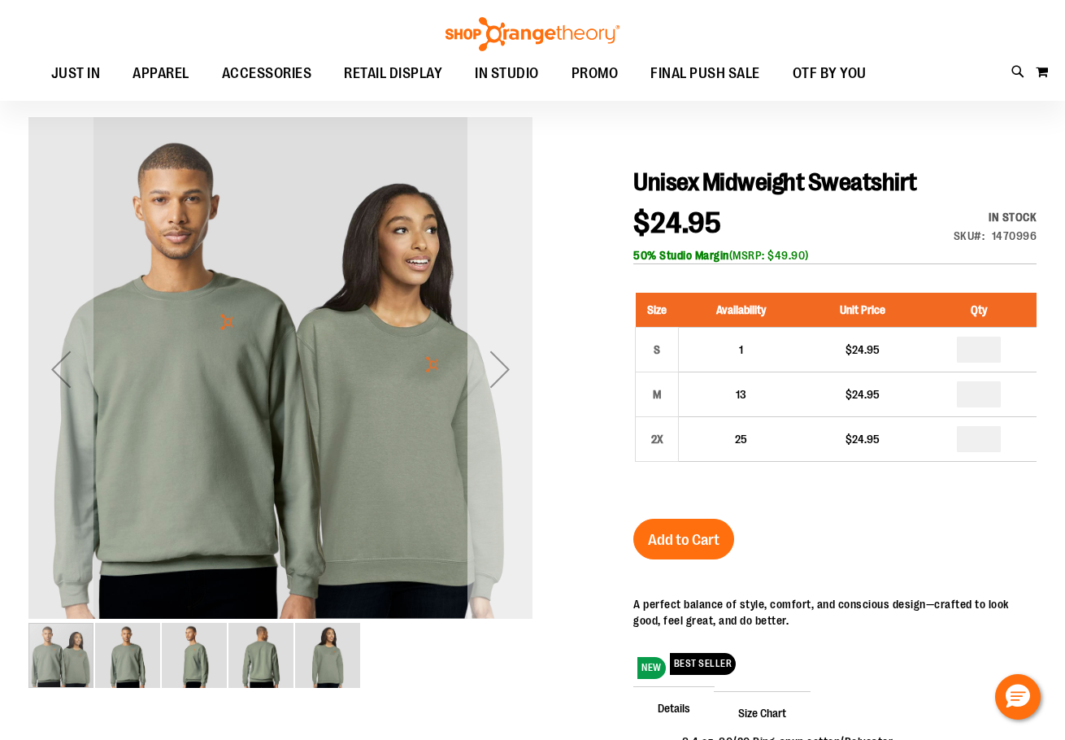
scroll to position [162, 0]
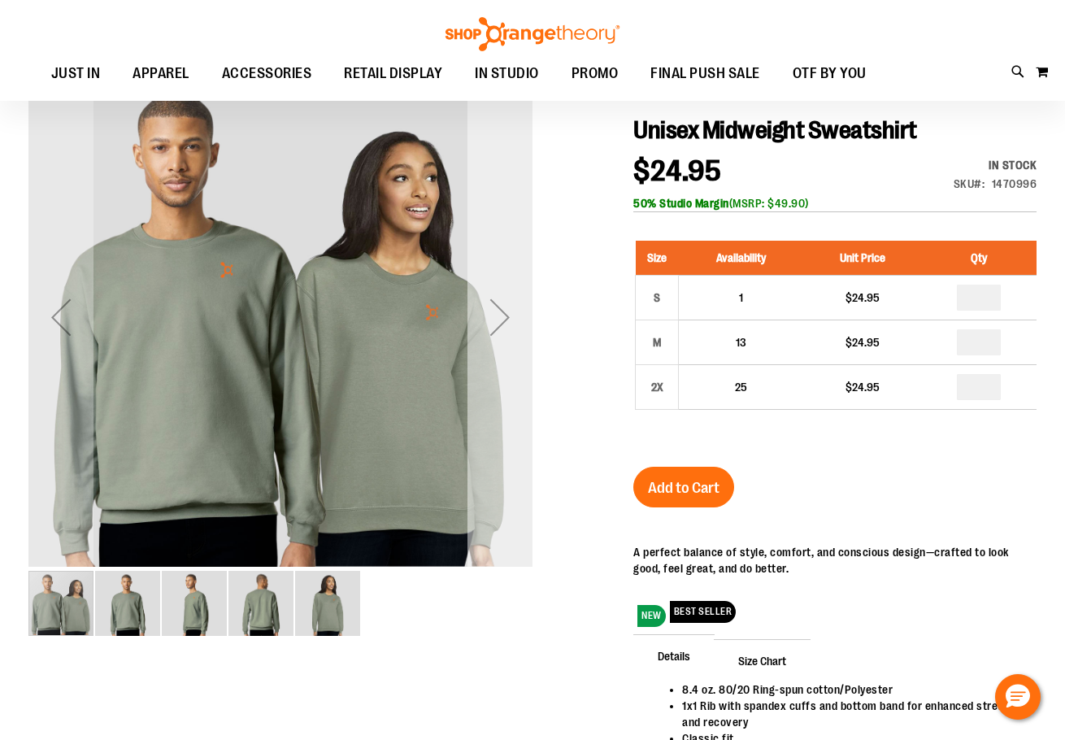
type input "**********"
click at [514, 319] on div "Next" at bounding box center [500, 317] width 65 height 65
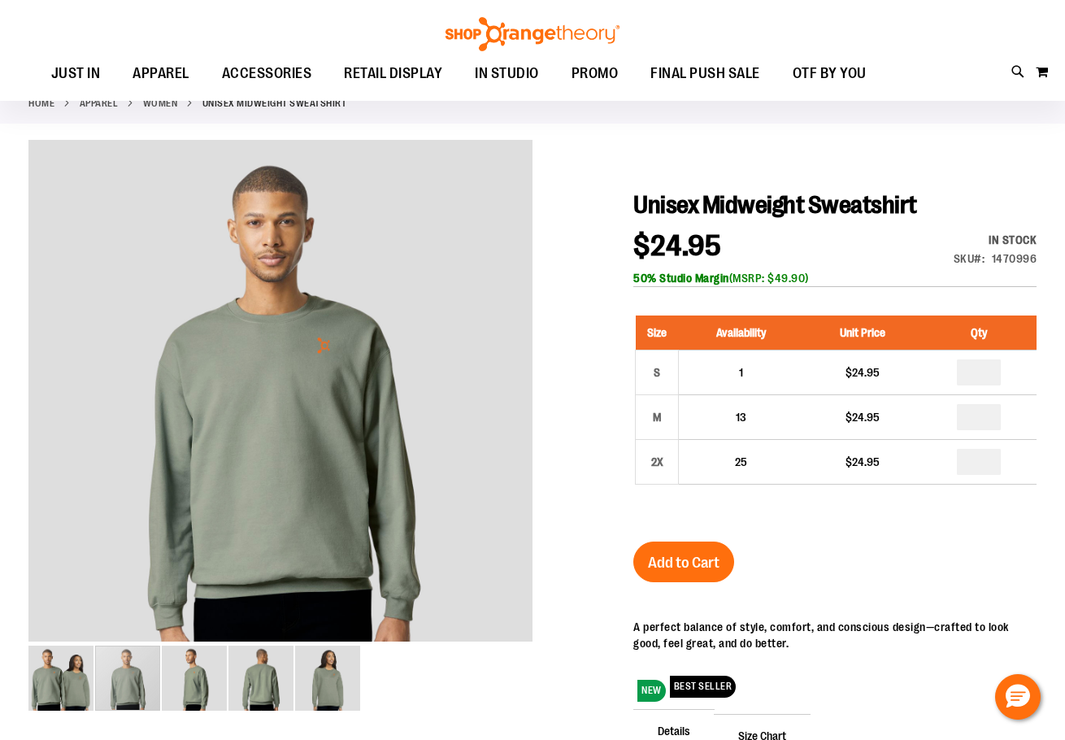
scroll to position [0, 0]
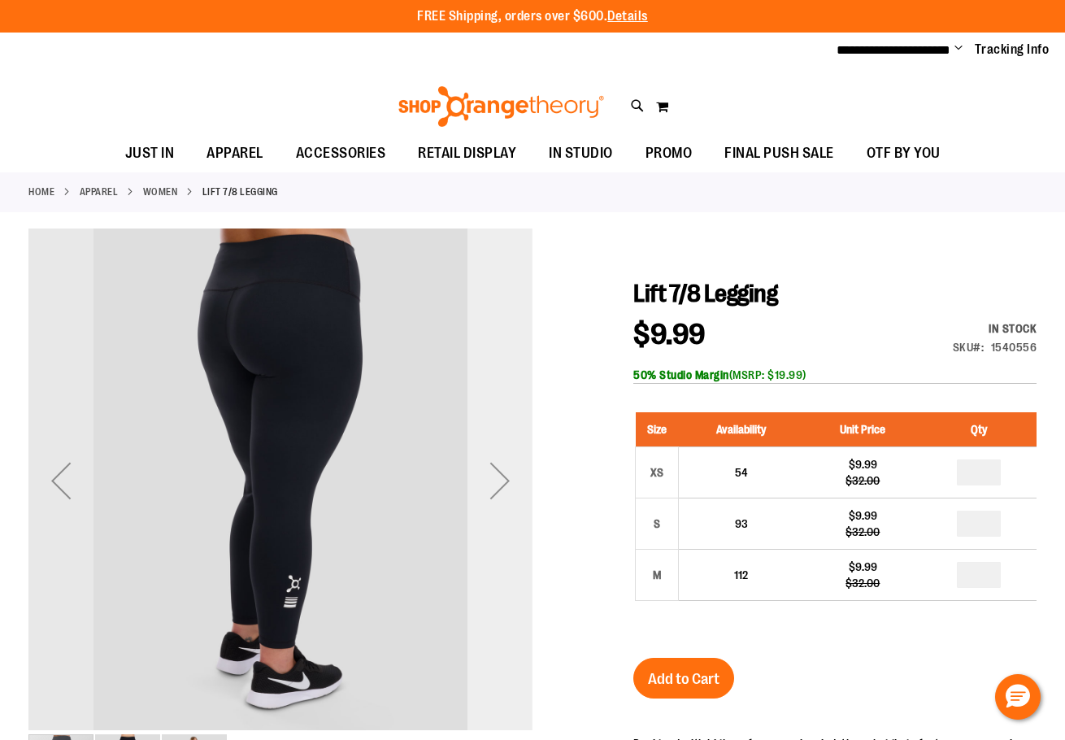
type input "**********"
click at [486, 477] on div "Next" at bounding box center [500, 480] width 65 height 65
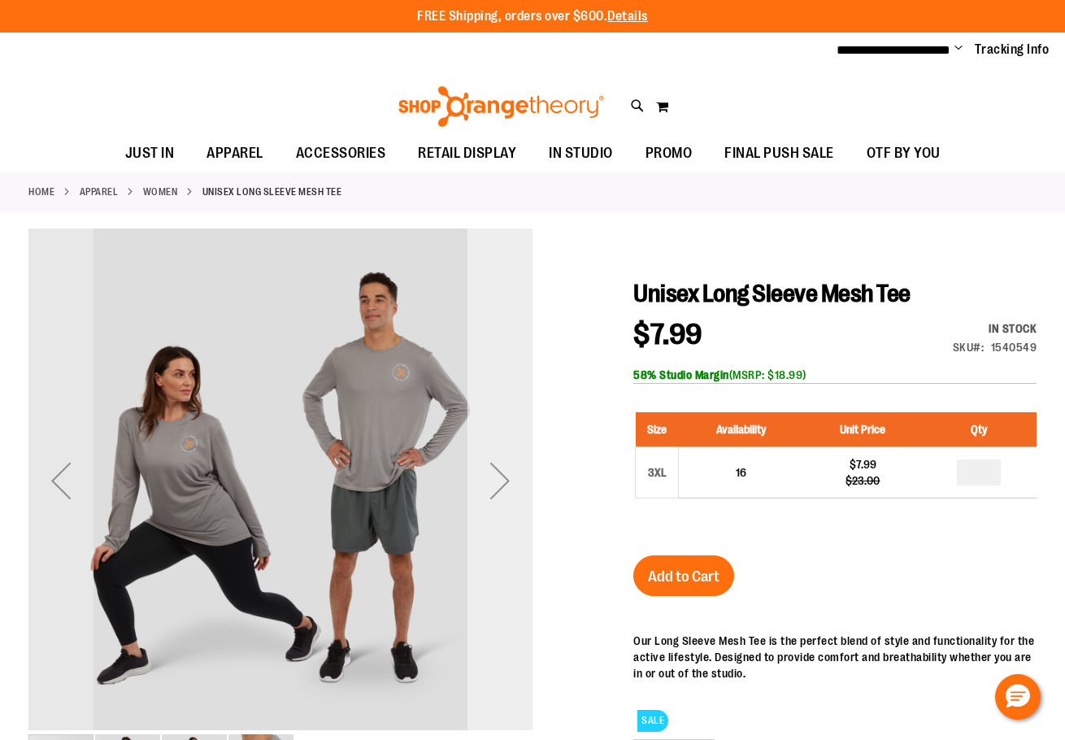
type input "**********"
click at [494, 480] on div "Next" at bounding box center [500, 480] width 65 height 65
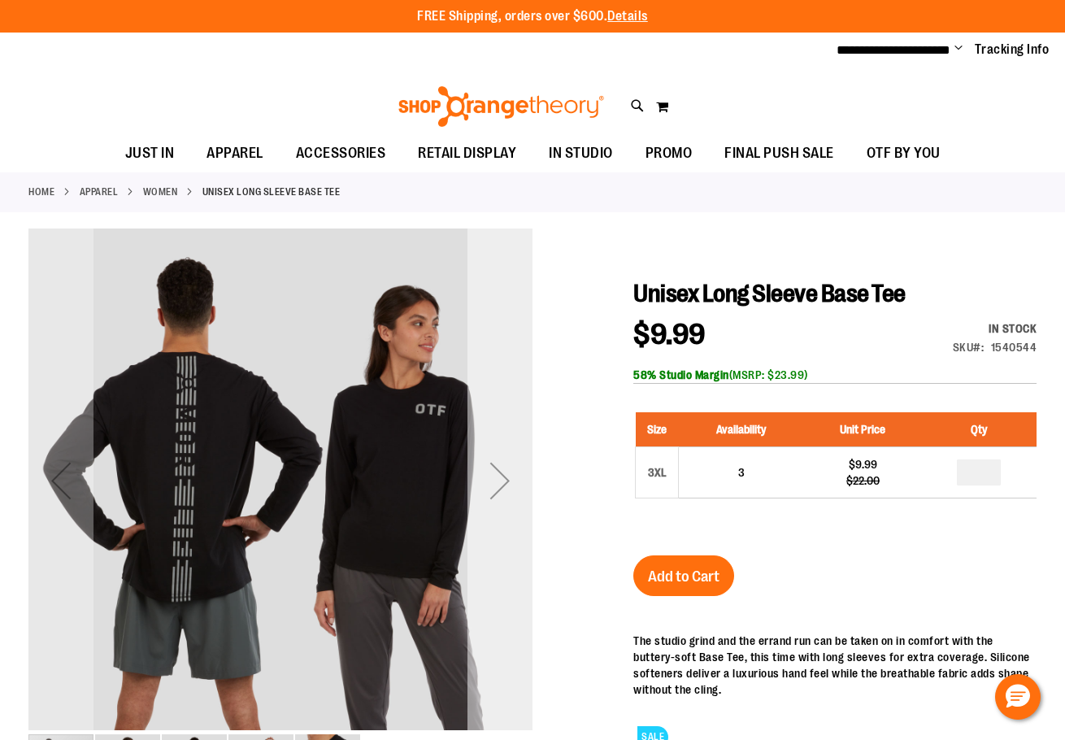
type input "**********"
click at [507, 461] on div "Next" at bounding box center [500, 480] width 65 height 65
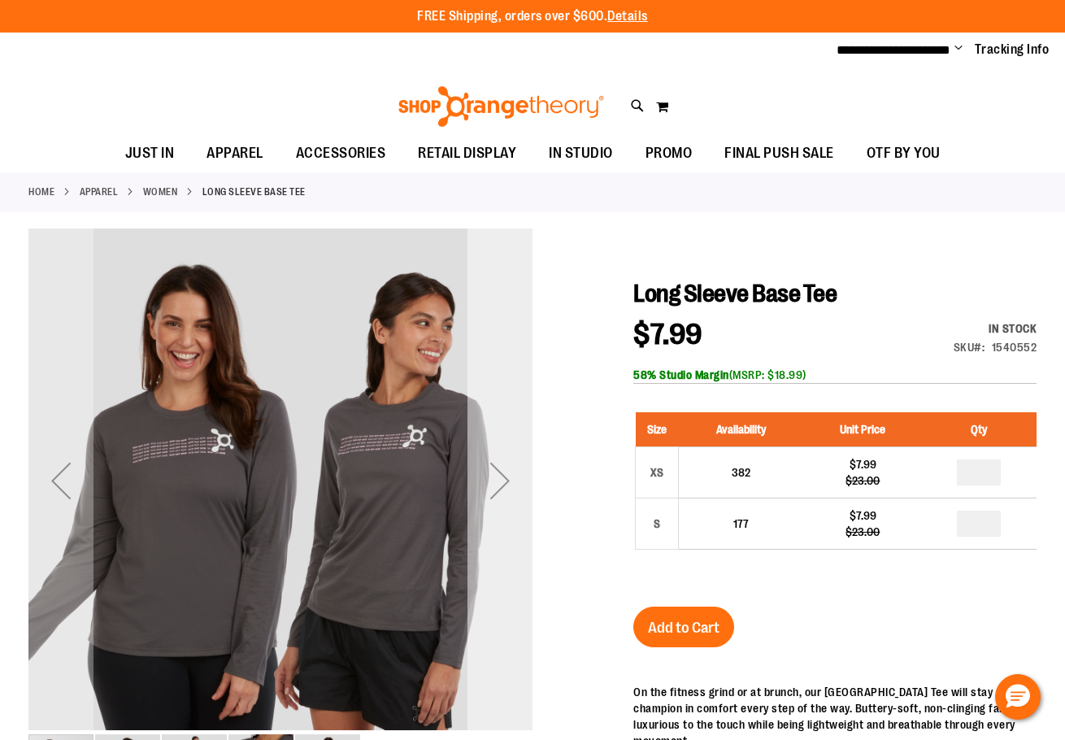
type input "**********"
click at [496, 475] on div "Next" at bounding box center [500, 480] width 65 height 65
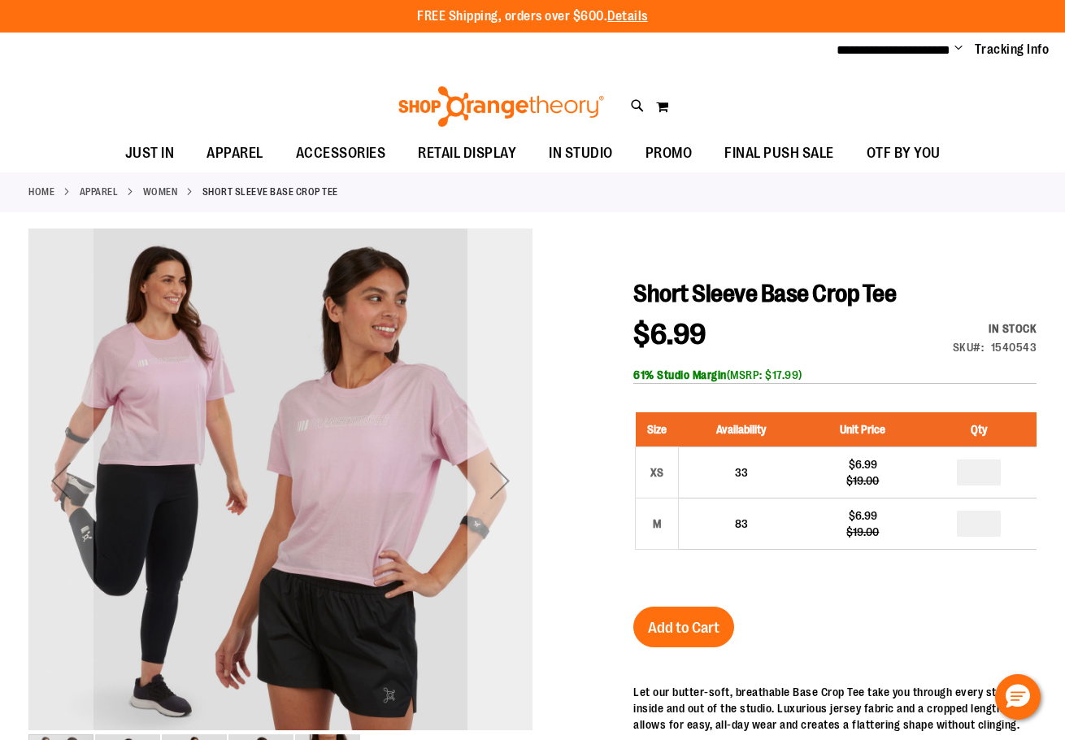
type input "**********"
click at [499, 492] on div "Next" at bounding box center [500, 480] width 65 height 65
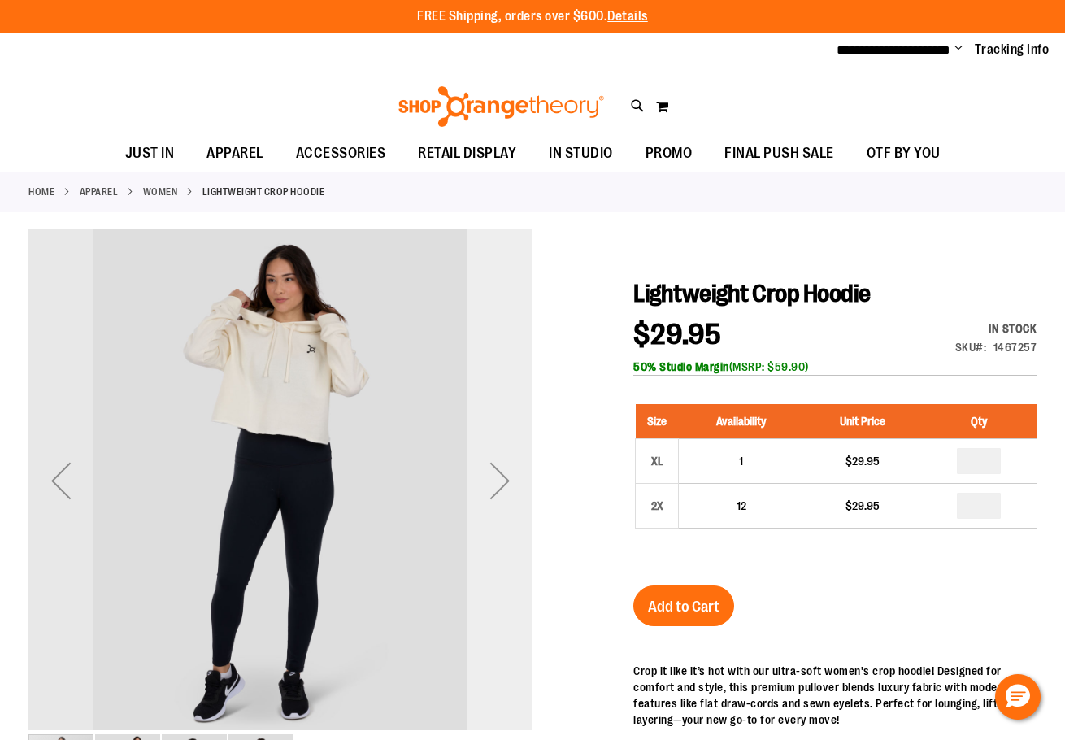
type input "**********"
click at [507, 489] on div "Next" at bounding box center [500, 480] width 65 height 65
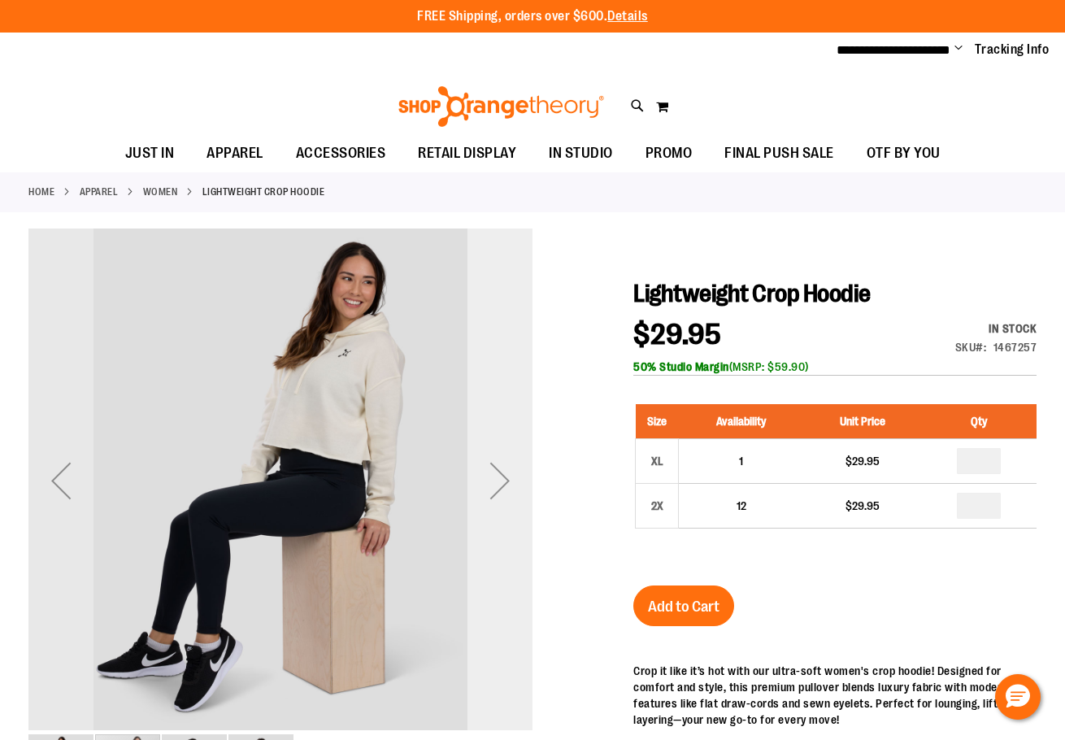
click at [507, 489] on div "Next" at bounding box center [500, 480] width 65 height 65
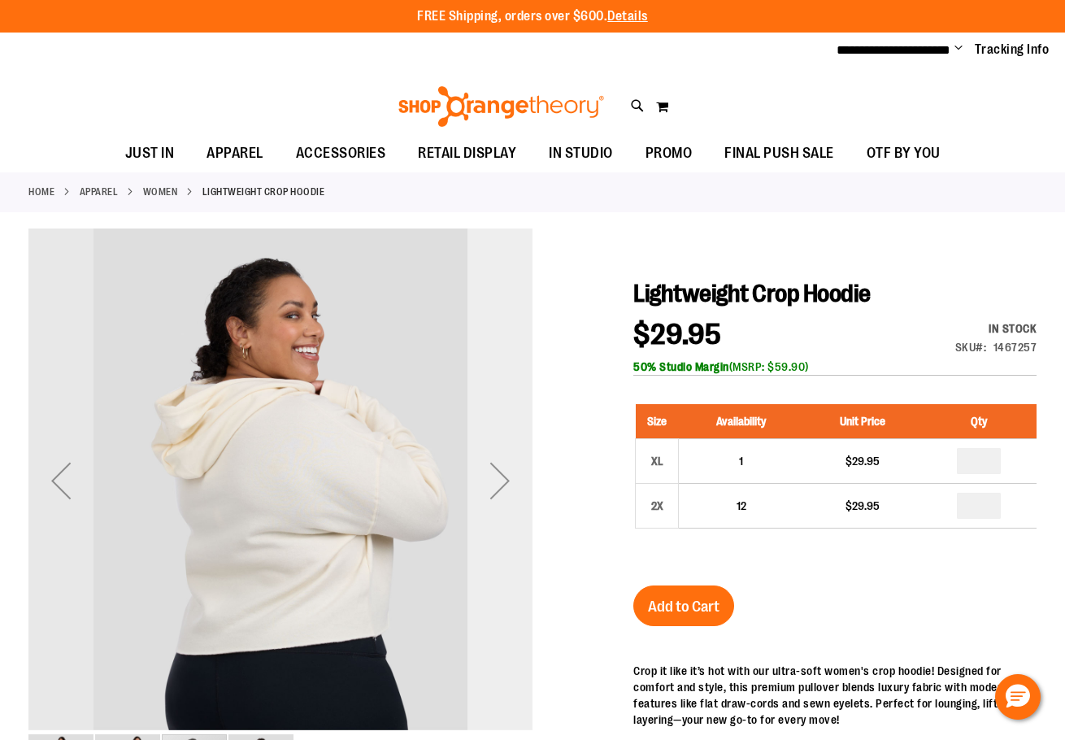
click at [507, 489] on div "Next" at bounding box center [500, 480] width 65 height 65
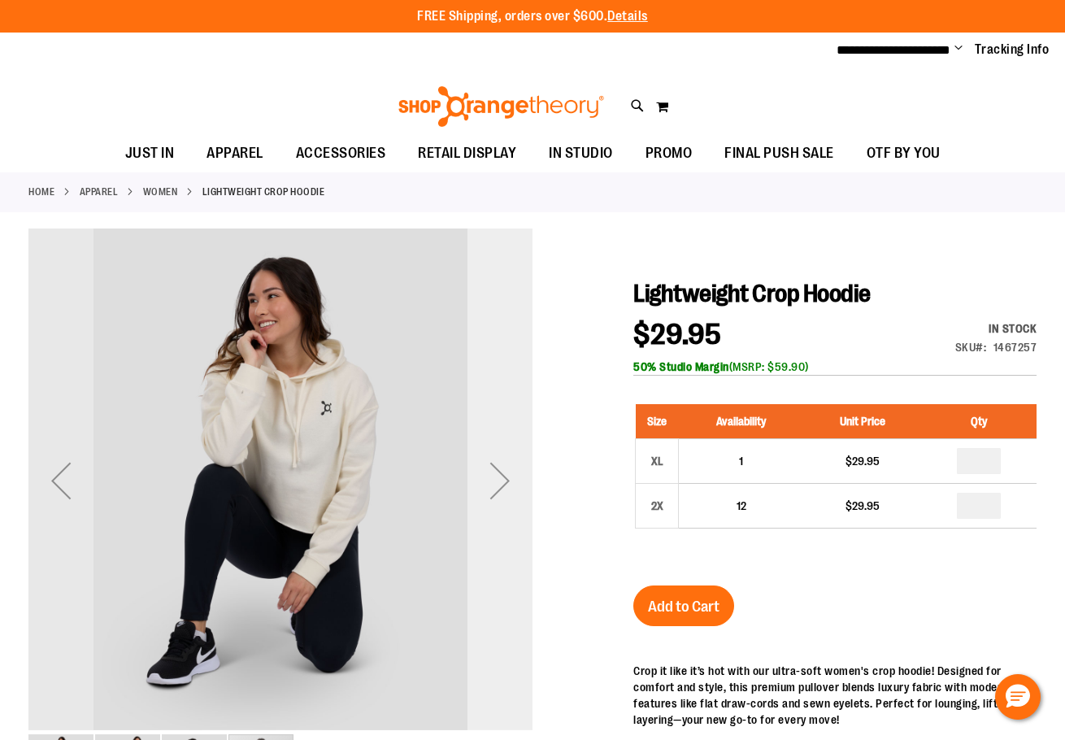
click at [507, 489] on div "Next" at bounding box center [500, 480] width 65 height 65
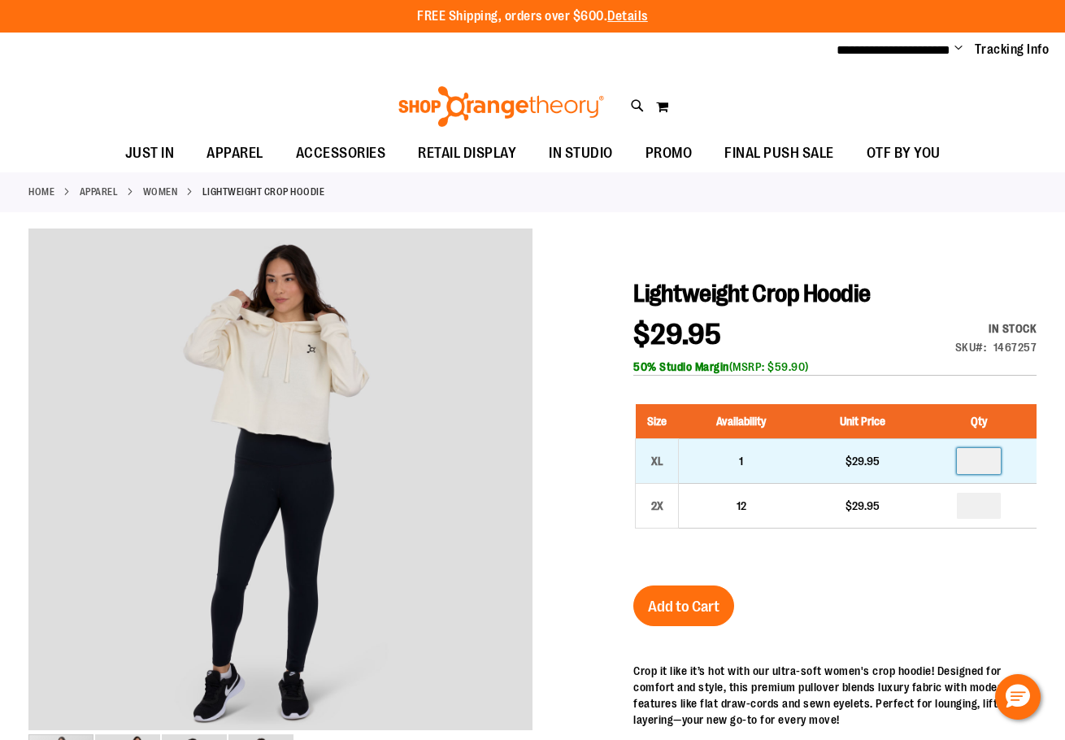
click at [986, 457] on input "number" at bounding box center [979, 461] width 44 height 26
type input "*"
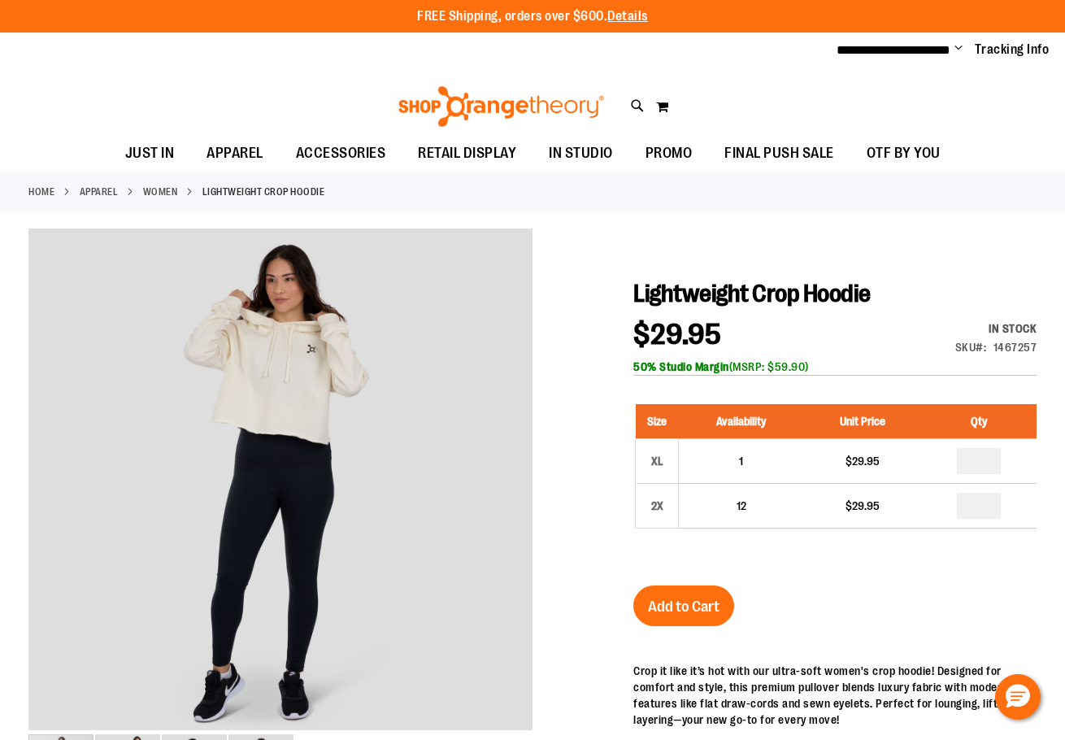
drag, startPoint x: 658, startPoint y: 605, endPoint x: 602, endPoint y: 6, distance: 602.0
click at [660, 603] on span "Add to Cart" at bounding box center [684, 607] width 72 height 18
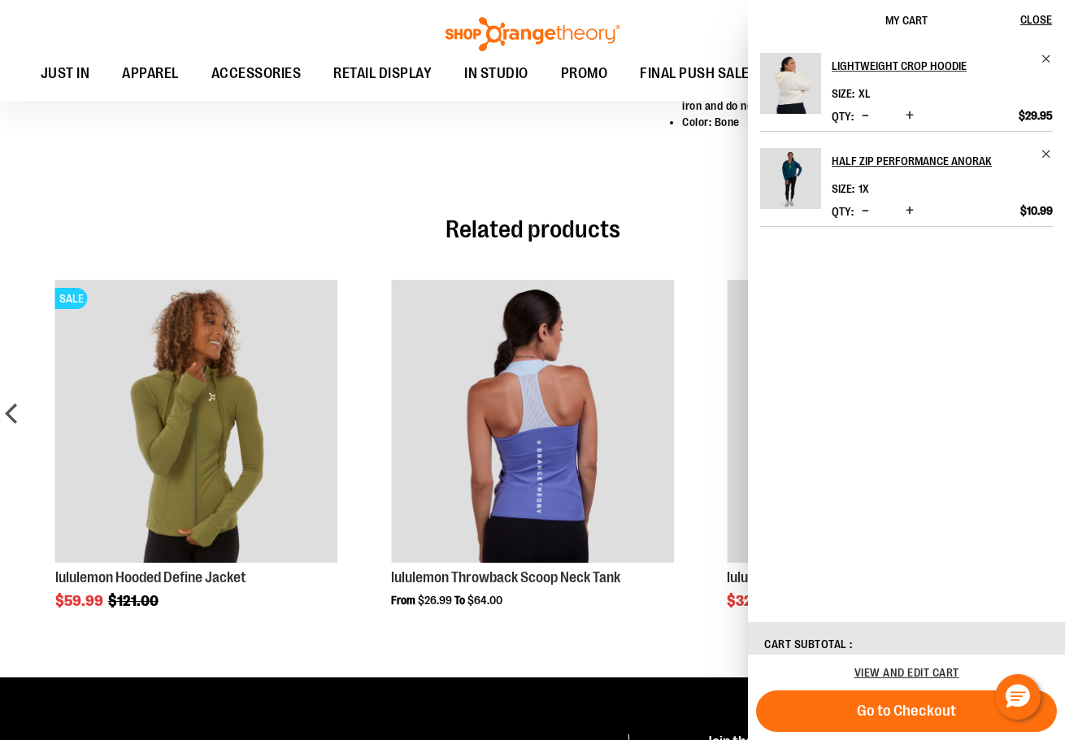
scroll to position [812, 0]
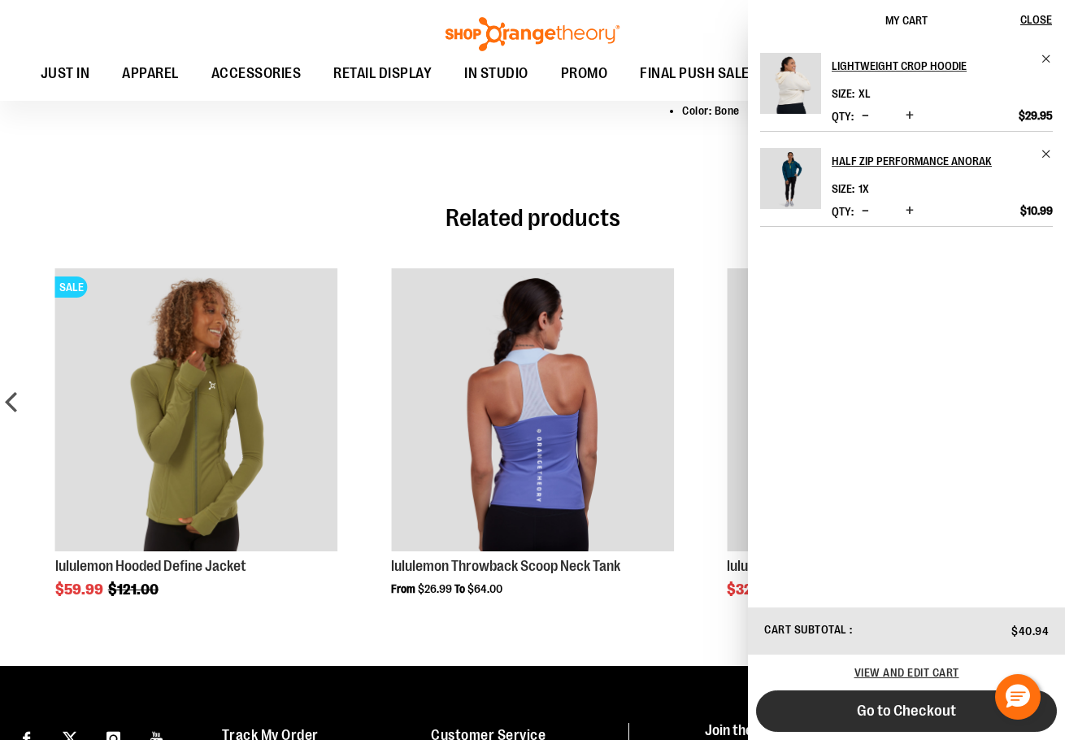
click at [900, 707] on span "Go to Checkout" at bounding box center [906, 711] width 99 height 18
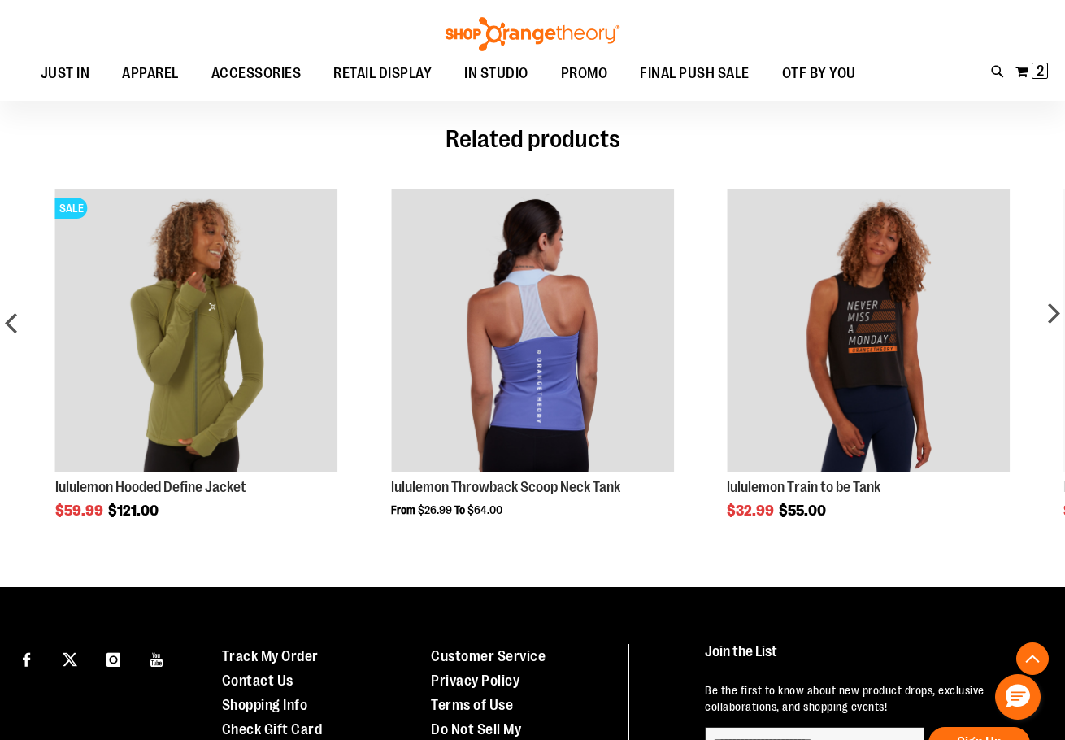
scroll to position [1073, 0]
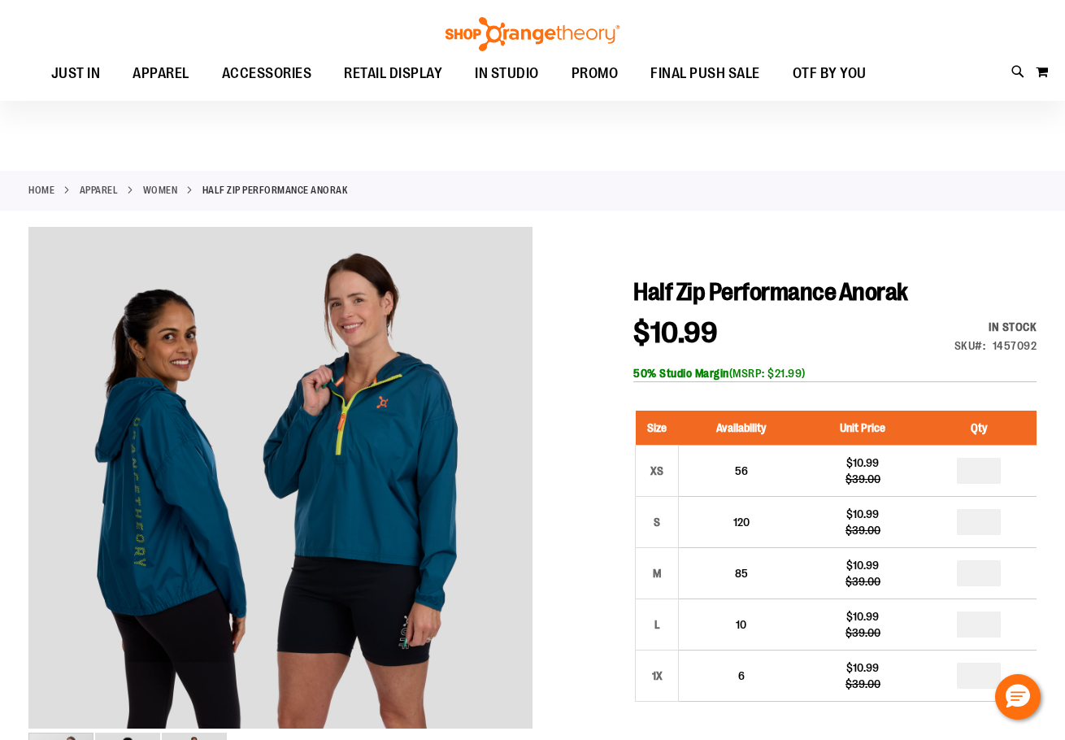
scroll to position [81, 0]
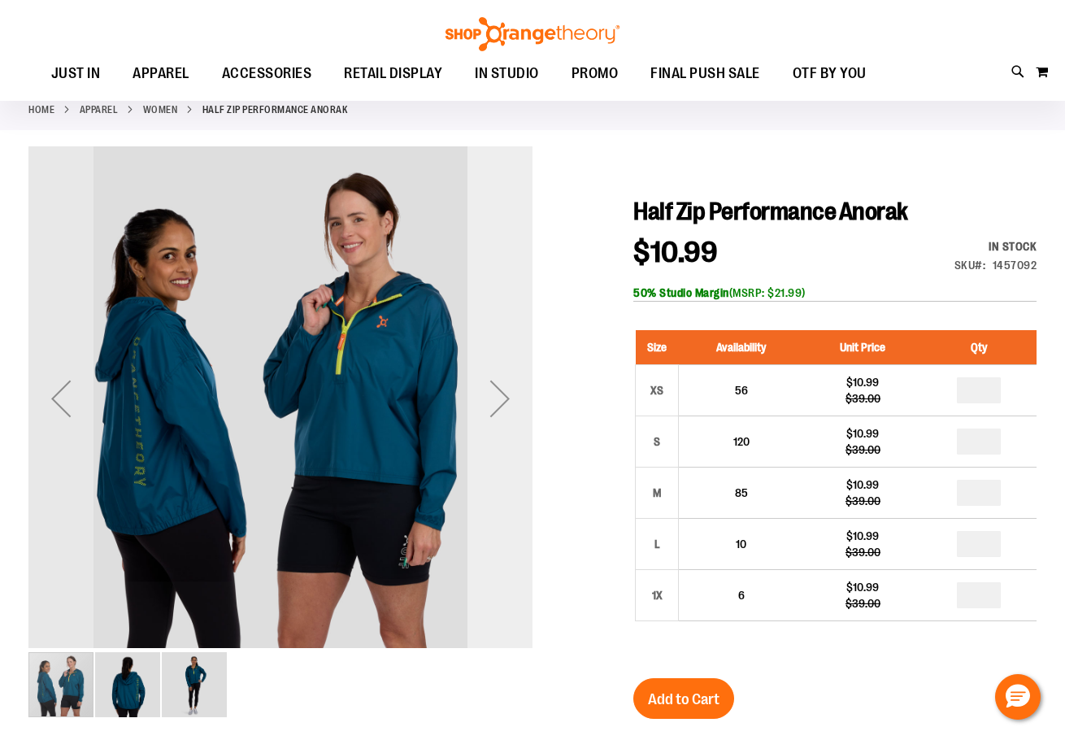
type input "**********"
click at [504, 407] on div "Next" at bounding box center [500, 398] width 65 height 65
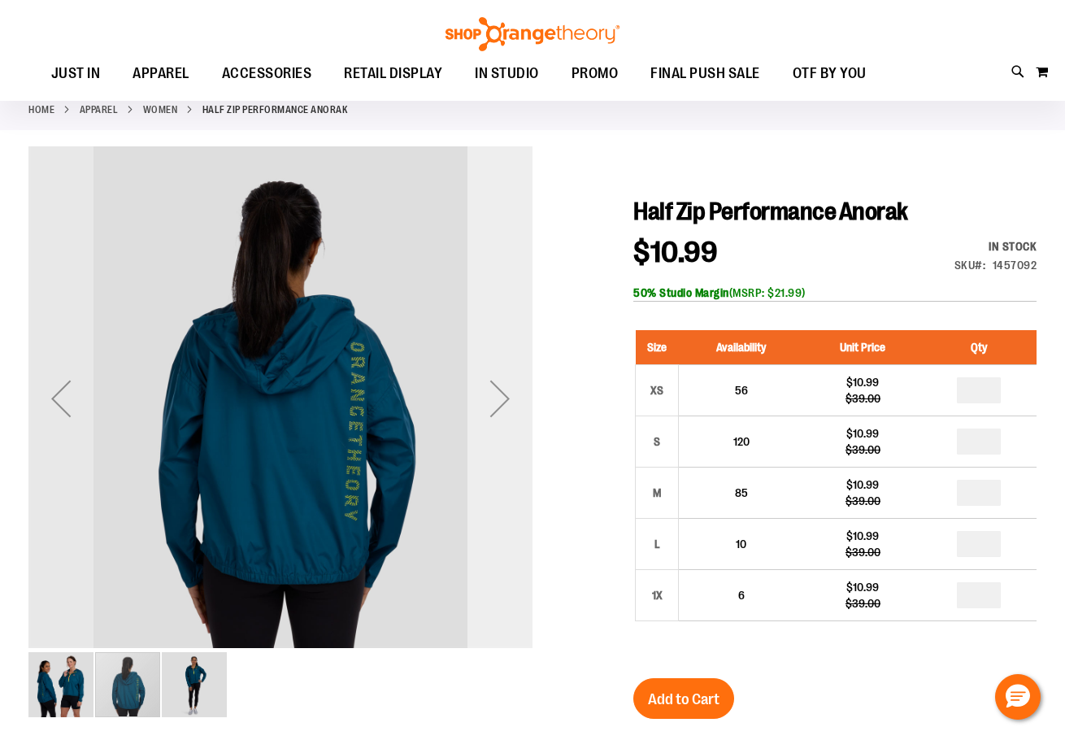
click at [504, 407] on div "Next" at bounding box center [500, 398] width 65 height 65
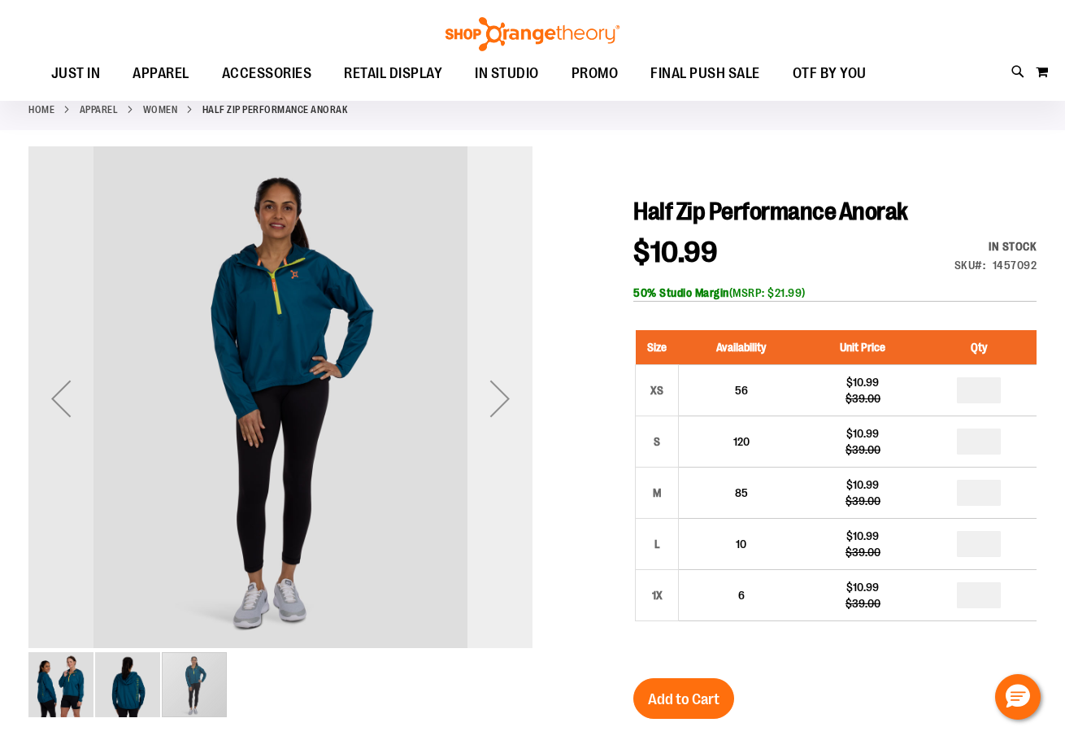
click at [504, 407] on div "Next" at bounding box center [500, 398] width 65 height 65
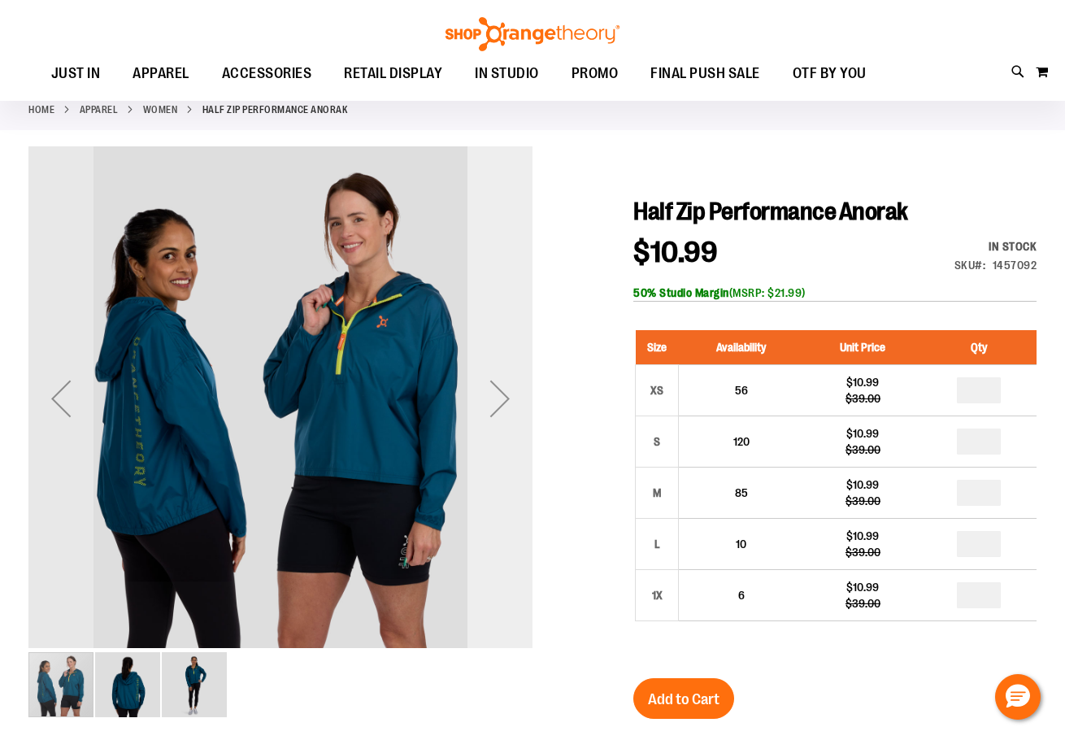
click at [504, 407] on div "Next" at bounding box center [500, 398] width 65 height 65
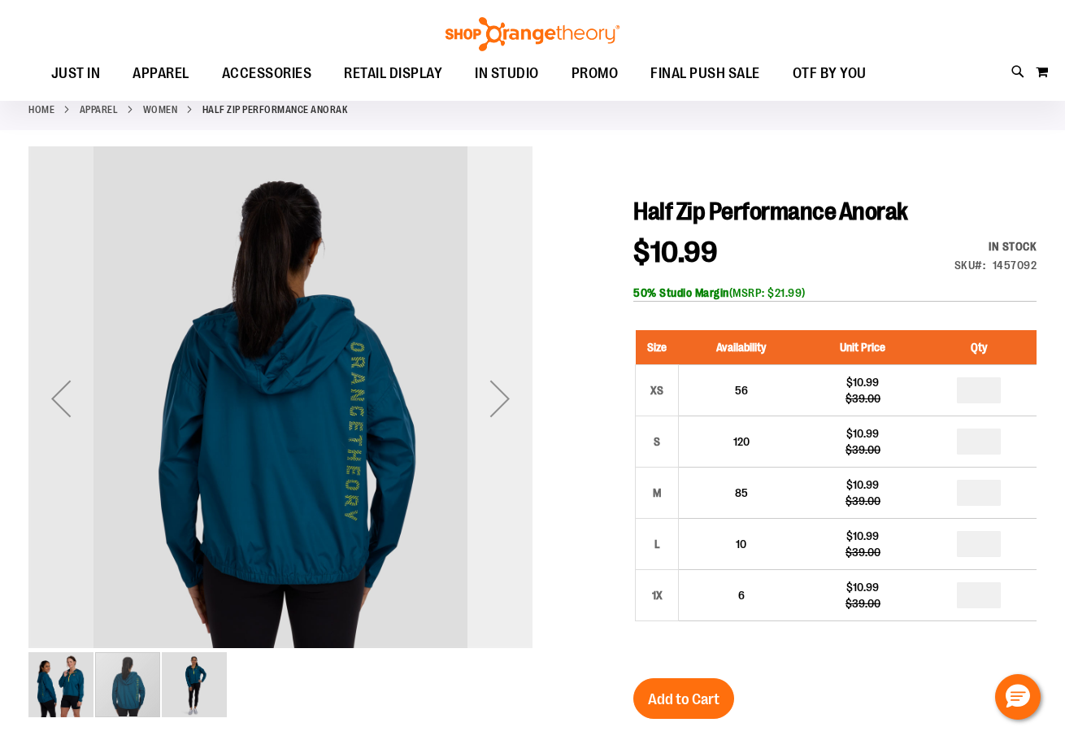
click at [504, 407] on div "Next" at bounding box center [500, 398] width 65 height 65
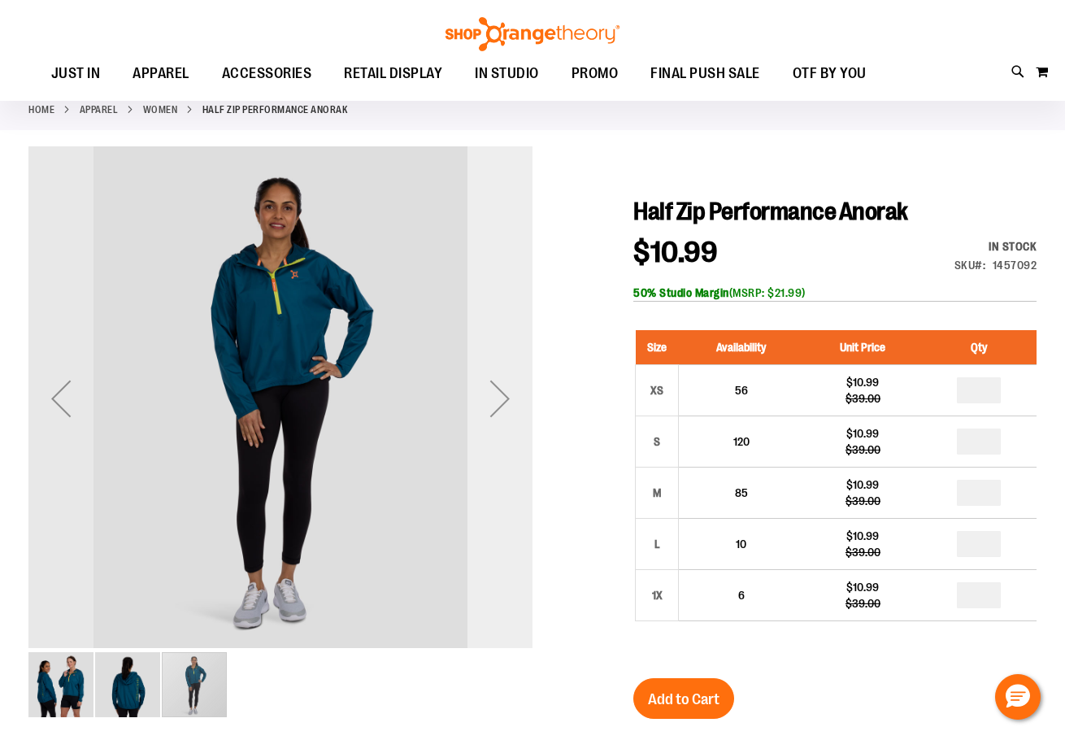
click at [504, 407] on div "Next" at bounding box center [500, 398] width 65 height 65
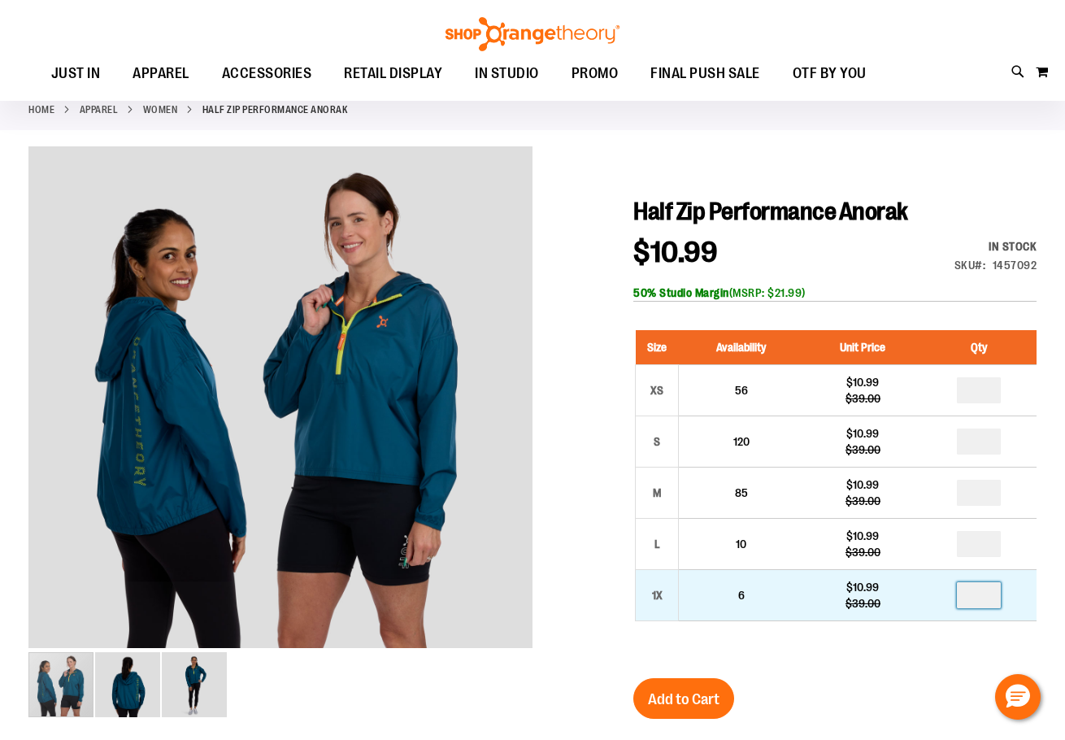
click at [983, 585] on input "number" at bounding box center [979, 595] width 44 height 26
type input "*"
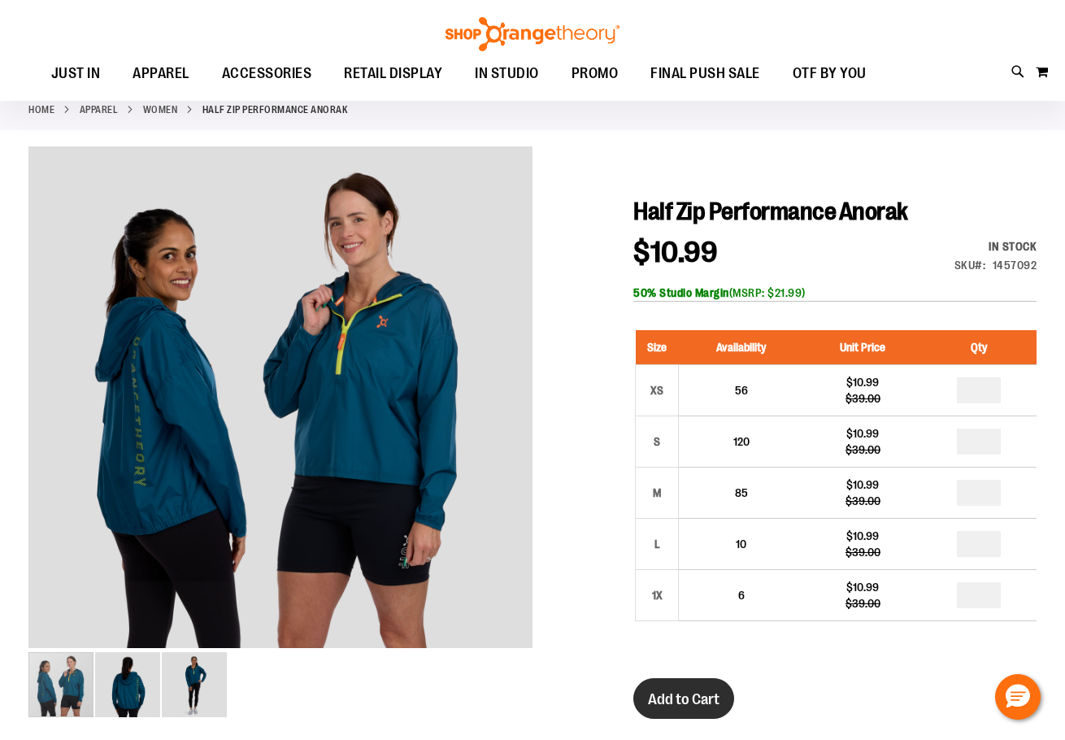
click at [644, 698] on button "Add to Cart" at bounding box center [684, 698] width 101 height 41
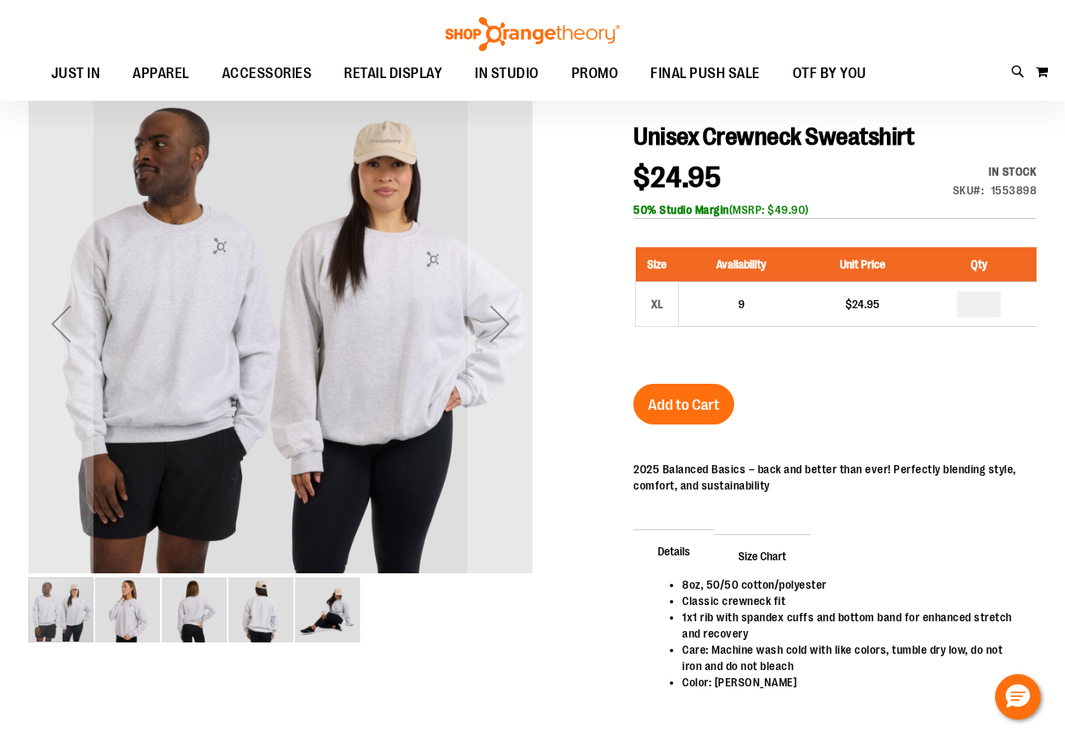
scroll to position [162, 0]
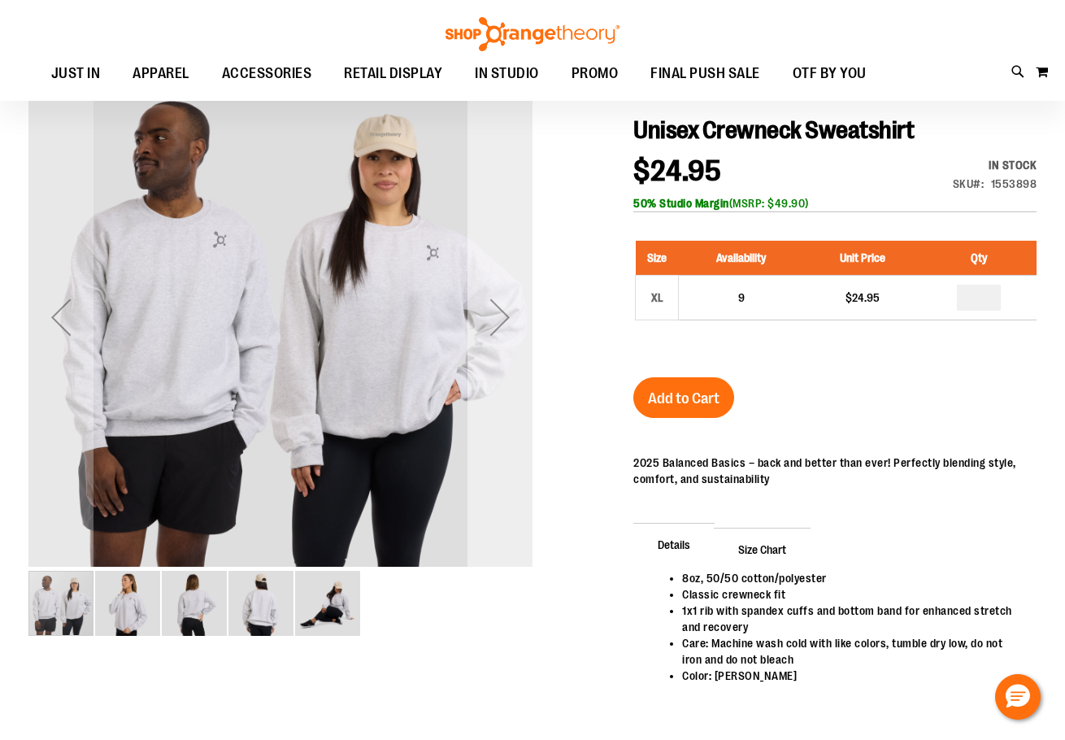
type input "**********"
click at [519, 316] on div "Next" at bounding box center [500, 317] width 65 height 65
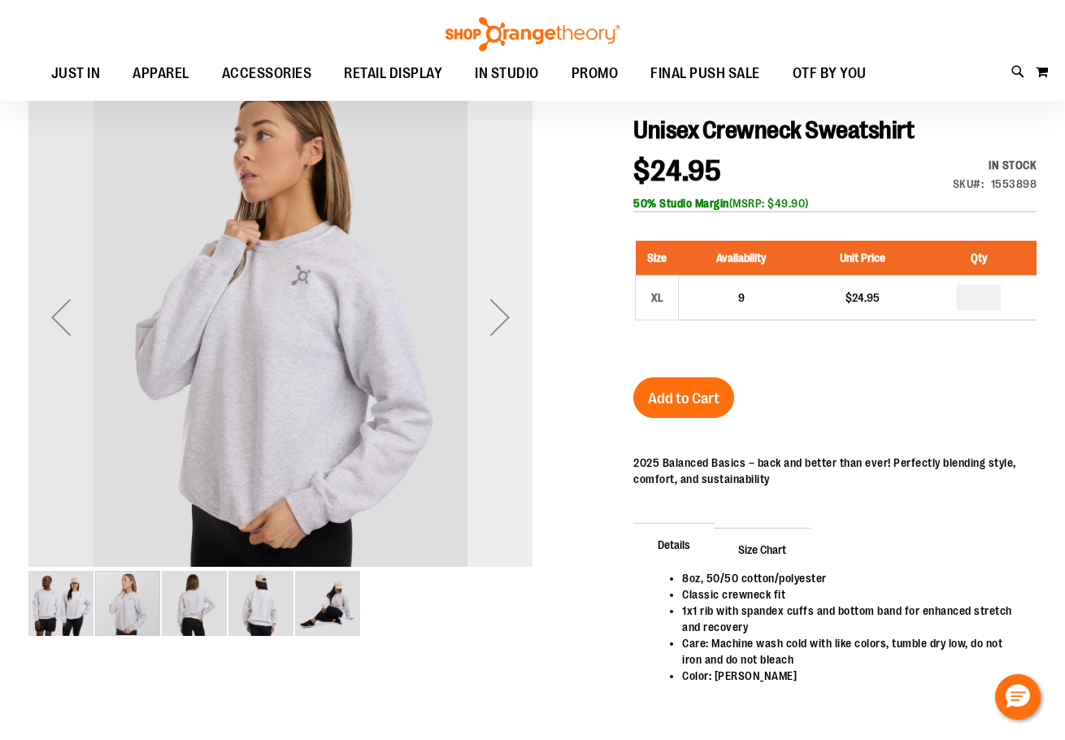
click at [518, 316] on div "Next" at bounding box center [500, 317] width 65 height 65
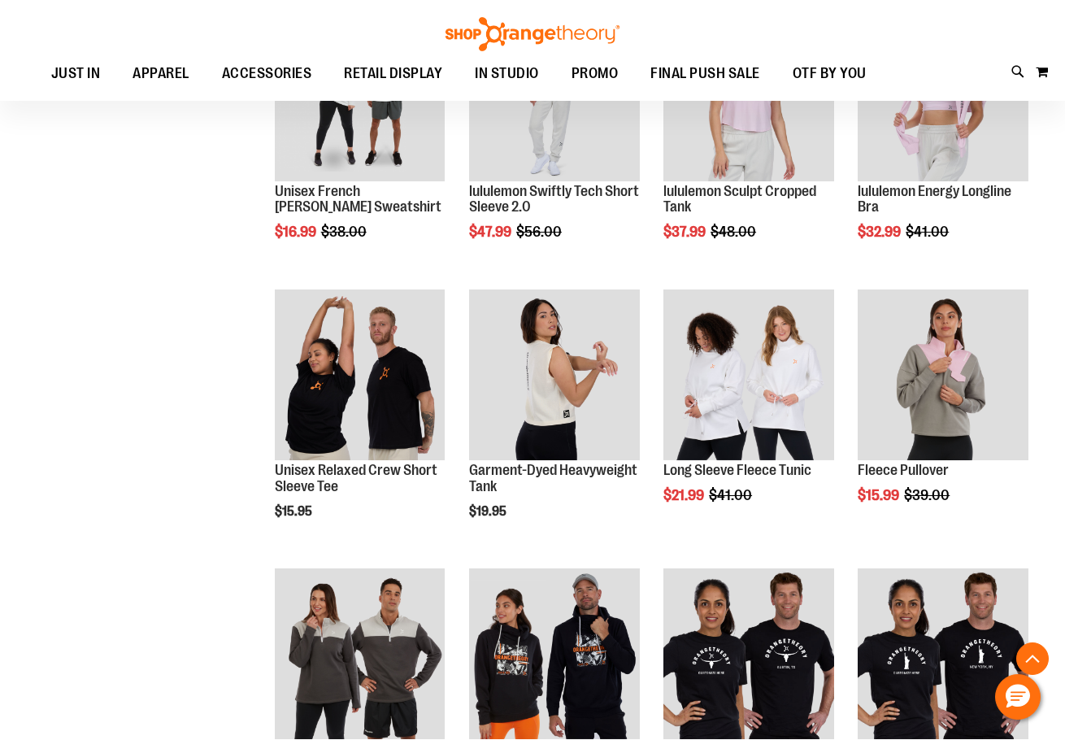
scroll to position [1391, 0]
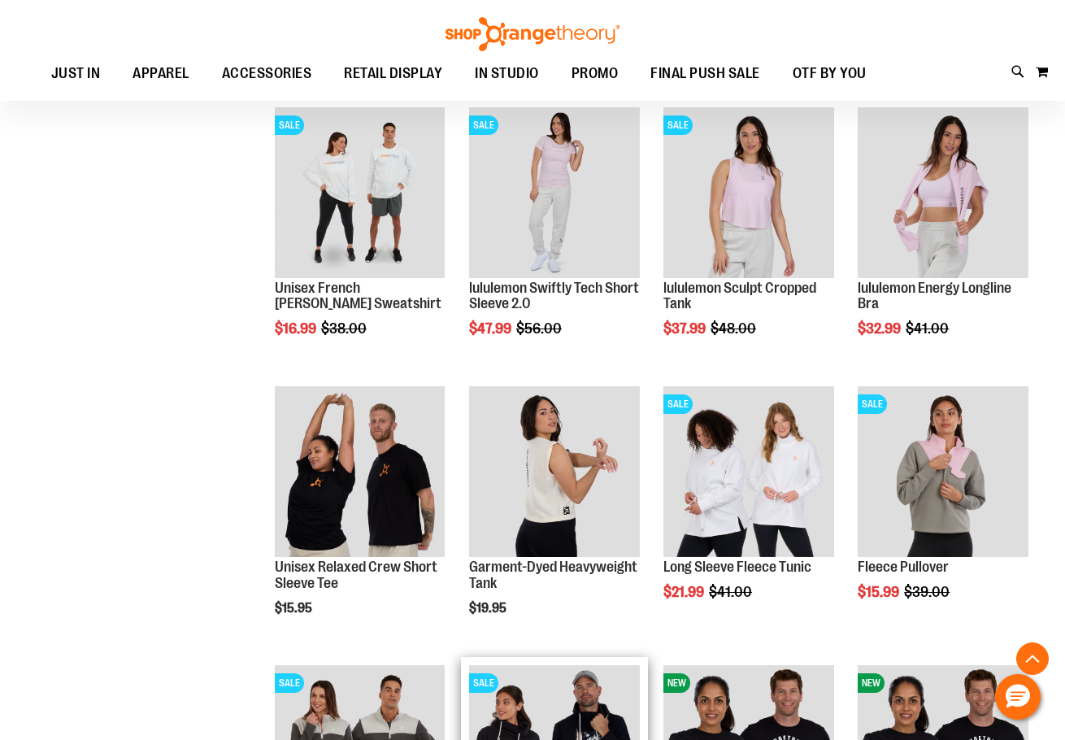
scroll to position [415, 0]
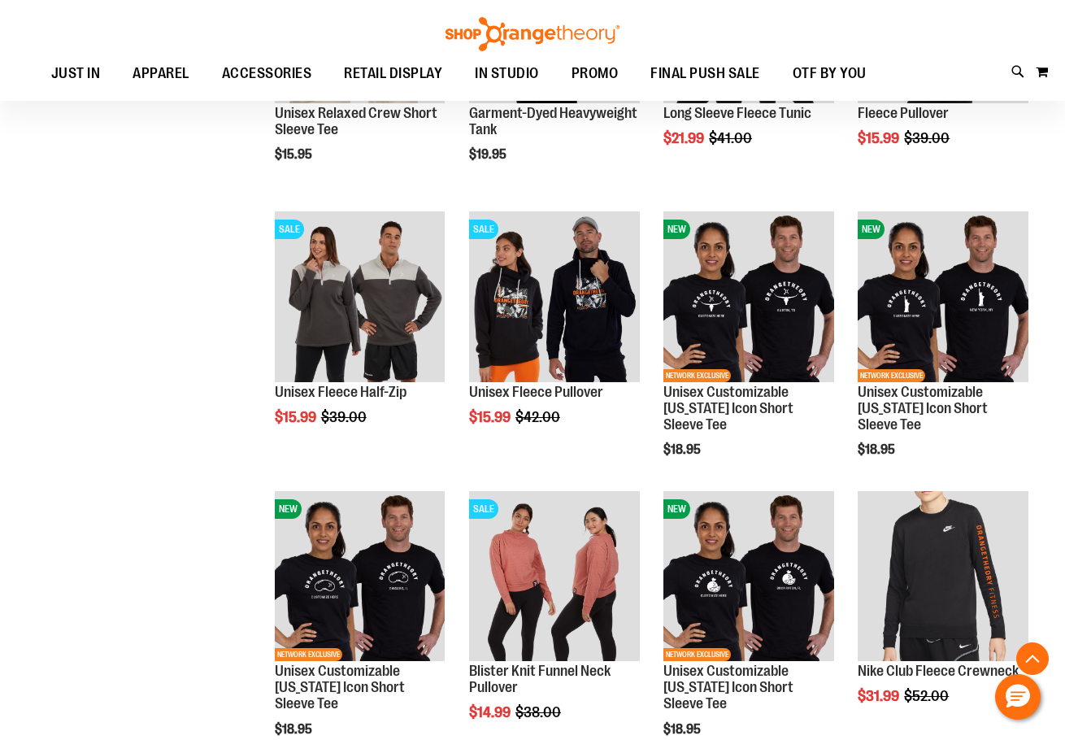
scroll to position [1309, 0]
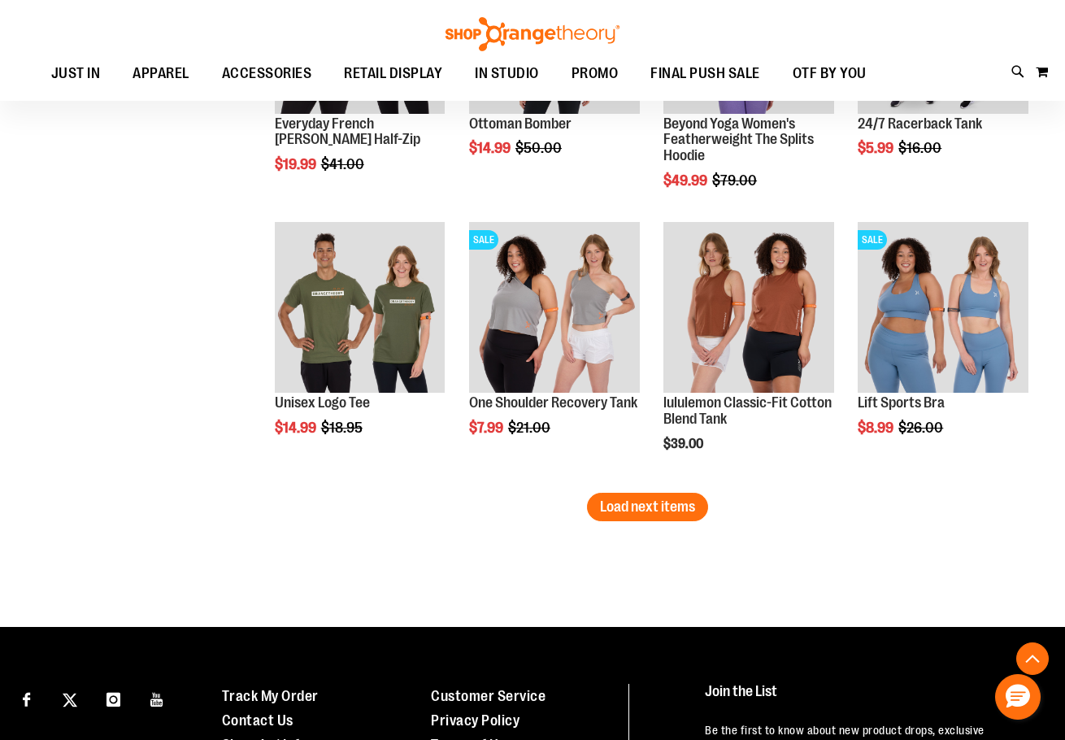
scroll to position [2204, 0]
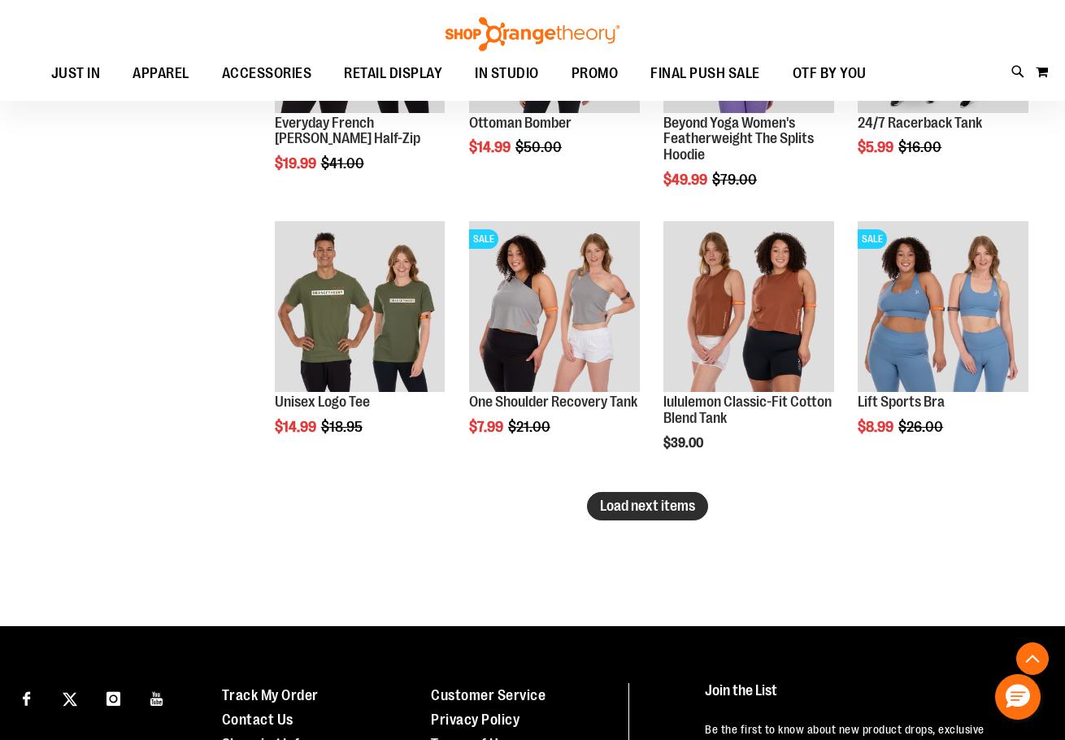
type input "**********"
click at [658, 509] on span "Load next items" at bounding box center [647, 506] width 95 height 16
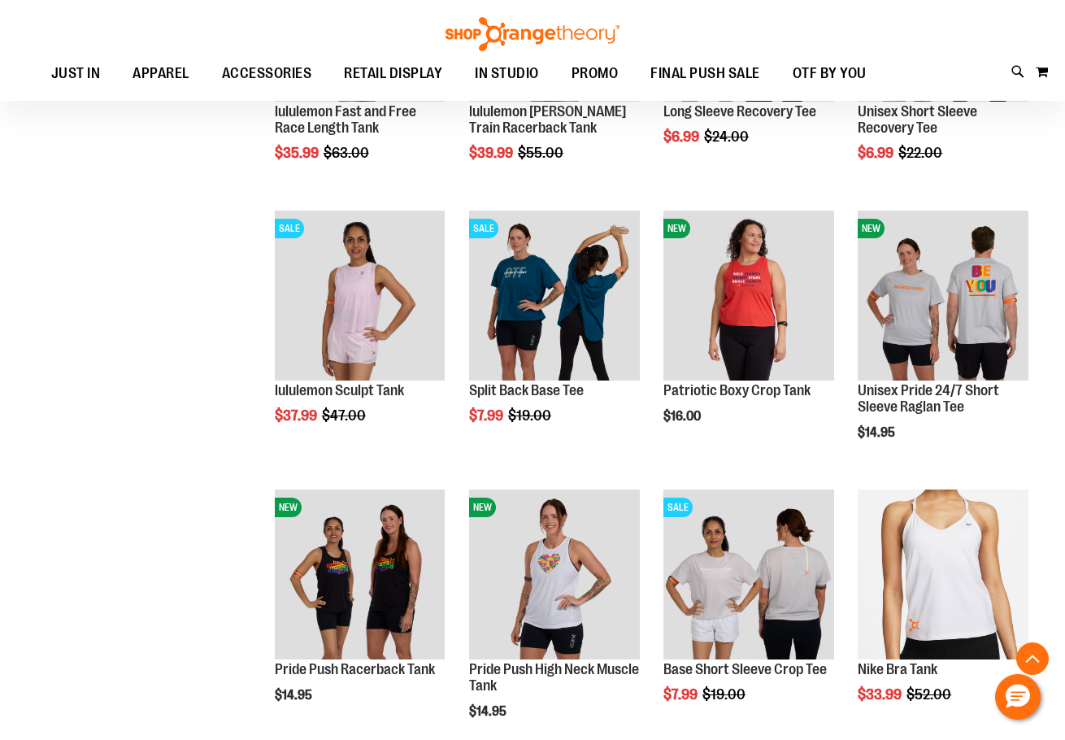
scroll to position [3098, 0]
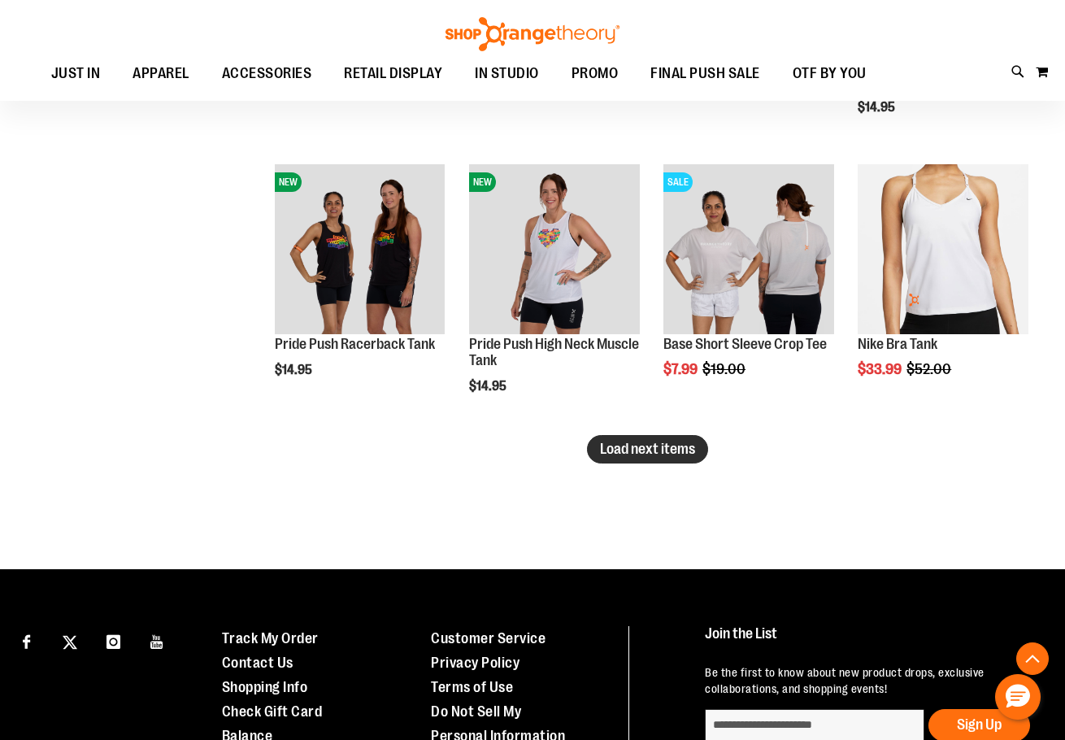
click at [621, 449] on span "Load next items" at bounding box center [647, 449] width 95 height 16
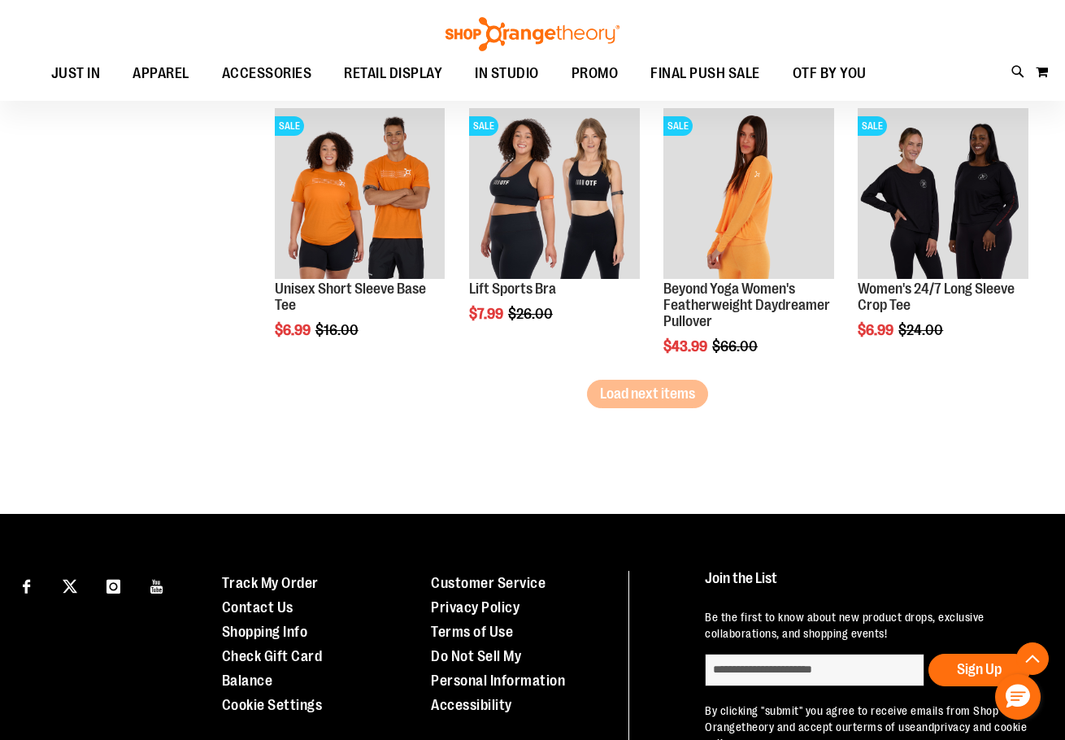
scroll to position [3993, 0]
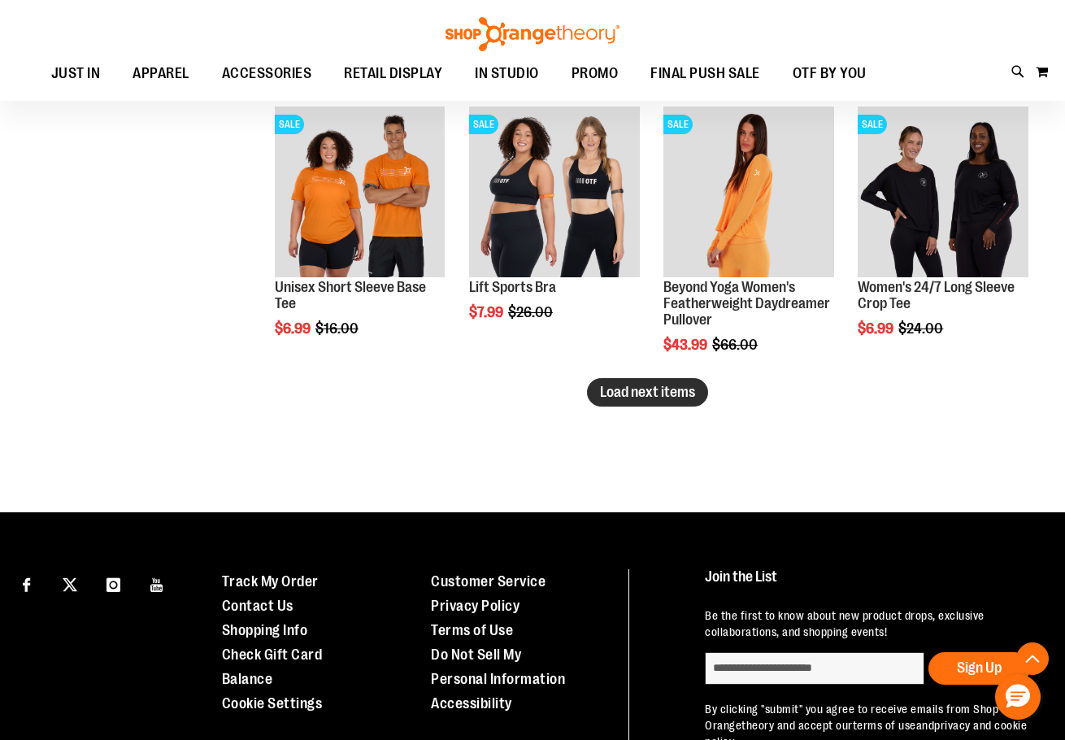
click at [628, 400] on button "Load next items" at bounding box center [647, 392] width 121 height 28
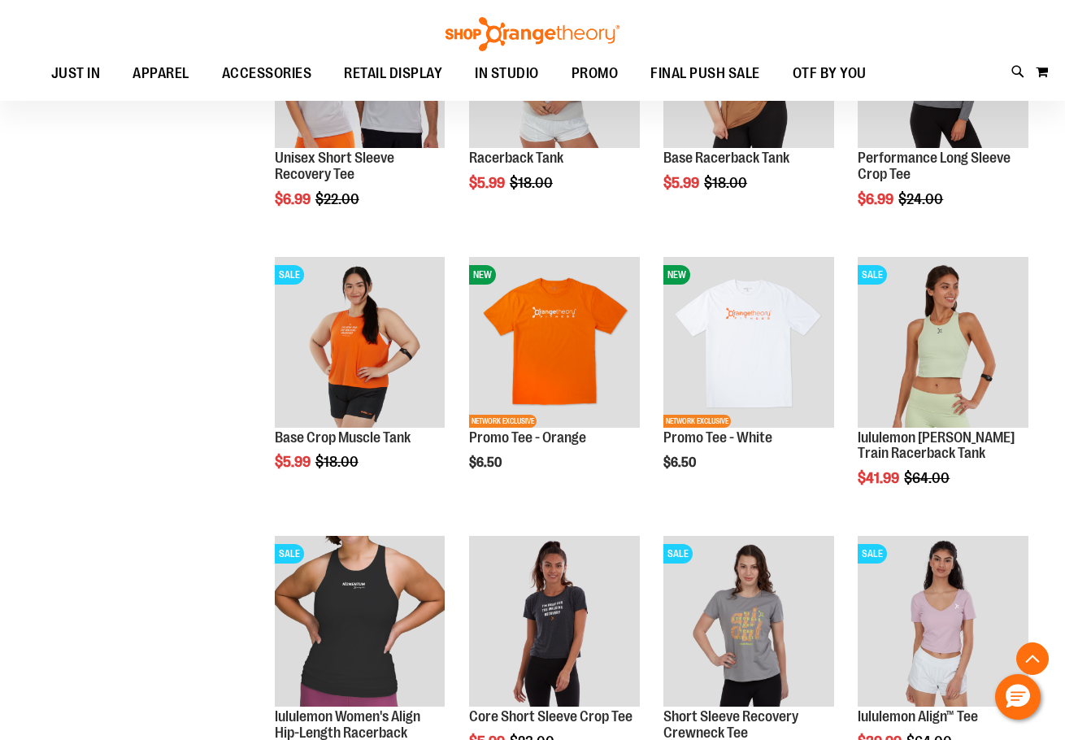
scroll to position [4725, 0]
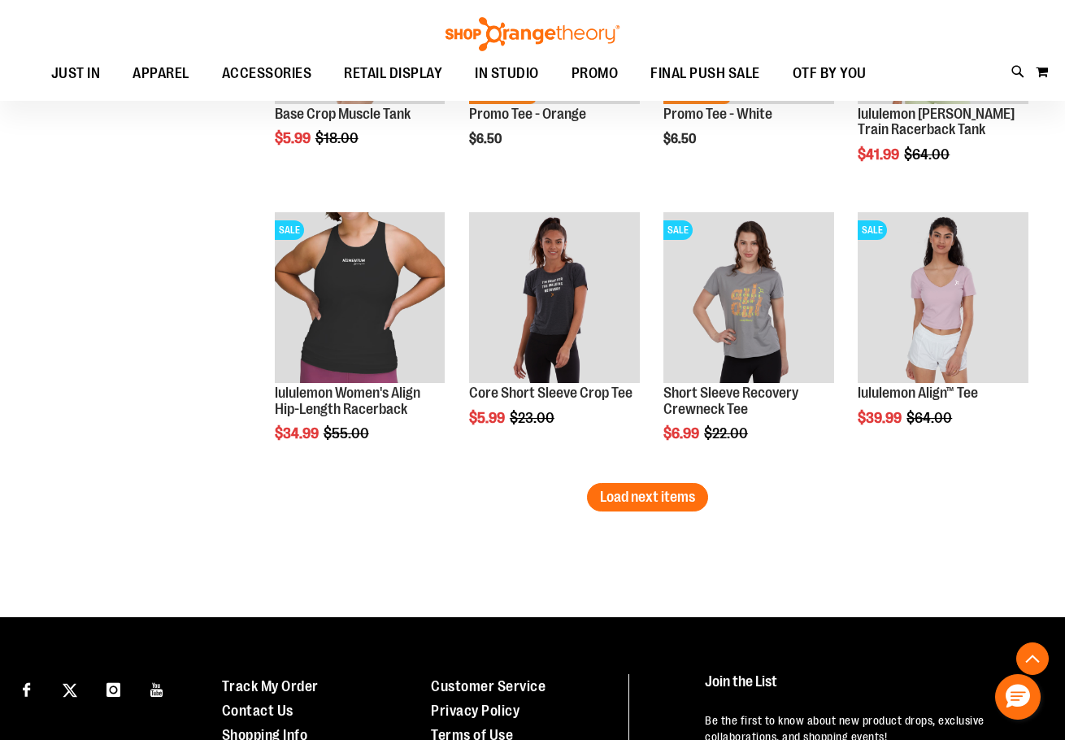
click at [636, 500] on span "Load next items" at bounding box center [647, 497] width 95 height 16
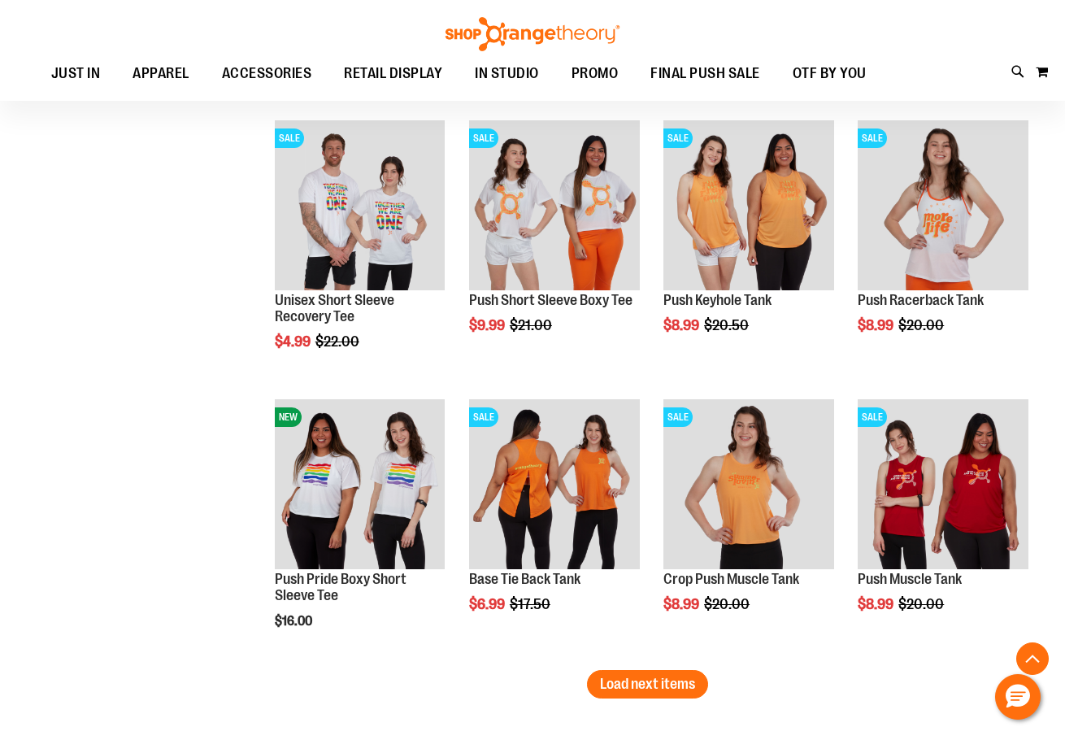
scroll to position [5701, 0]
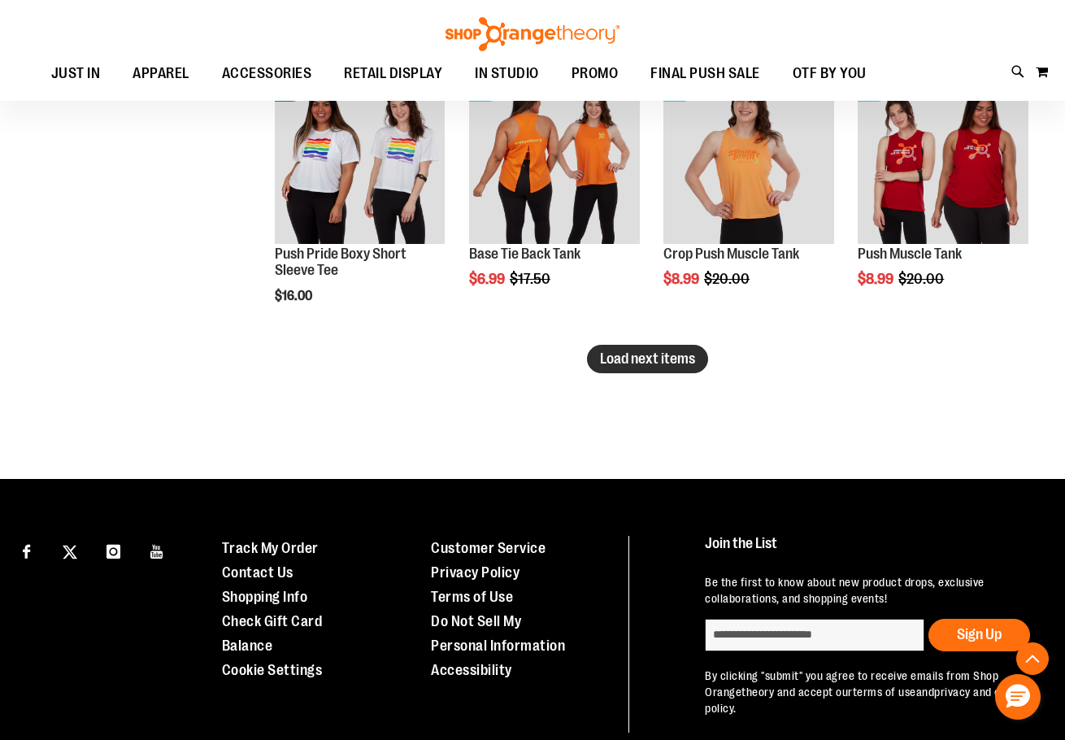
click at [660, 354] on span "Load next items" at bounding box center [647, 359] width 95 height 16
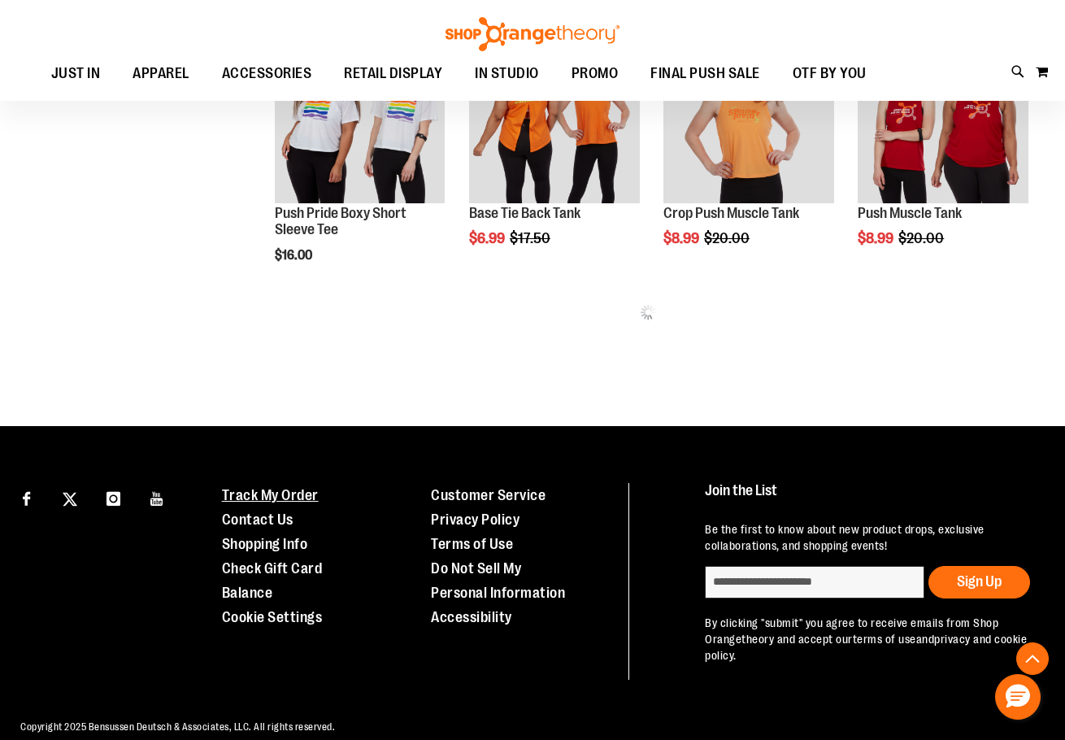
scroll to position [5764, 0]
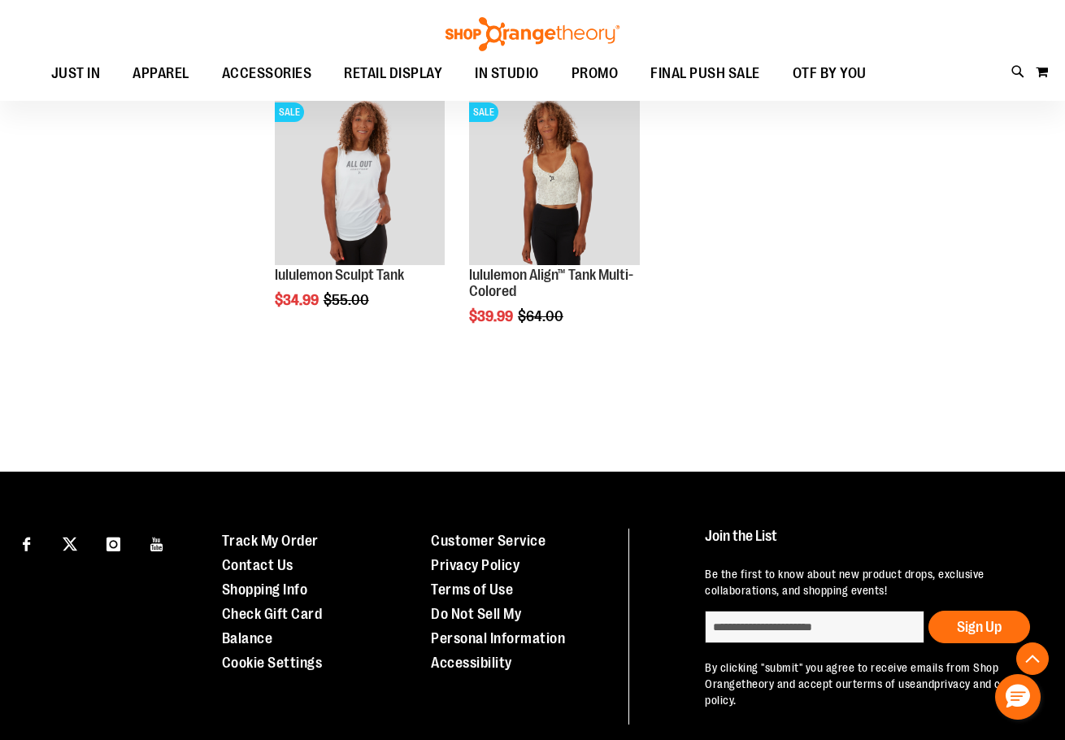
scroll to position [6578, 0]
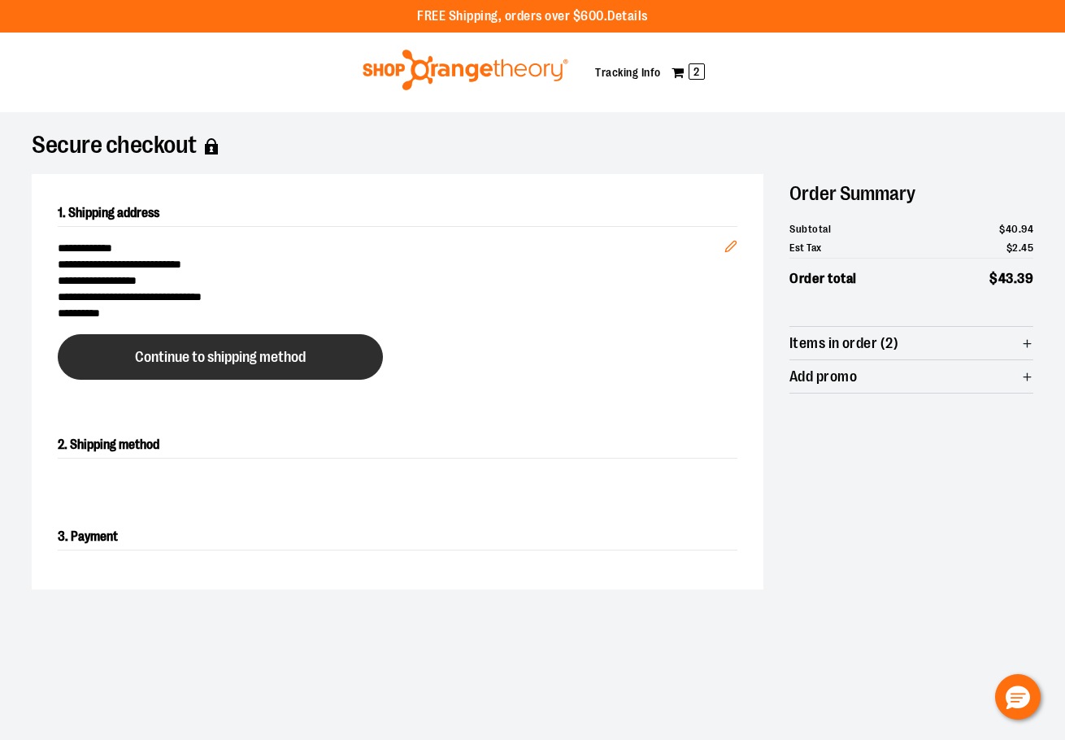
click at [219, 352] on span "Continue to shipping method" at bounding box center [220, 357] width 171 height 15
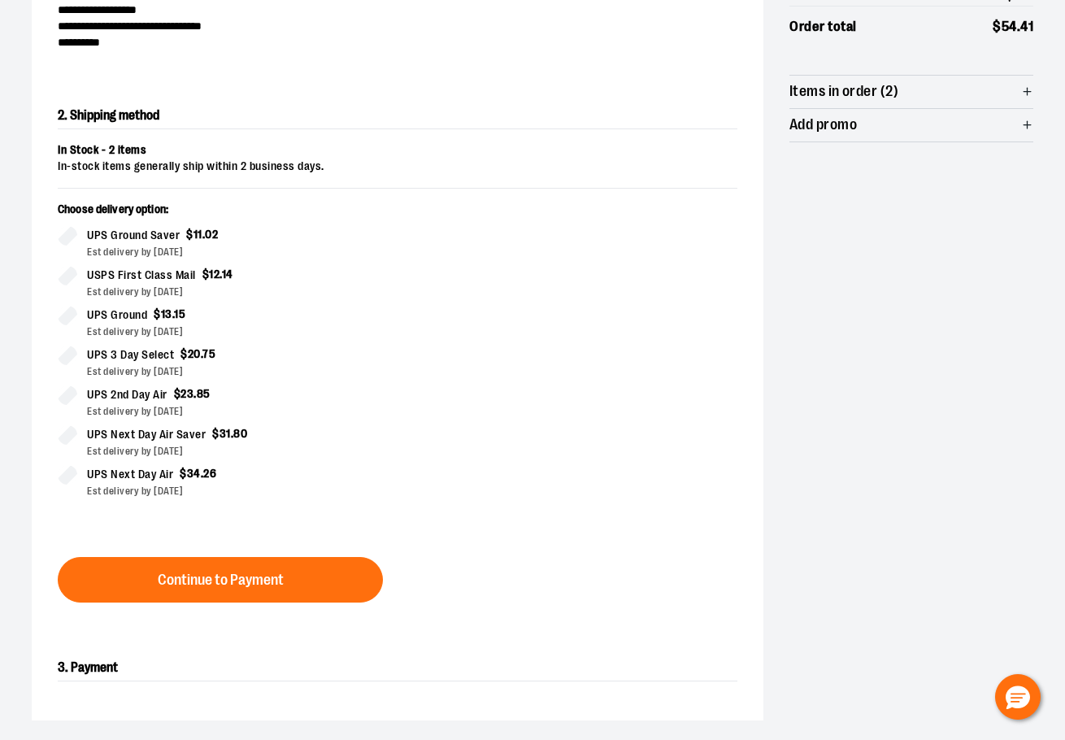
scroll to position [277, 0]
